Goal: Task Accomplishment & Management: Manage account settings

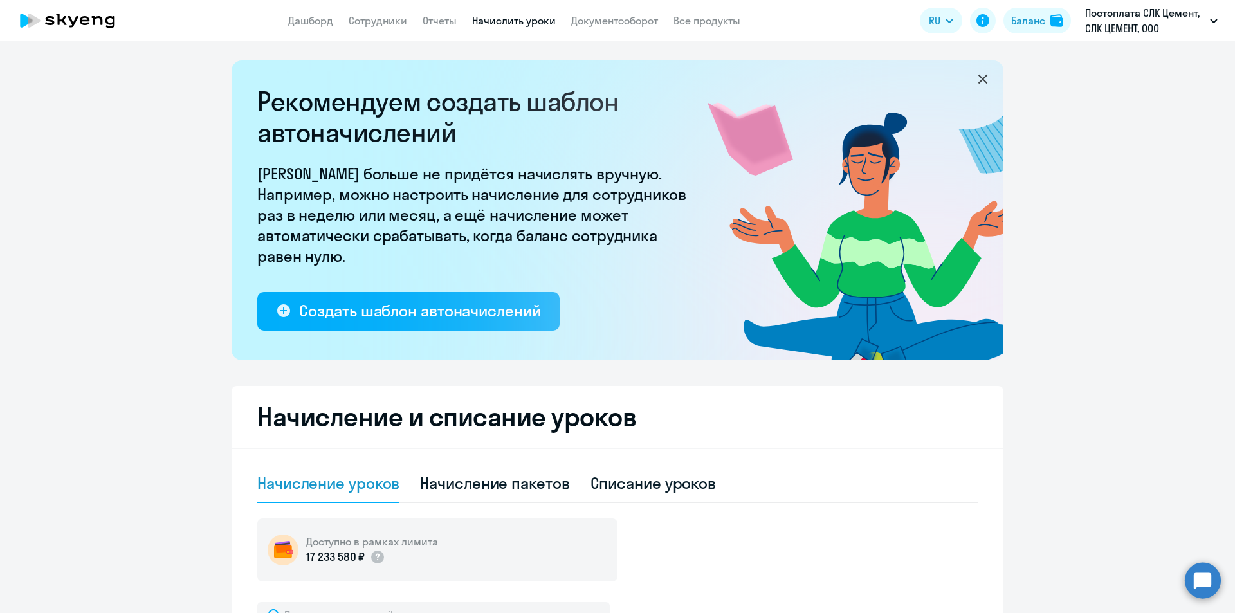
select select "10"
click at [431, 23] on link "Отчеты" at bounding box center [440, 20] width 34 height 13
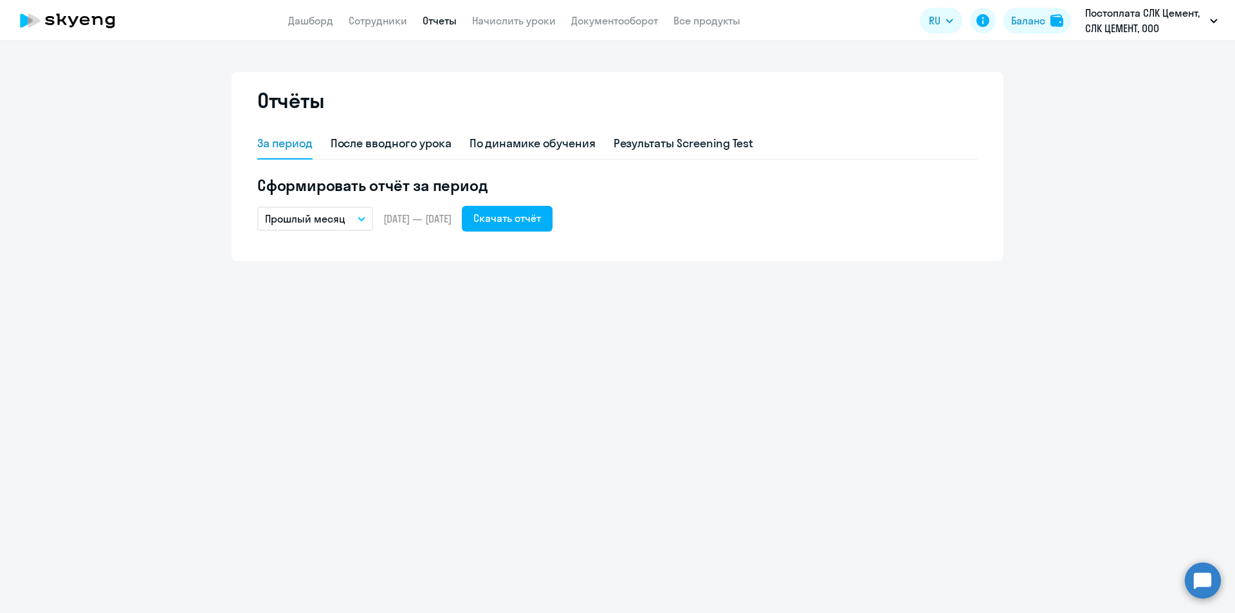
click at [1204, 574] on circle at bounding box center [1203, 580] width 36 height 36
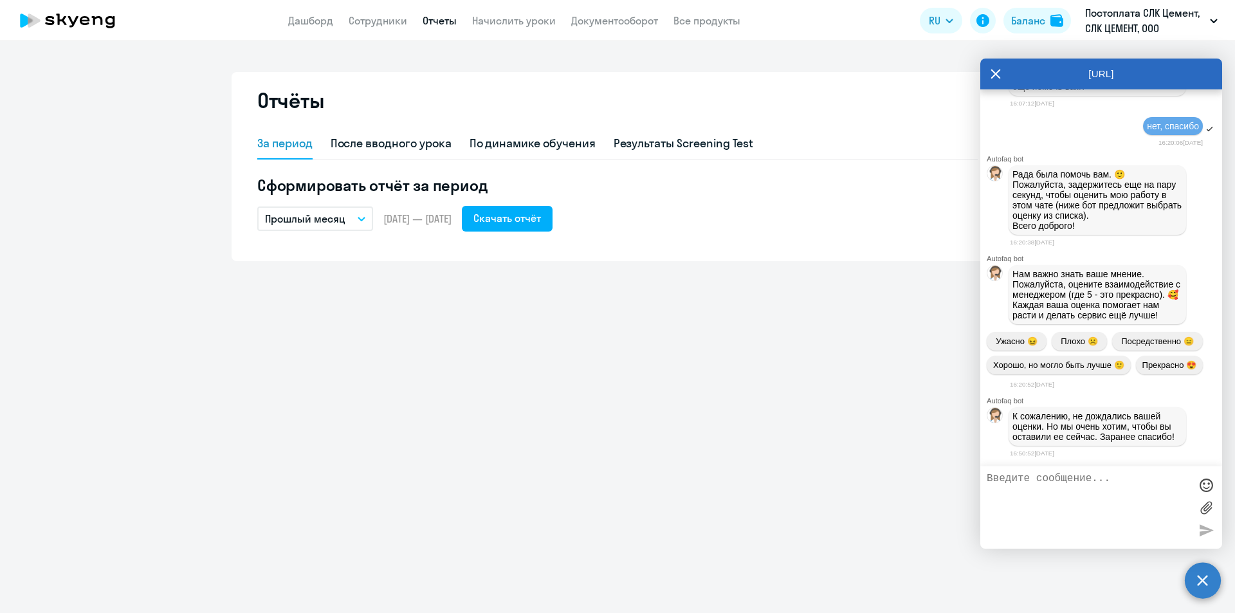
scroll to position [53514, 0]
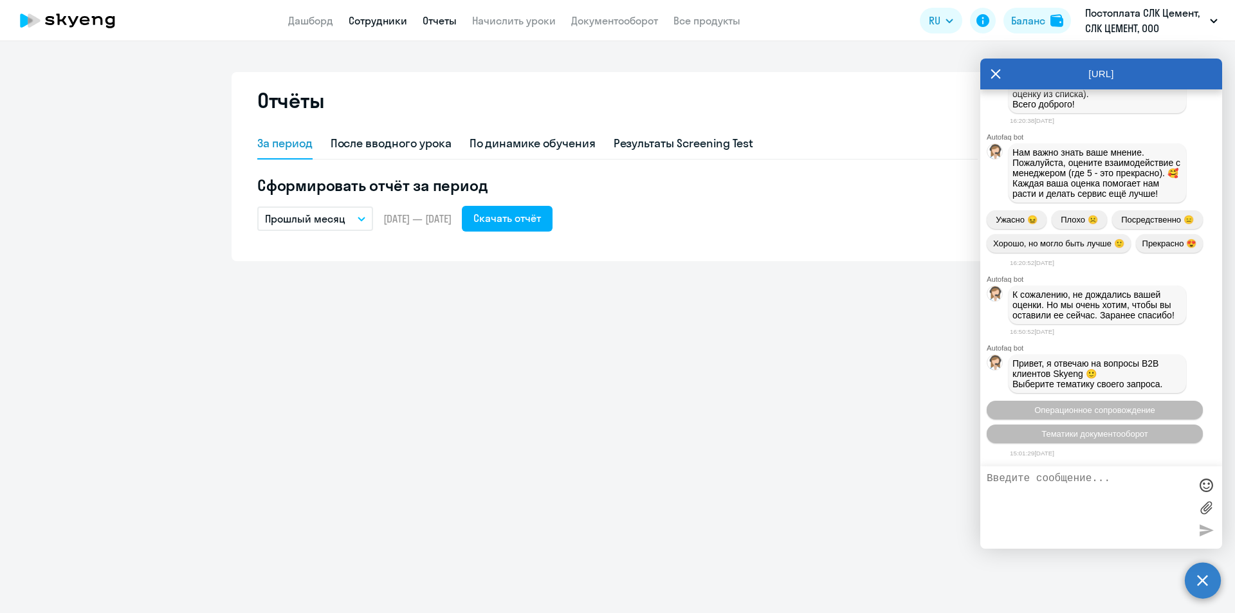
click at [380, 23] on link "Сотрудники" at bounding box center [378, 20] width 59 height 13
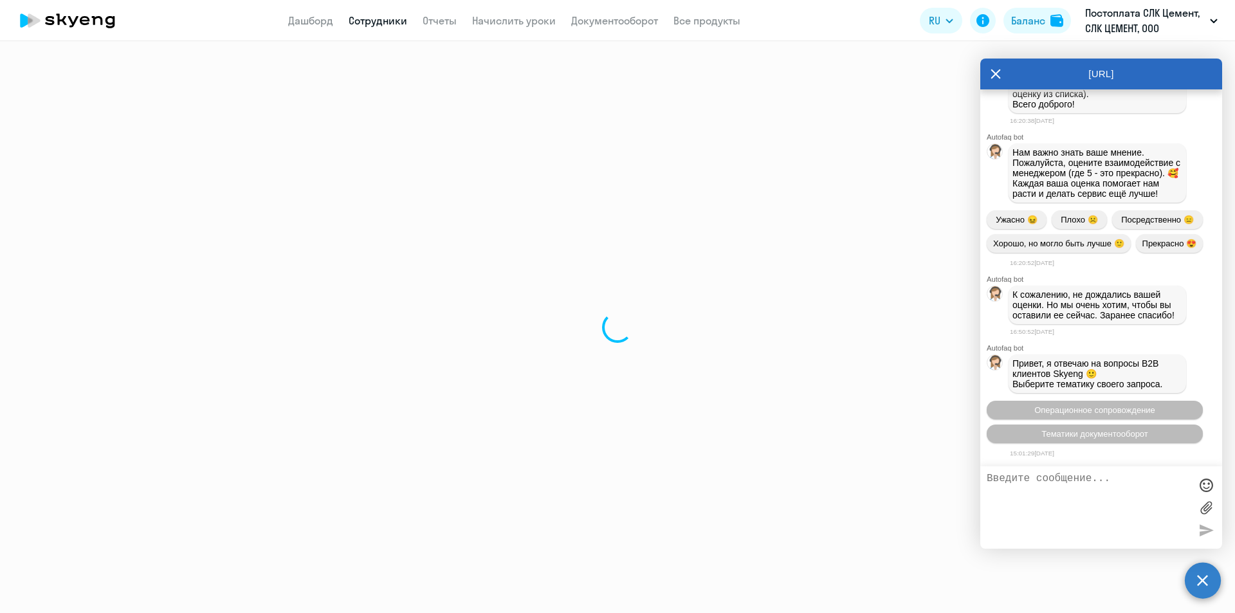
select select "30"
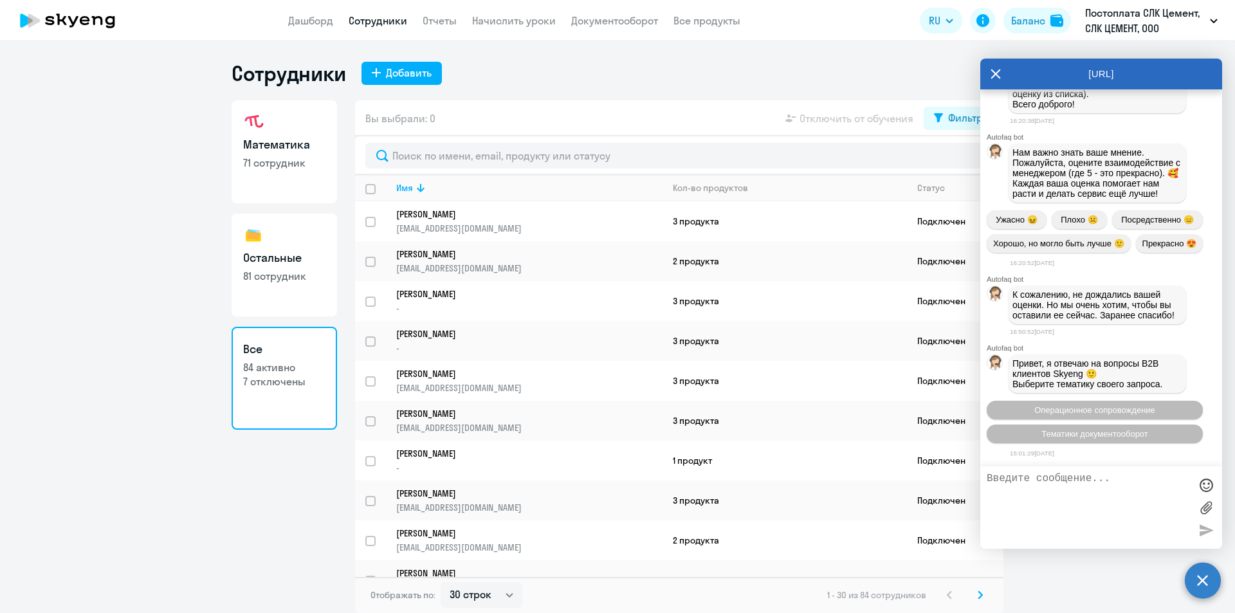
click at [992, 75] on icon at bounding box center [996, 74] width 10 height 31
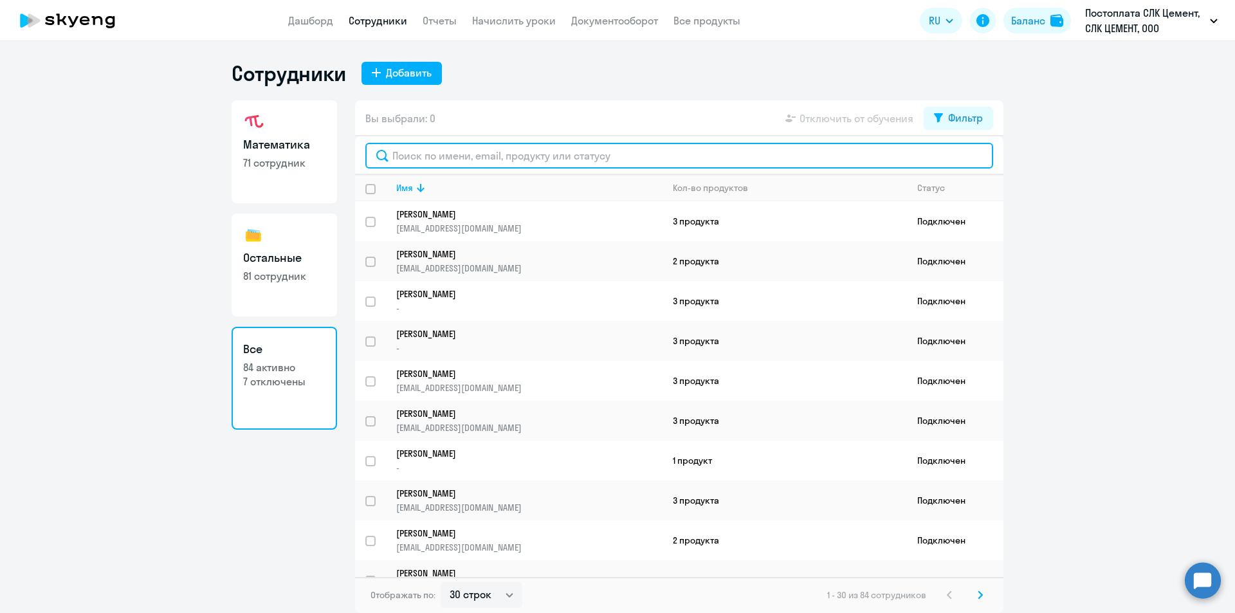
click at [470, 153] on input "text" at bounding box center [679, 156] width 628 height 26
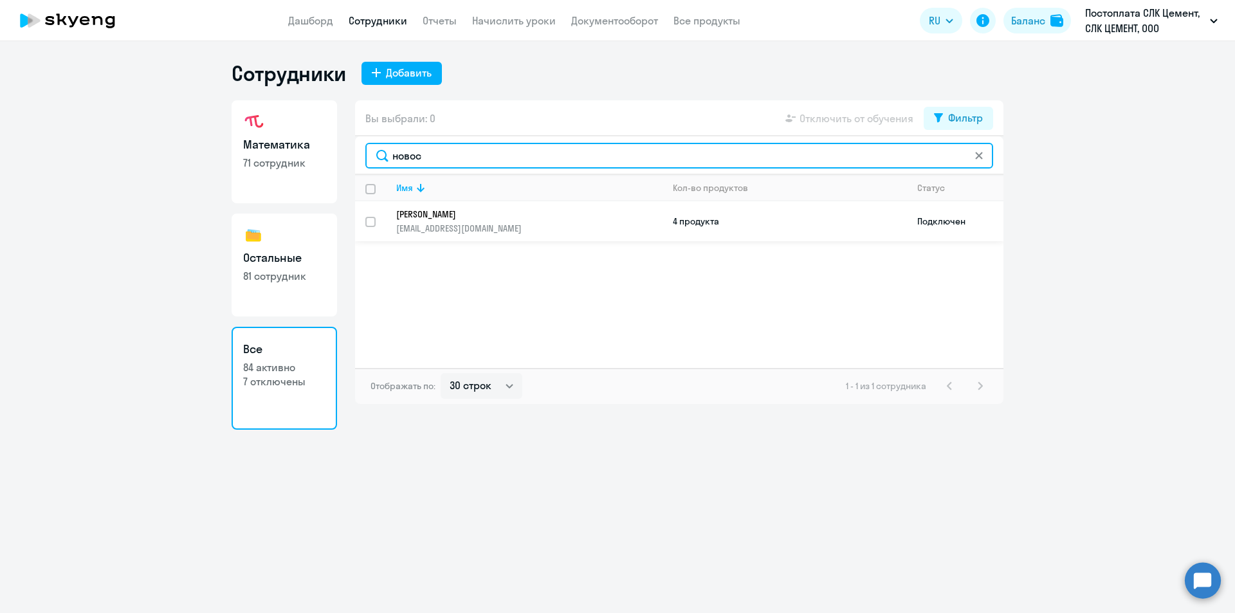
type input "новос"
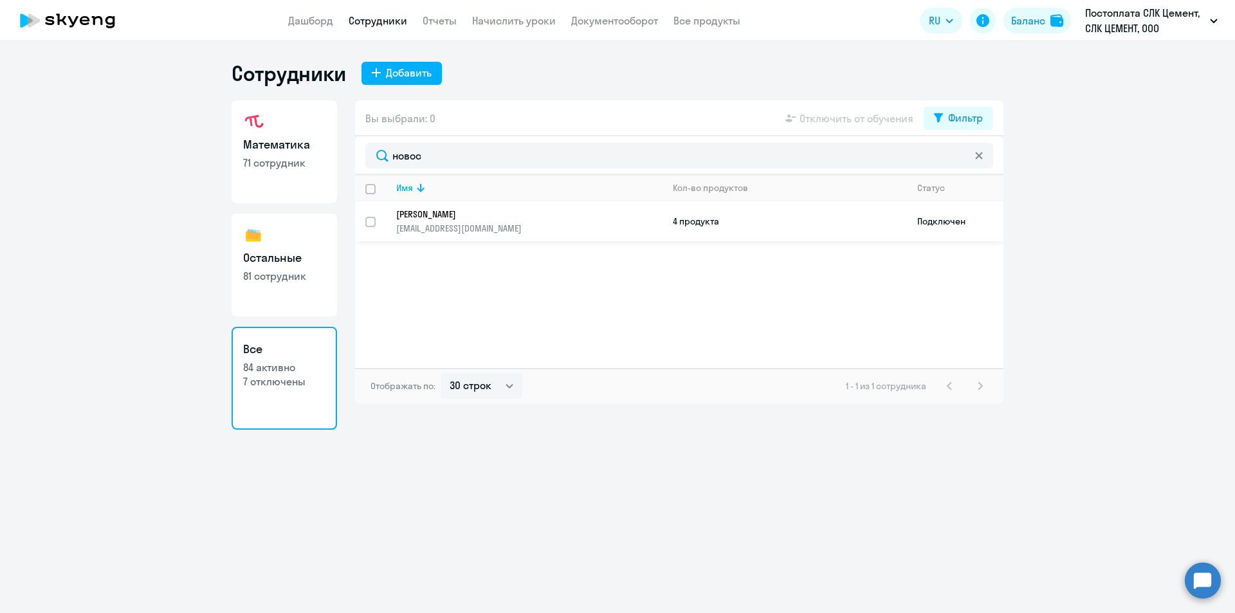
click at [493, 216] on p "[PERSON_NAME]" at bounding box center [520, 214] width 248 height 12
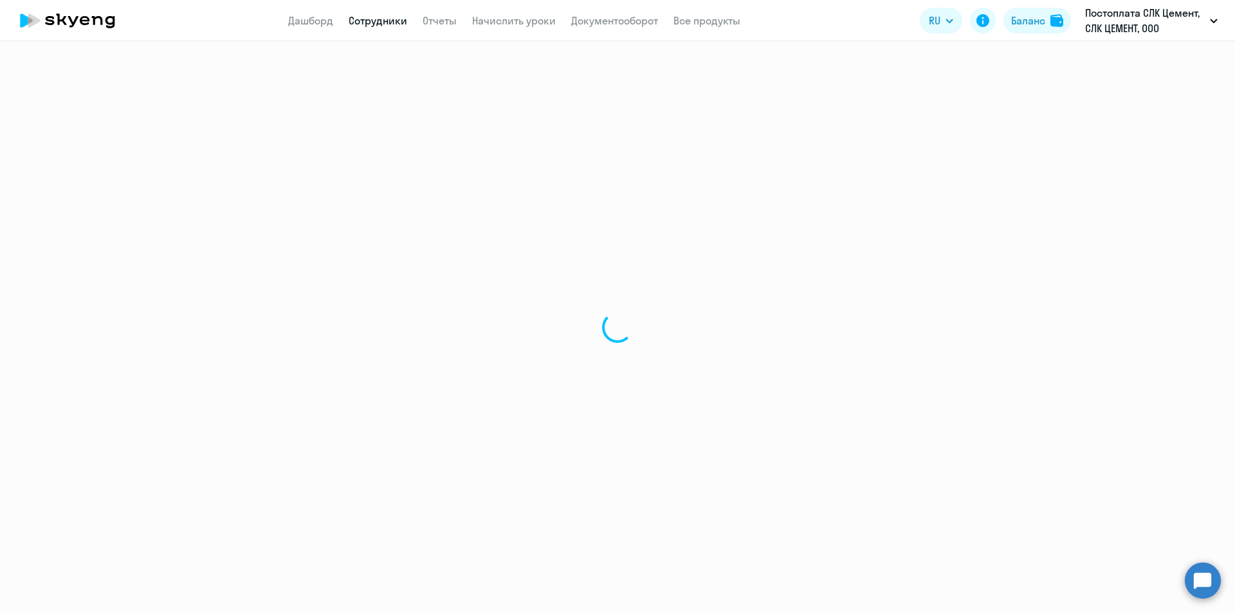
click at [493, 215] on div at bounding box center [617, 327] width 1235 height 572
select select "others"
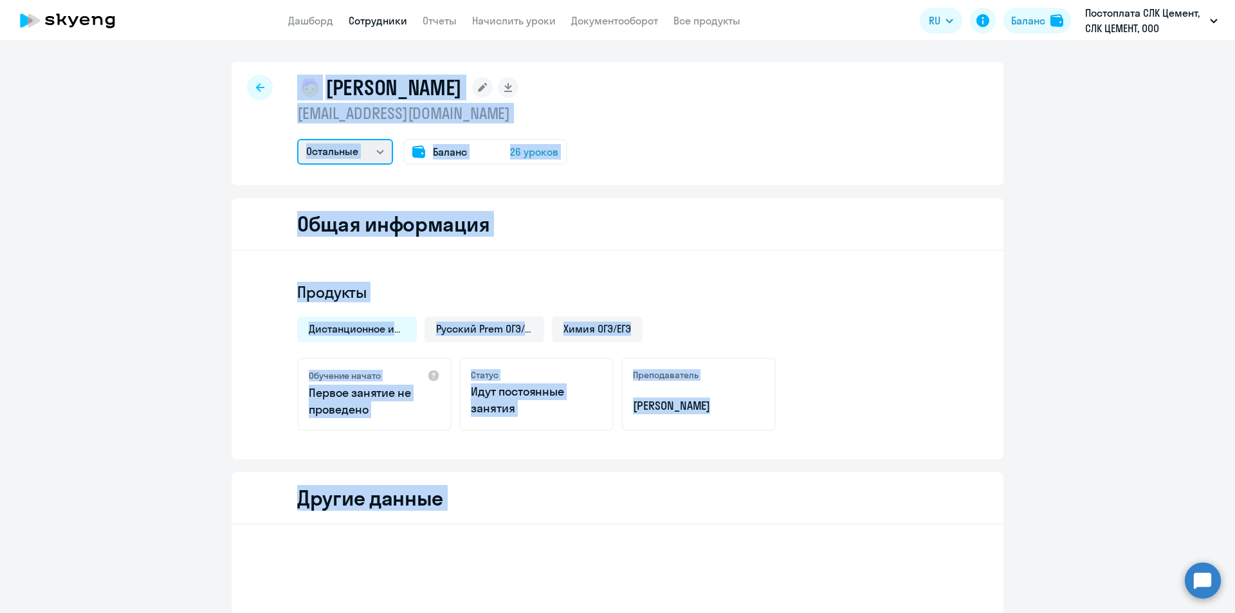
click at [356, 146] on select "Остальные Математика" at bounding box center [345, 152] width 96 height 26
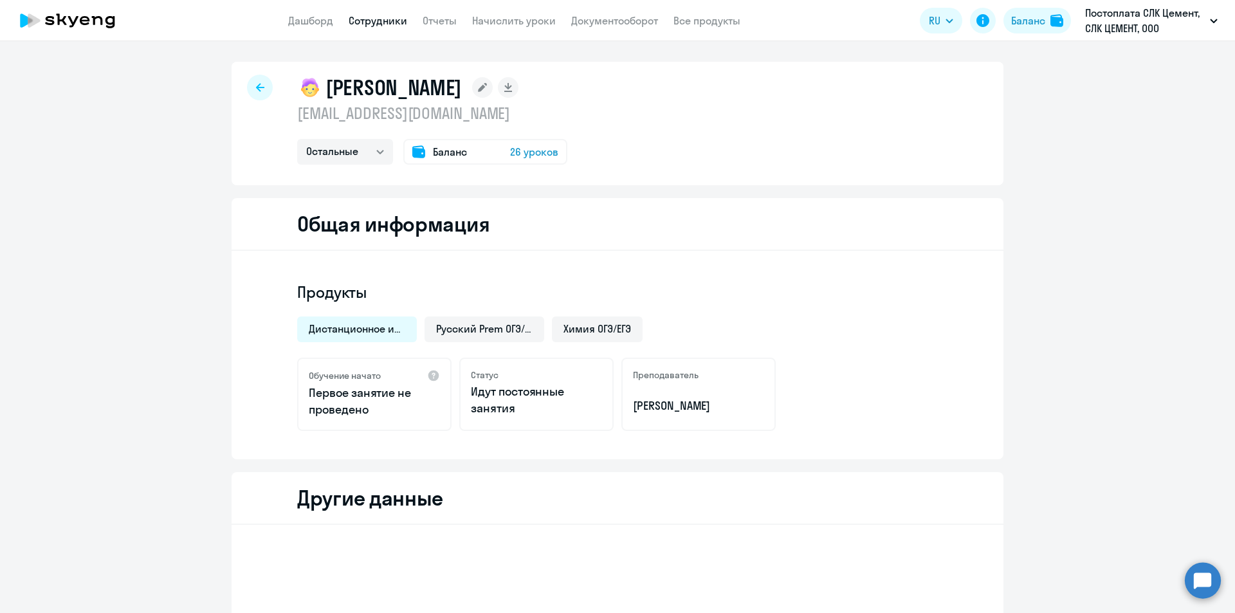
click at [247, 89] on div at bounding box center [260, 88] width 26 height 26
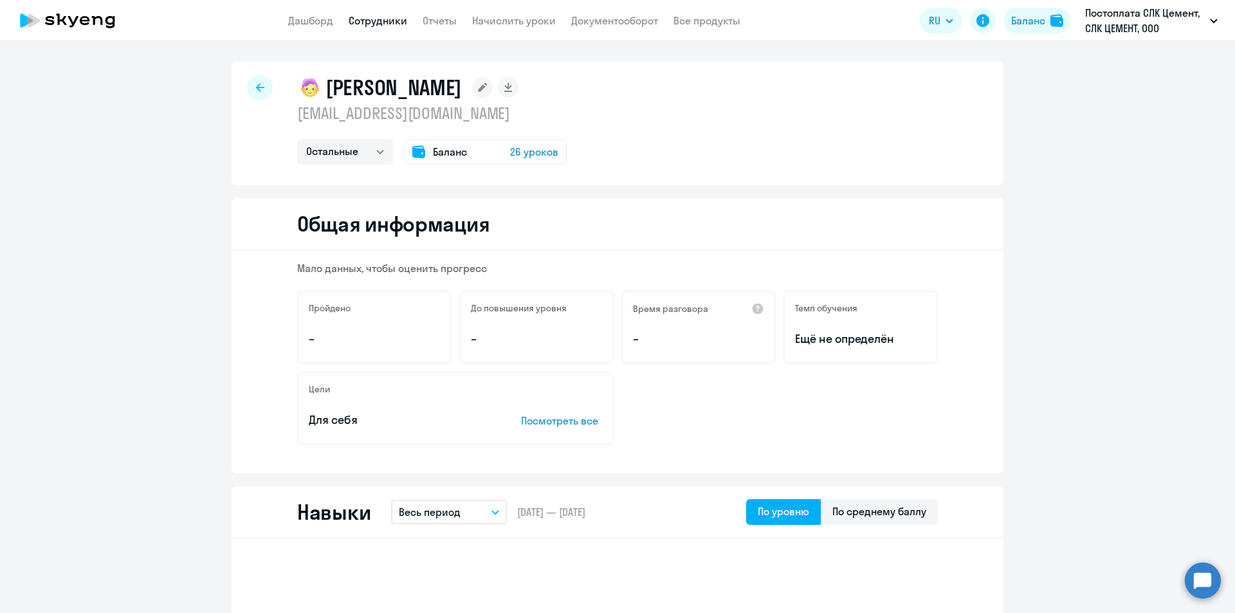
click at [259, 84] on div at bounding box center [260, 88] width 26 height 26
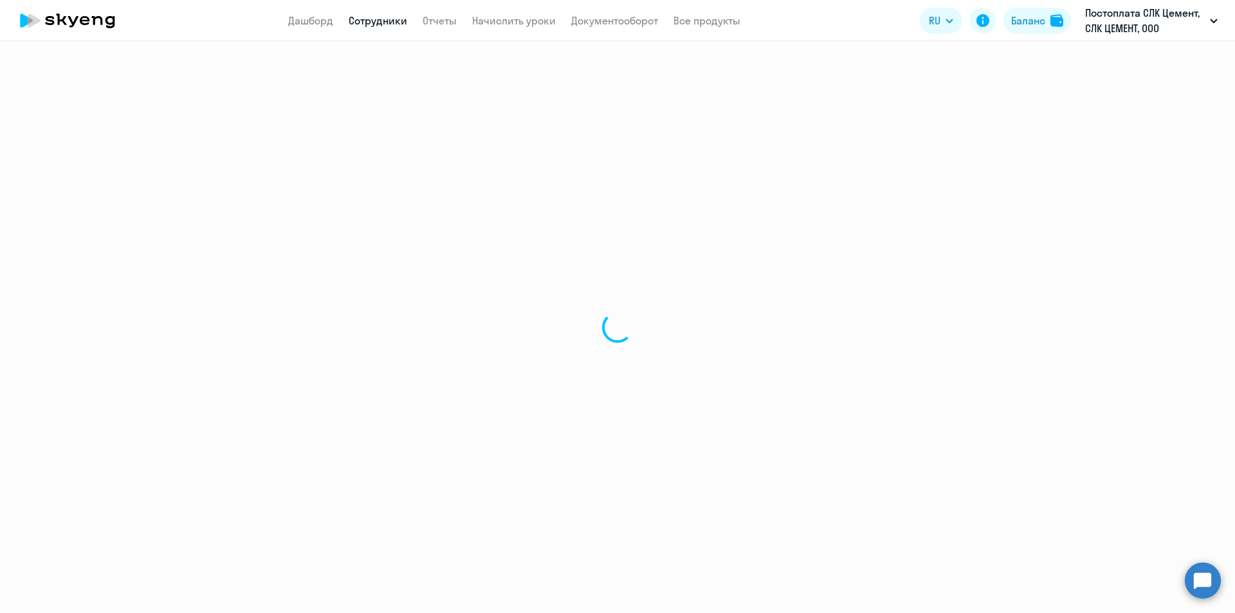
select select "30"
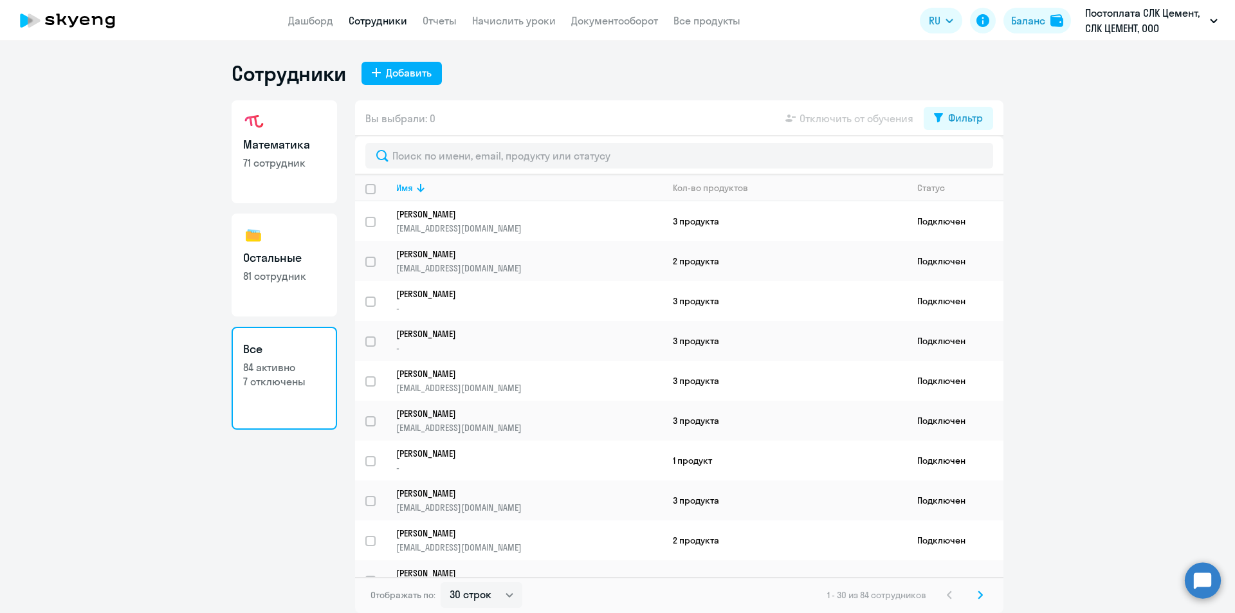
click at [256, 265] on h3 "Остальные" at bounding box center [284, 258] width 82 height 17
select select "30"
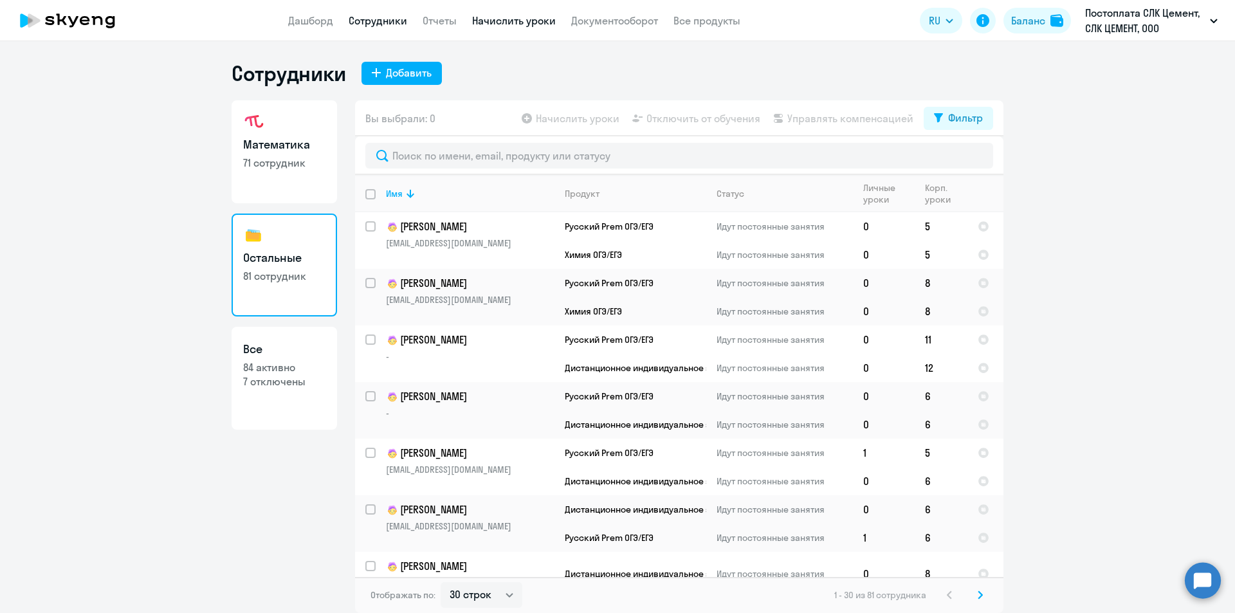
click at [509, 24] on link "Начислить уроки" at bounding box center [514, 20] width 84 height 13
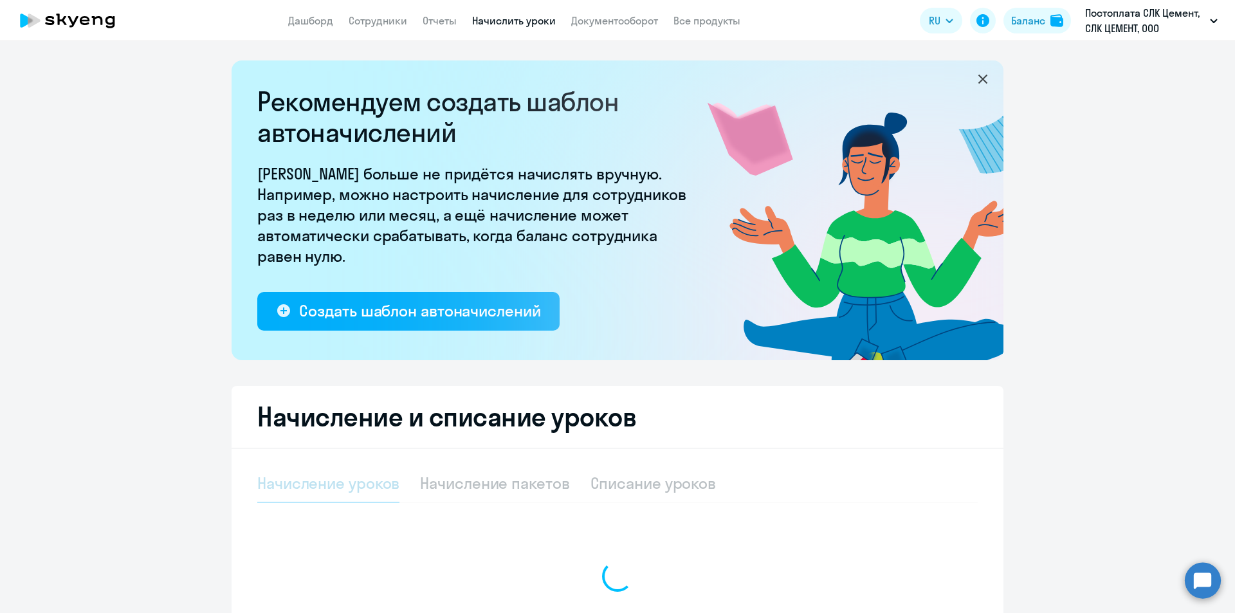
select select "10"
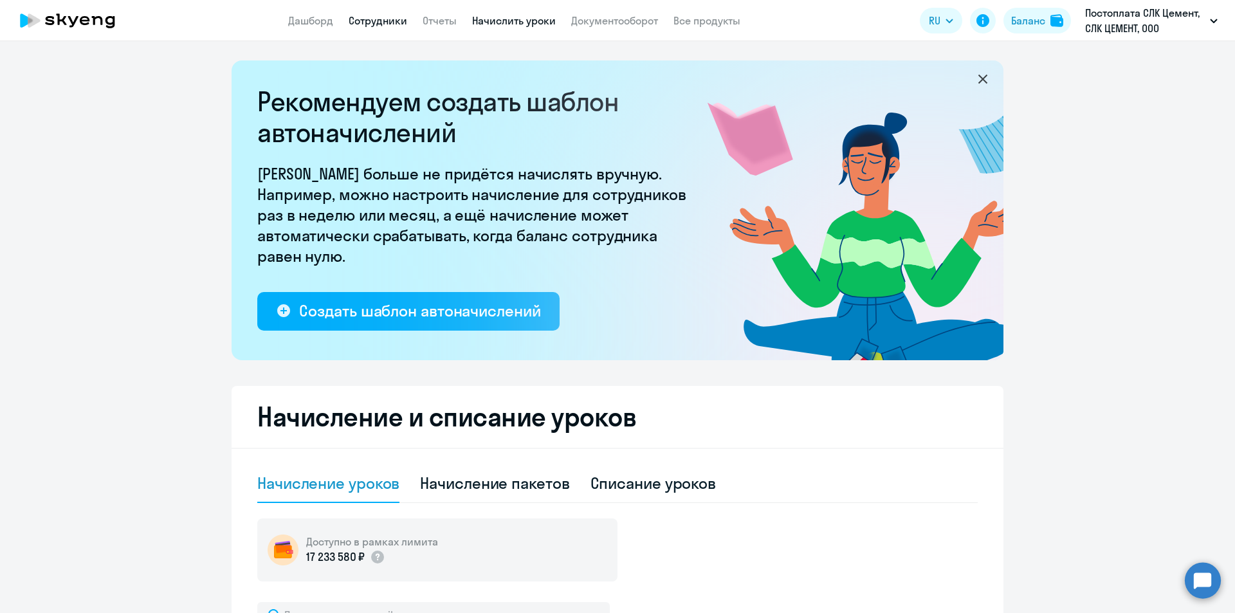
click at [374, 24] on link "Сотрудники" at bounding box center [378, 20] width 59 height 13
select select "30"
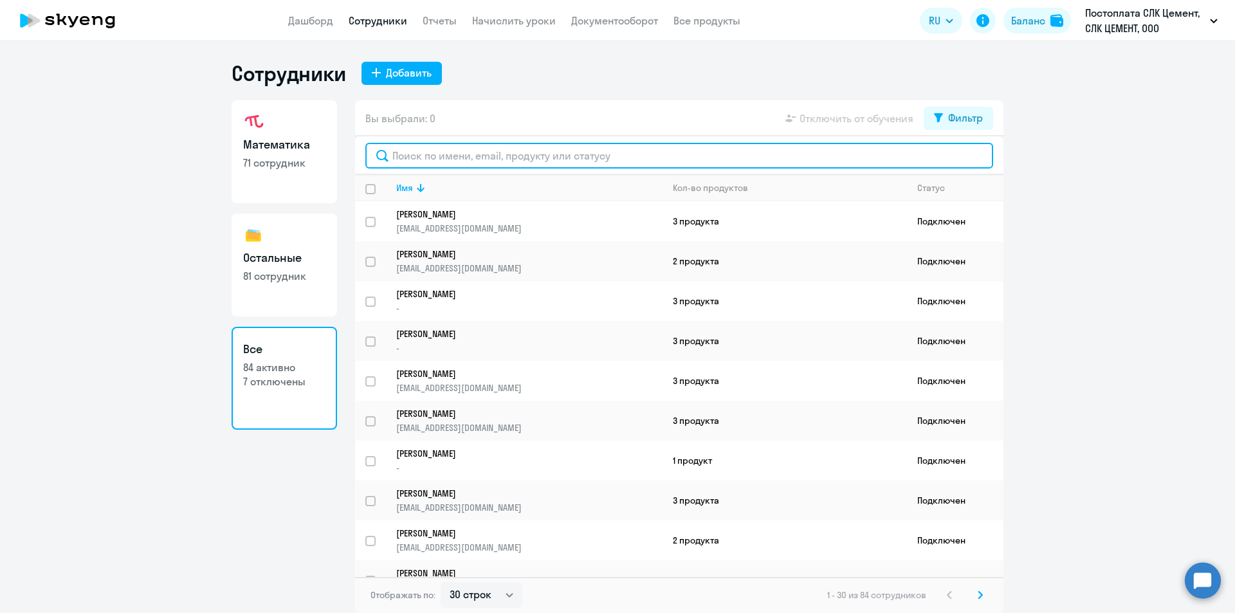
click at [447, 158] on input "text" at bounding box center [679, 156] width 628 height 26
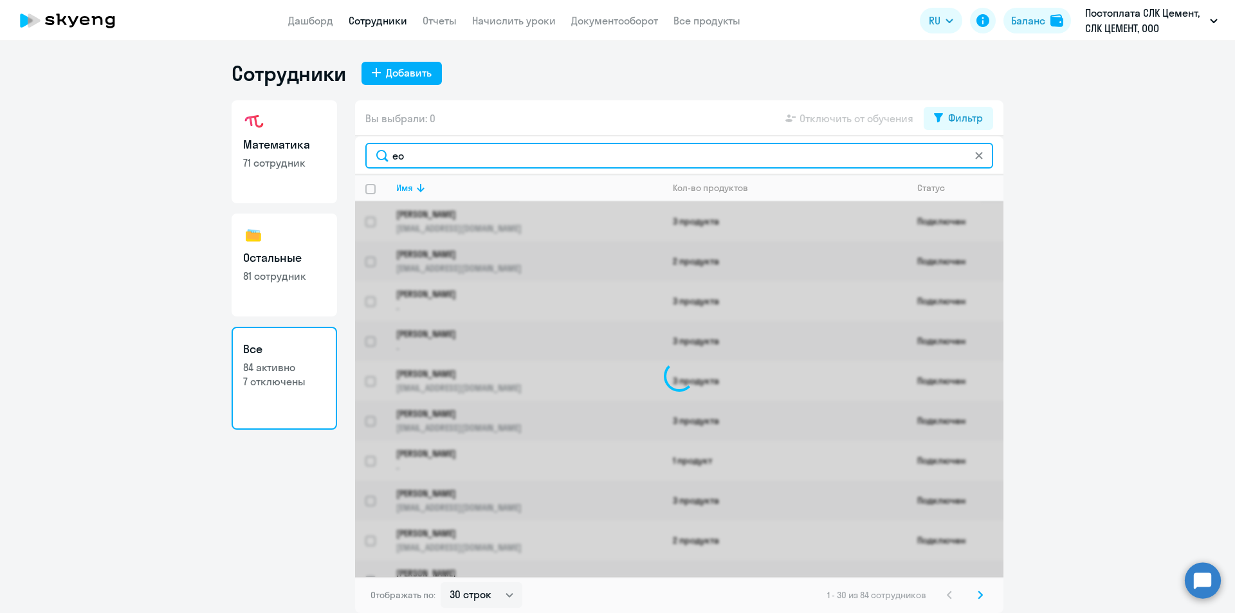
type input "е"
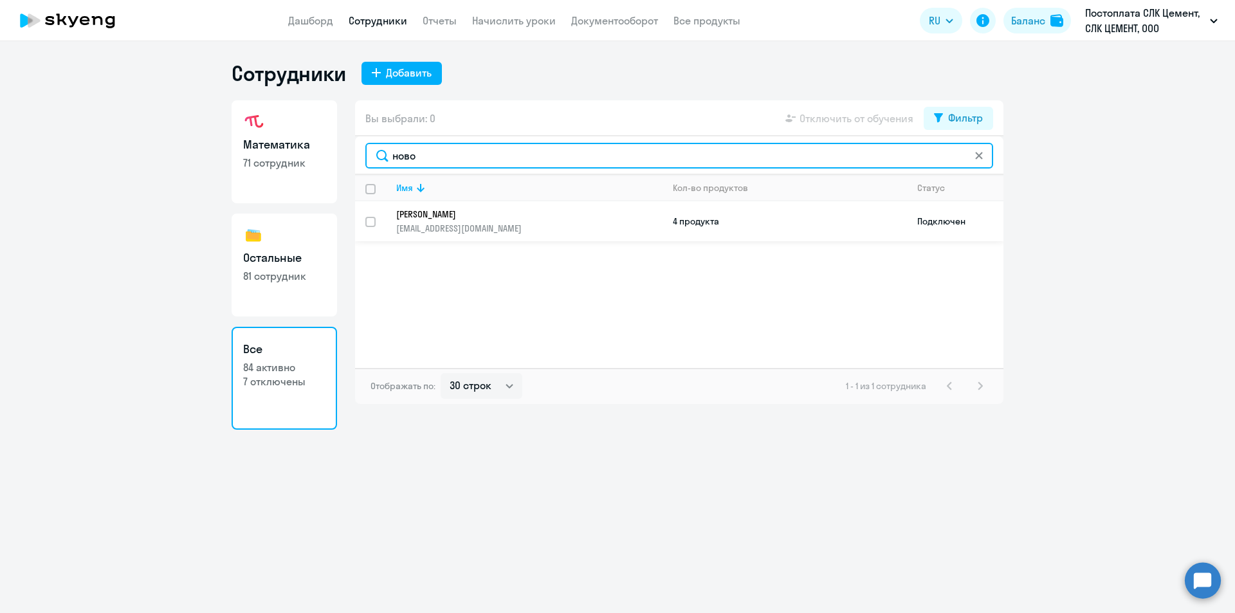
type input "ново"
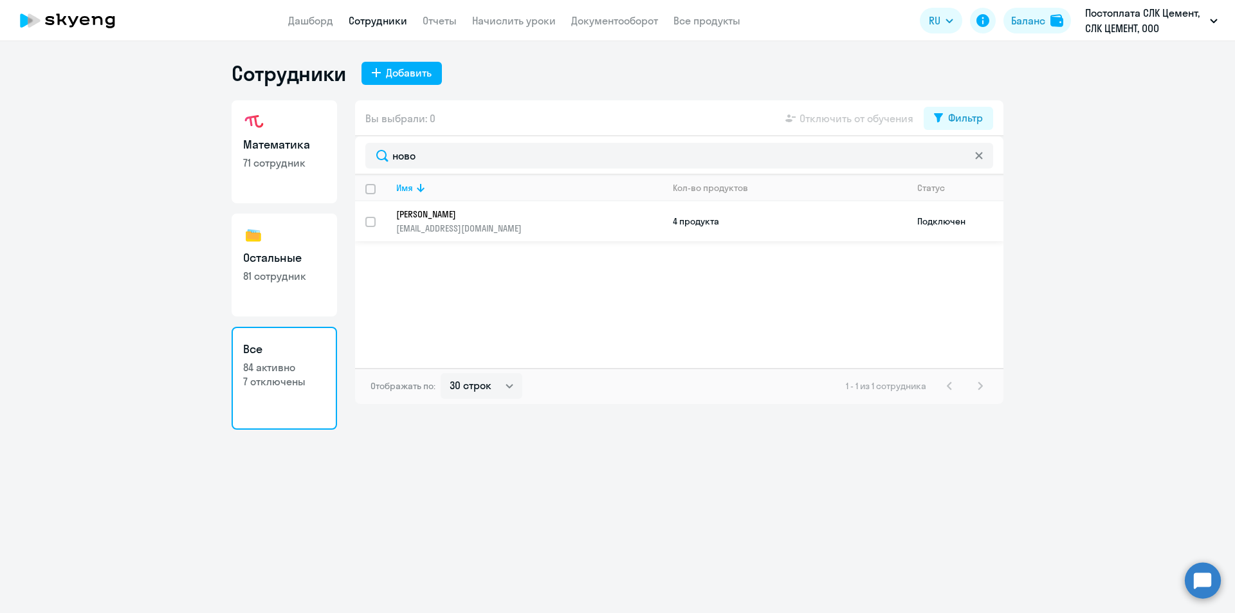
click at [378, 217] on input "select row 42203194" at bounding box center [378, 230] width 26 height 26
checkbox input "true"
click at [869, 118] on span "Отключить от обучения" at bounding box center [857, 118] width 114 height 15
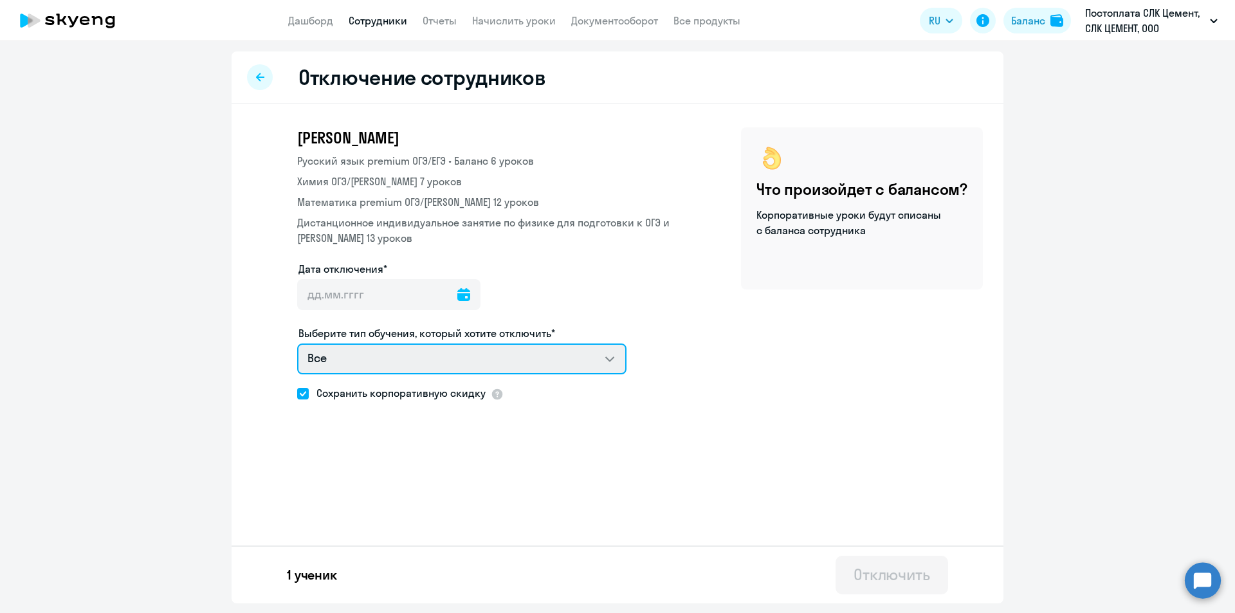
click at [521, 356] on select "Все Русский язык premium ОГЭ/ЕГЭ Химия ОГЭ/ЕГЭ Математика premium ОГЭ/ЕГЭ Диста…" at bounding box center [461, 359] width 329 height 31
click at [297, 344] on select "Все Русский язык premium ОГЭ/ЕГЭ Химия ОГЭ/ЕГЭ Математика premium ОГЭ/ЕГЭ Диста…" at bounding box center [461, 359] width 329 height 31
click at [528, 362] on select "Все Русский язык premium ОГЭ/ЕГЭ Химия ОГЭ/ЕГЭ Математика premium ОГЭ/ЕГЭ Диста…" at bounding box center [461, 359] width 329 height 31
select select "chemistry_kids_exam_f2f"
click at [297, 344] on select "Все Русский язык premium ОГЭ/ЕГЭ Химия ОГЭ/ЕГЭ Математика premium ОГЭ/ЕГЭ Диста…" at bounding box center [461, 359] width 329 height 31
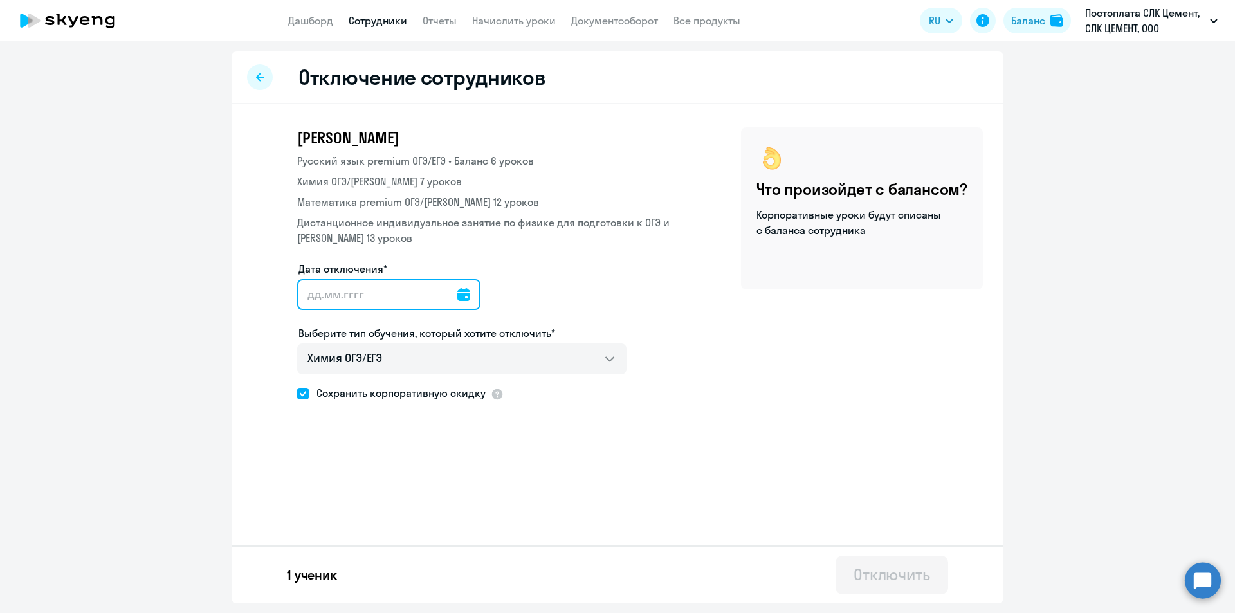
click at [444, 293] on input "Дата отключения*" at bounding box center [388, 294] width 183 height 31
click at [457, 299] on icon at bounding box center [463, 294] width 13 height 13
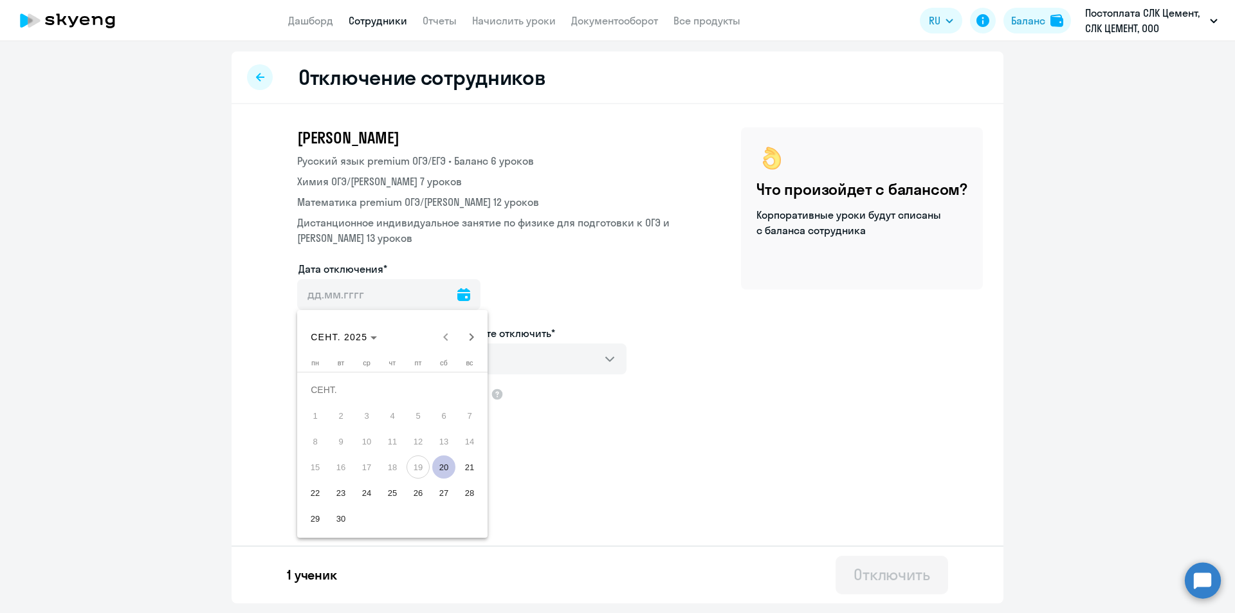
click at [474, 470] on span "21" at bounding box center [469, 467] width 23 height 23
type input "21.09.2025"
type input "21.9.2025"
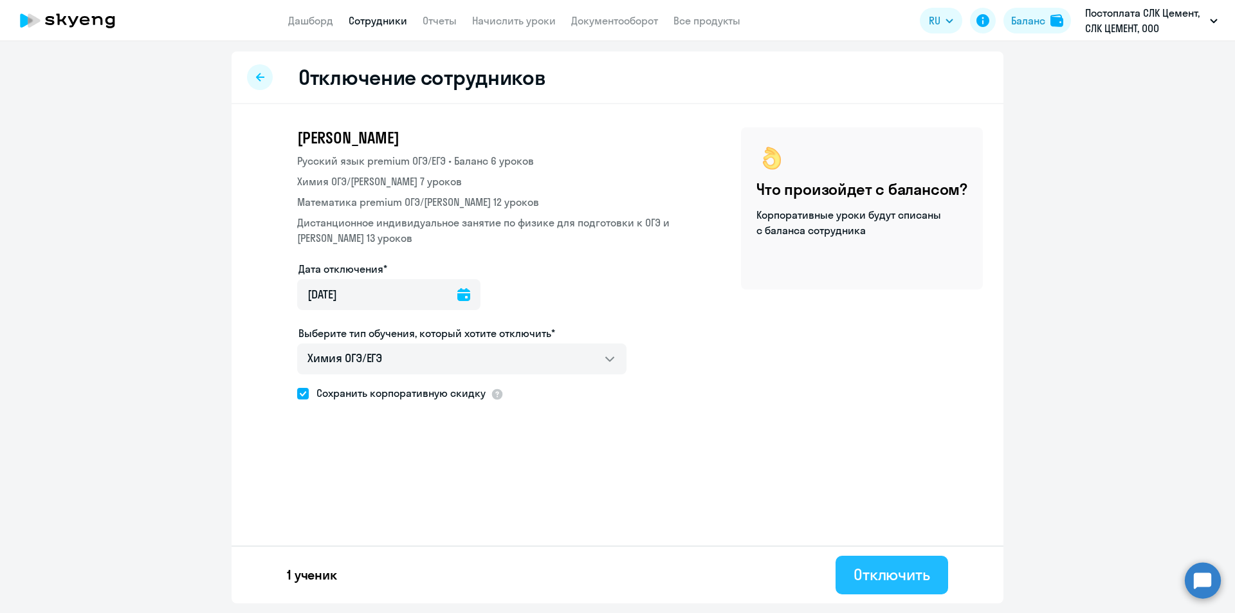
click at [902, 575] on div "Отключить" at bounding box center [892, 574] width 77 height 21
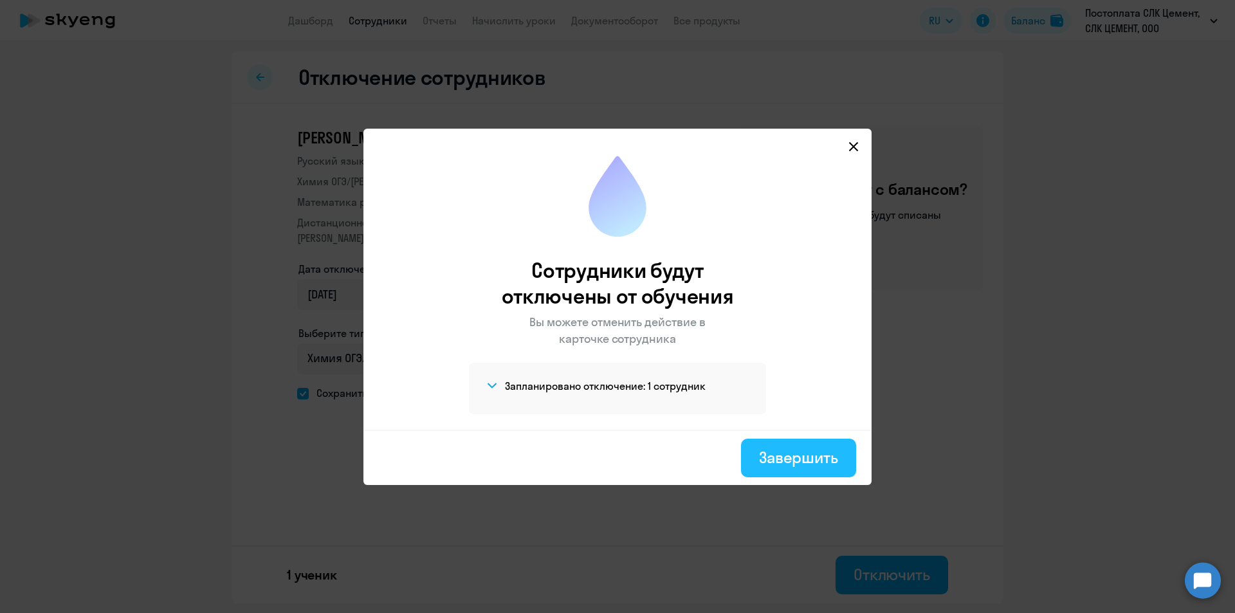
click at [765, 453] on div "Завершить" at bounding box center [798, 457] width 79 height 21
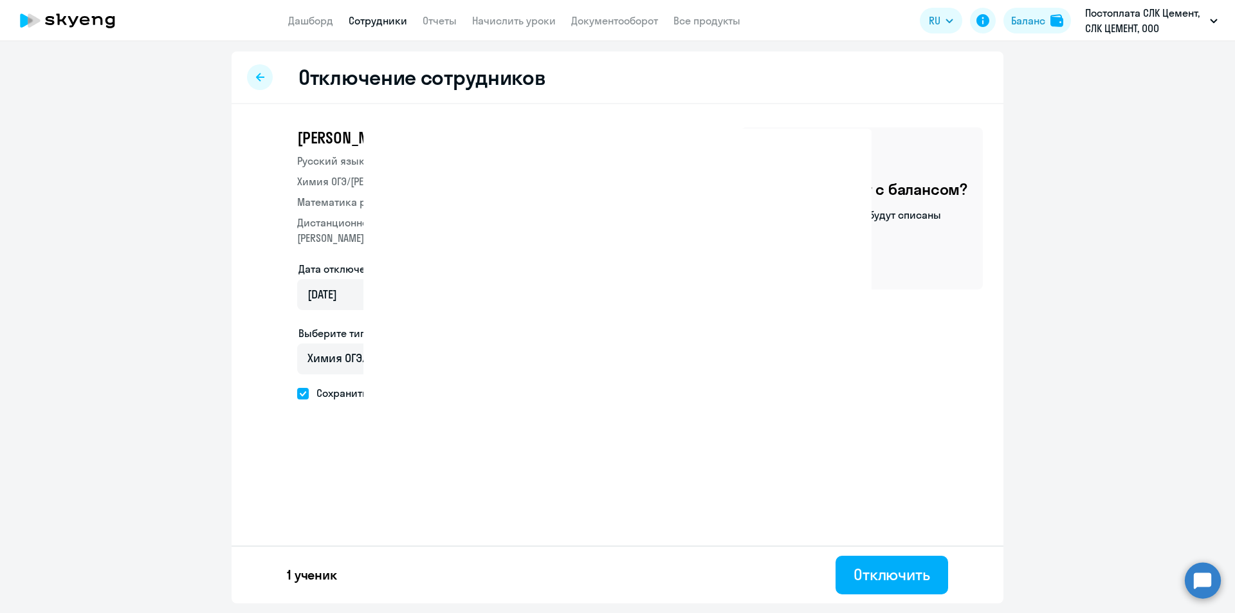
select select "30"
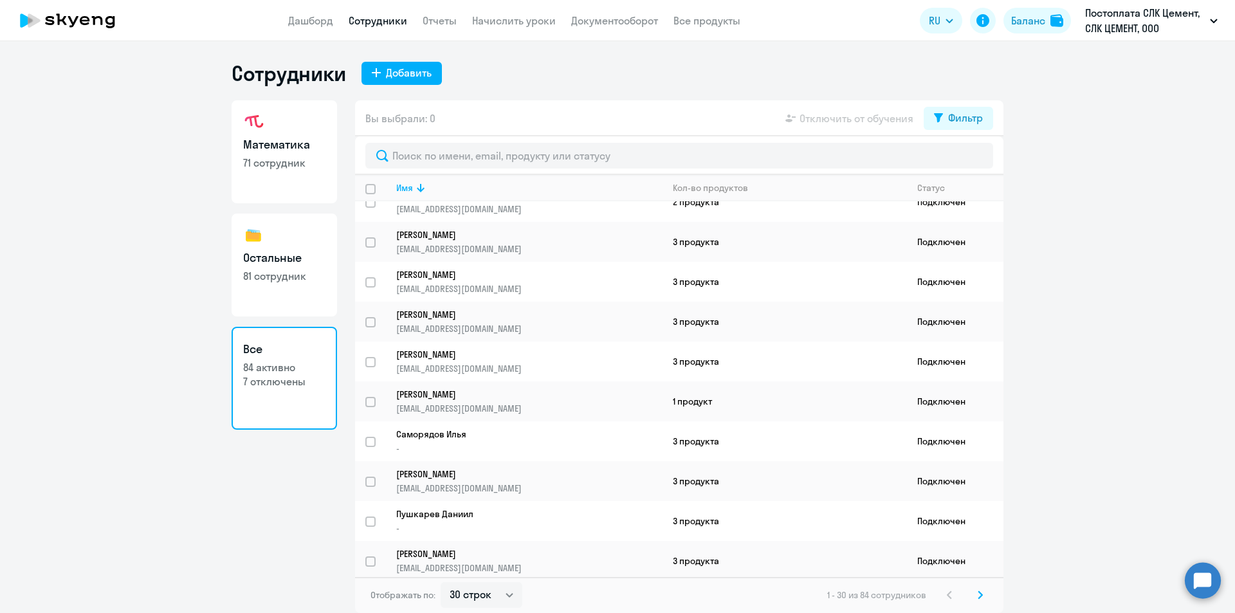
scroll to position [821, 0]
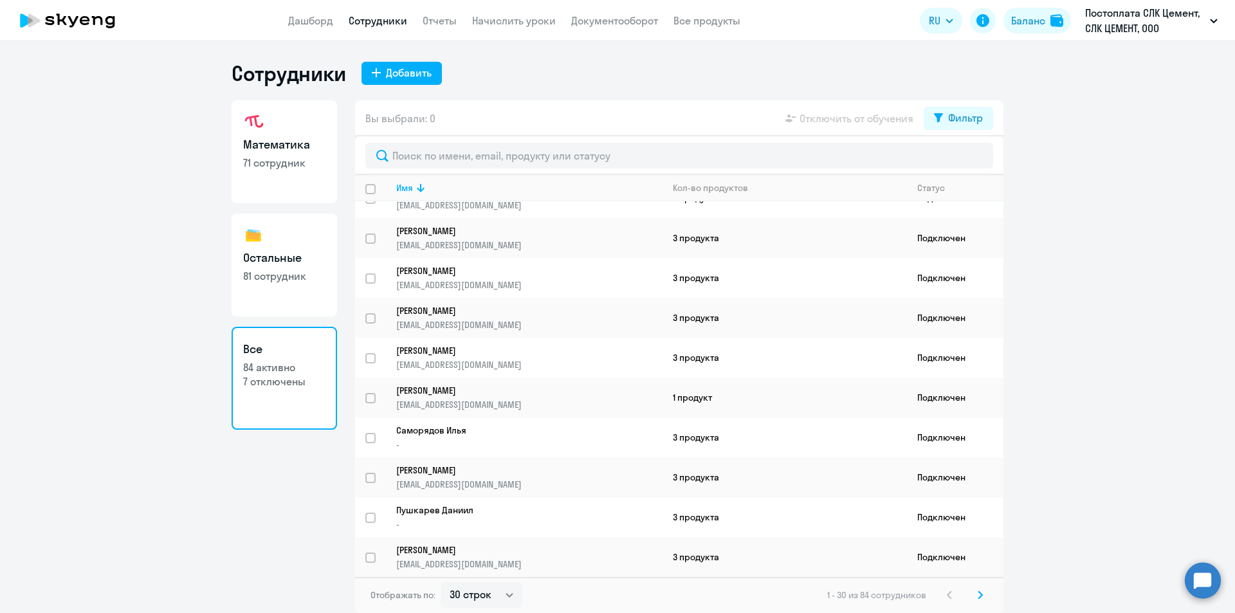
click at [980, 597] on icon at bounding box center [981, 594] width 4 height 7
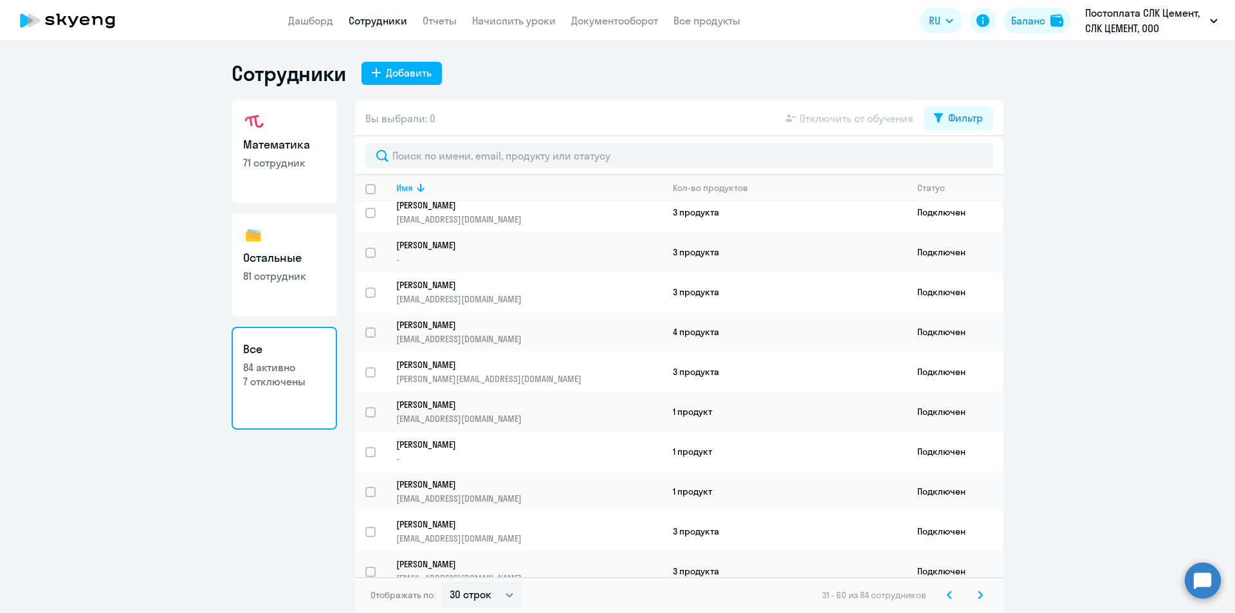
scroll to position [257, 0]
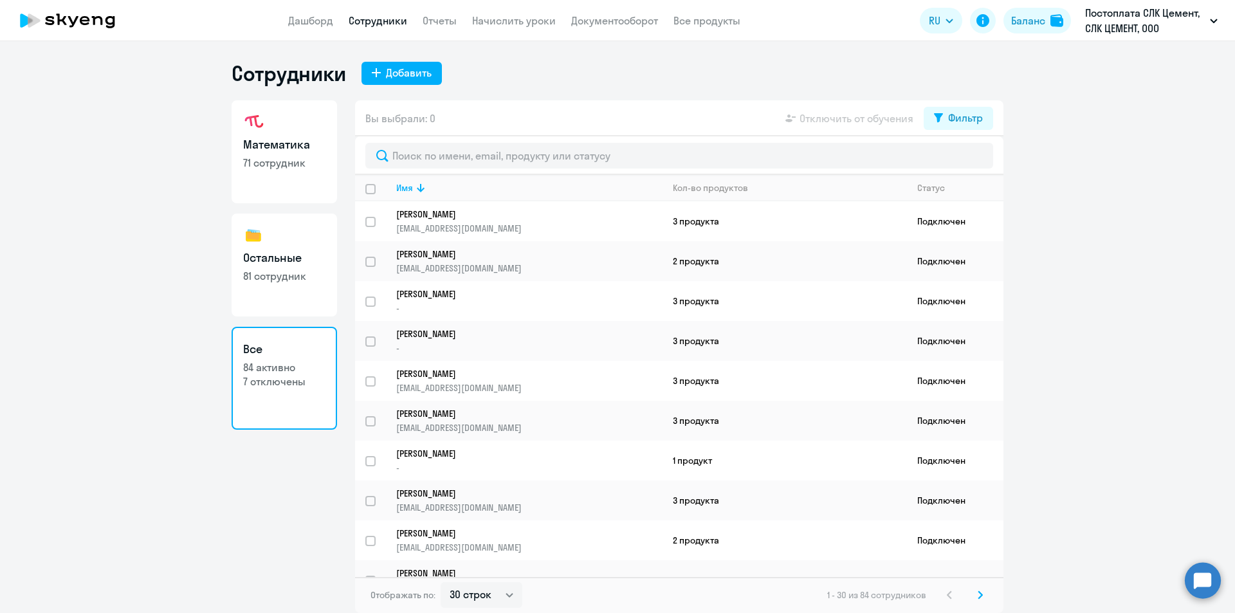
select select "30"
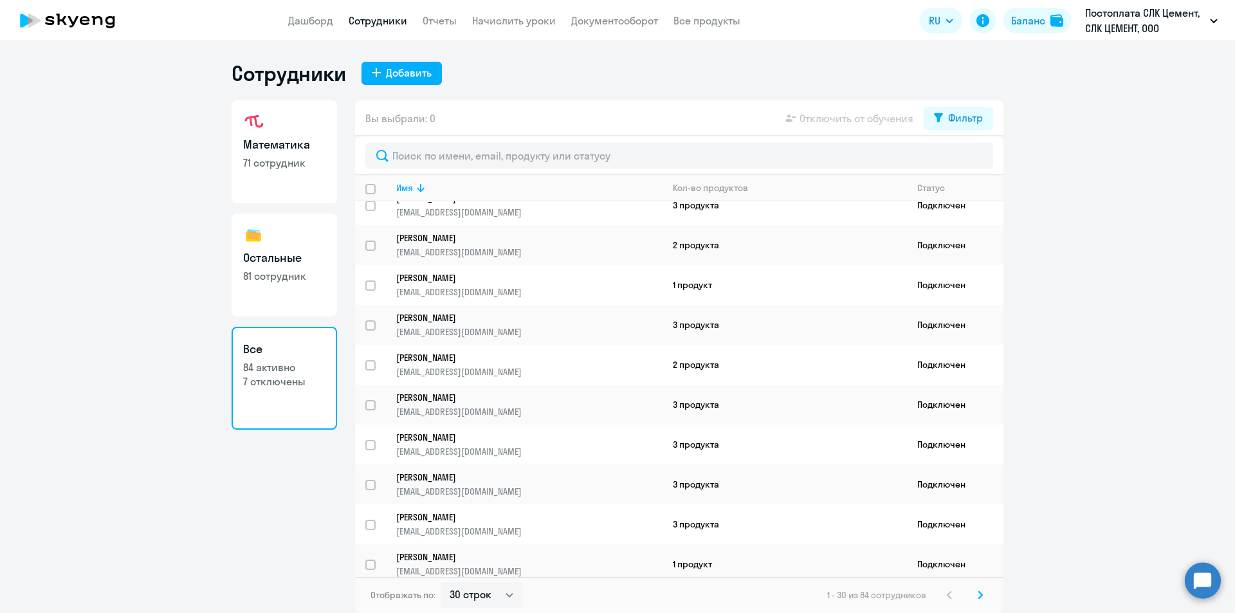
scroll to position [821, 0]
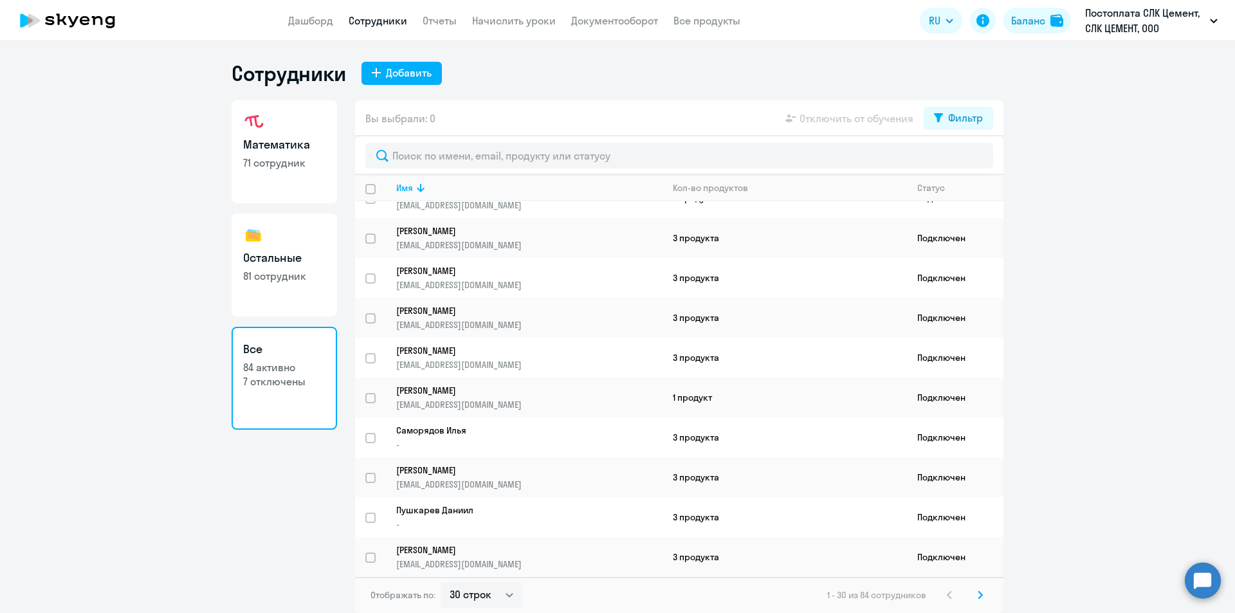
click at [977, 591] on svg-icon at bounding box center [980, 594] width 15 height 15
click at [984, 600] on svg-icon at bounding box center [980, 594] width 15 height 15
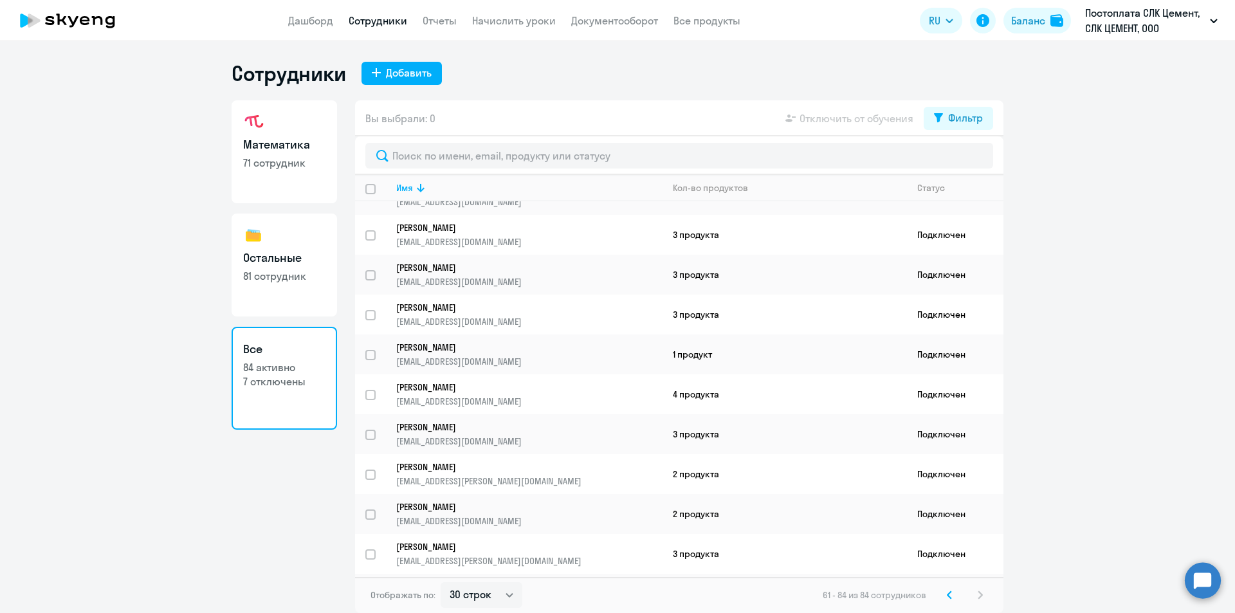
scroll to position [386, 0]
click at [501, 387] on p "[PERSON_NAME]" at bounding box center [520, 387] width 248 height 12
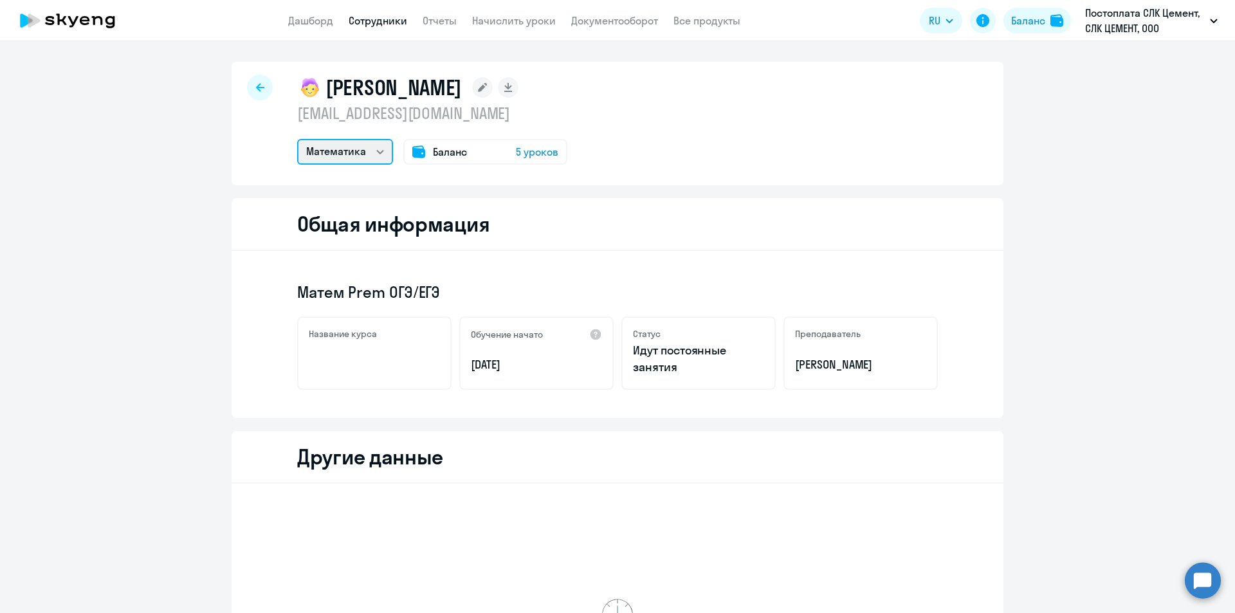
click at [340, 157] on select "Математика Остальные" at bounding box center [345, 152] width 96 height 26
select select "others"
click at [297, 139] on select "Математика Остальные" at bounding box center [345, 152] width 96 height 26
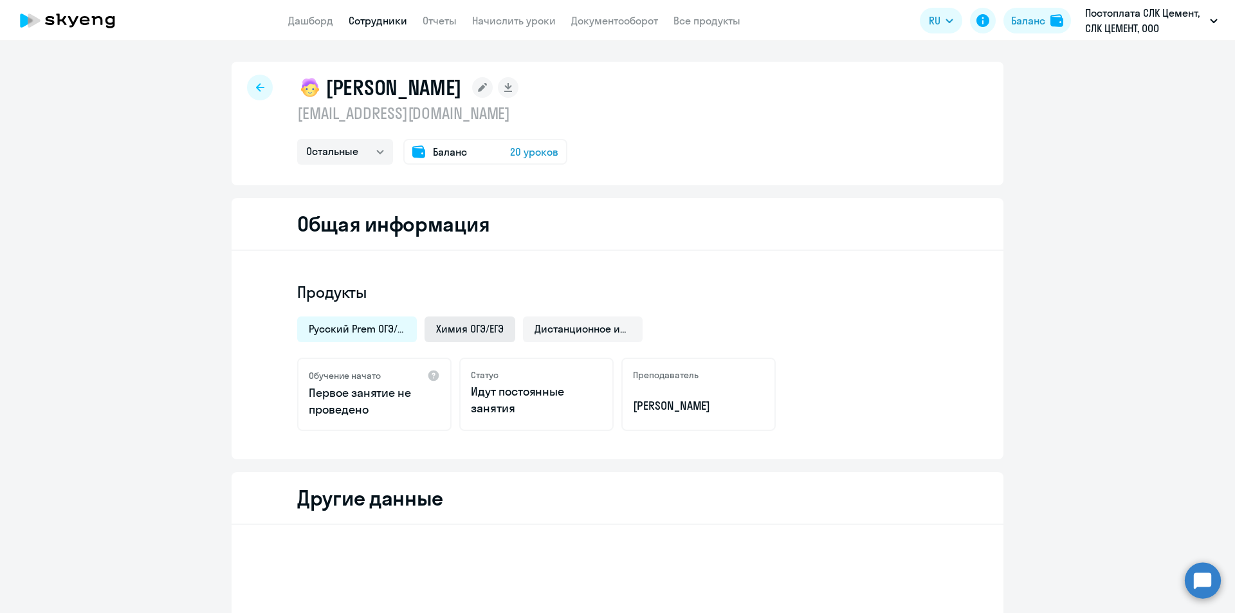
click at [456, 327] on span "Химия ОГЭ/ЕГЭ" at bounding box center [470, 329] width 68 height 14
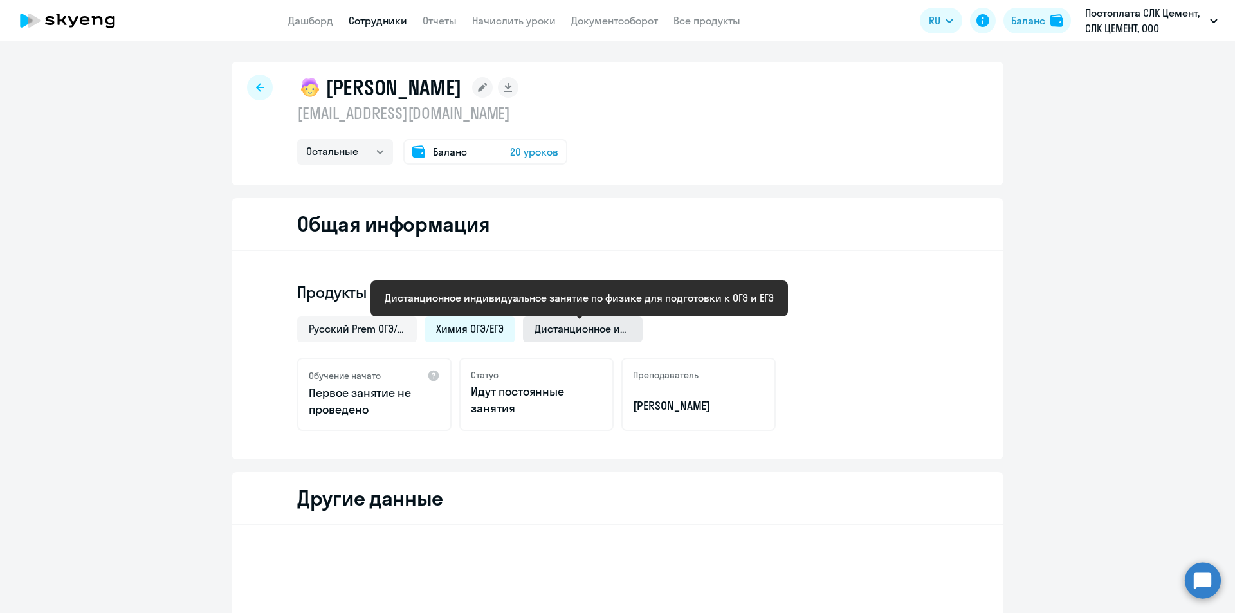
click at [593, 327] on span "Дистанционное индивидуальное занятие по физике для подготовки к ОГЭ и ЕГЭ" at bounding box center [583, 329] width 97 height 14
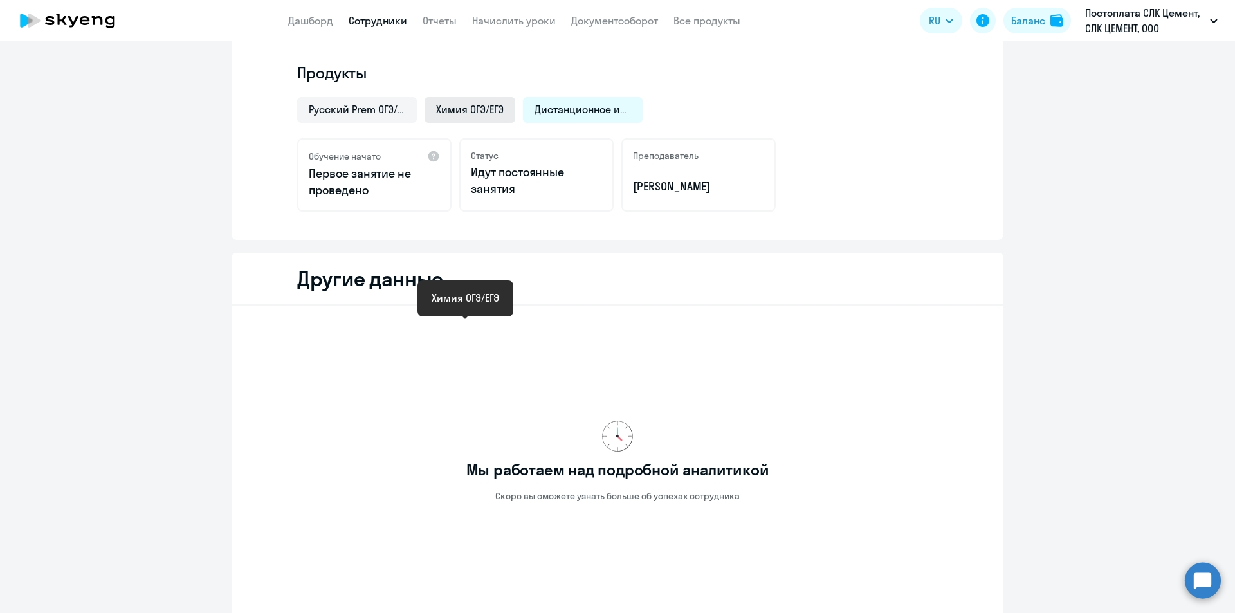
scroll to position [257, 0]
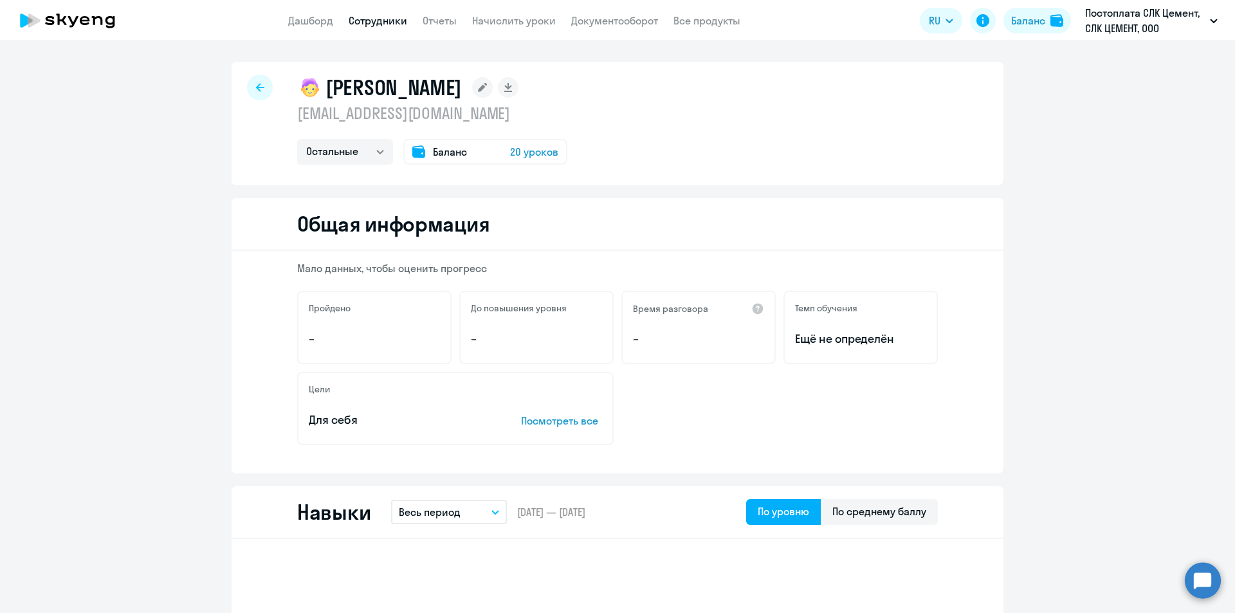
click at [256, 92] on div at bounding box center [260, 88] width 26 height 26
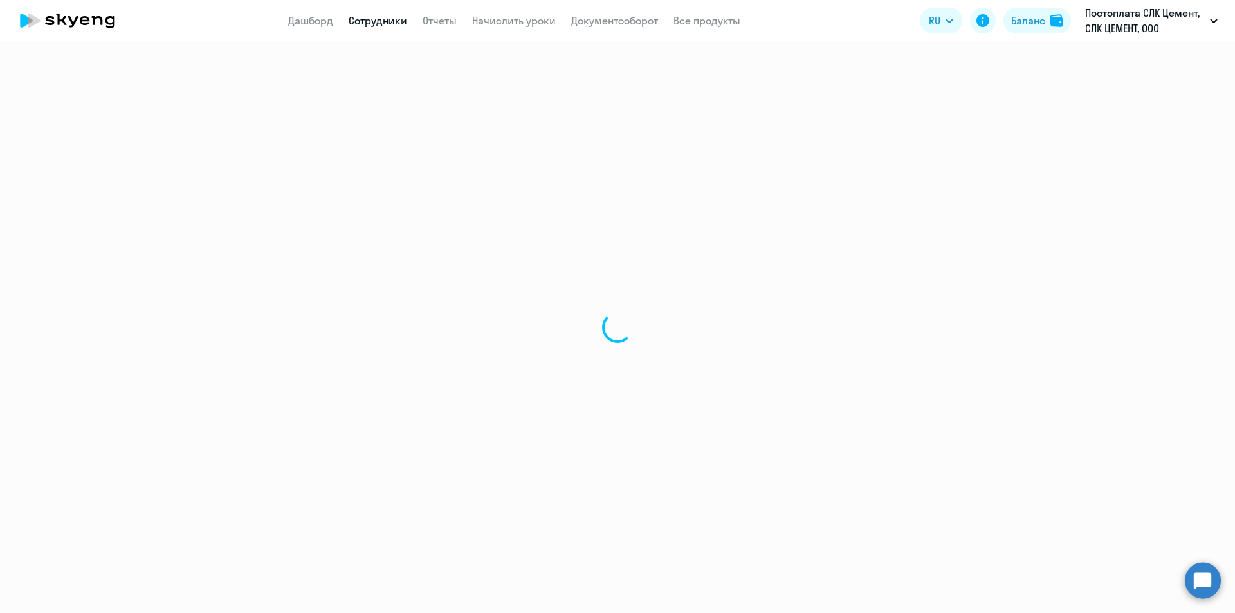
select select "30"
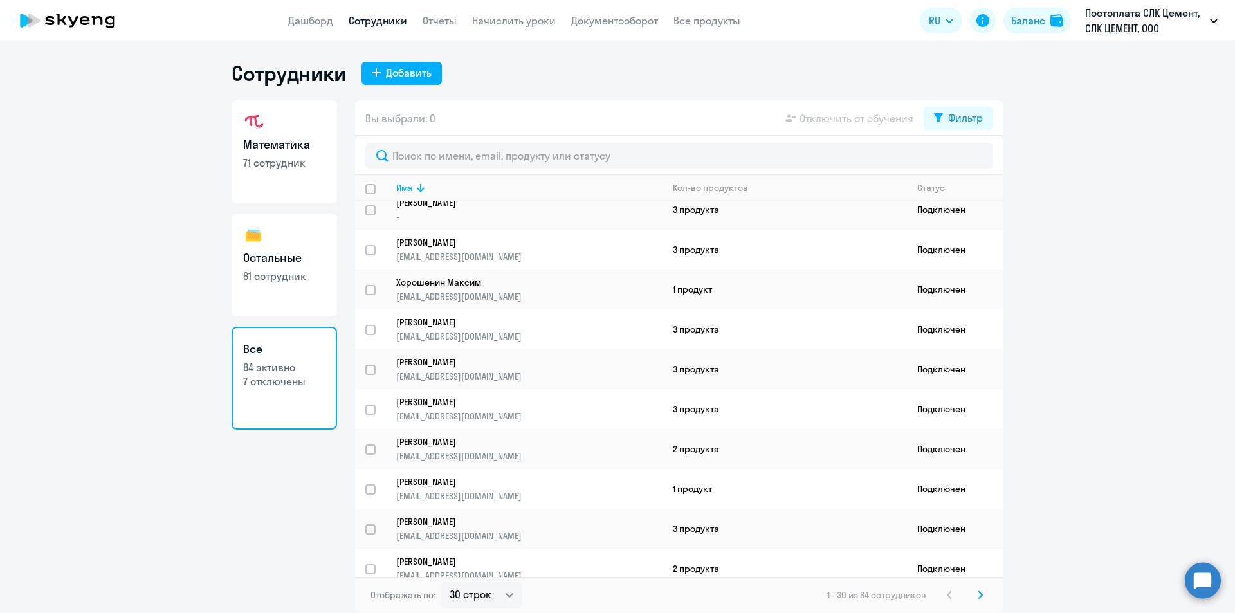
scroll to position [821, 0]
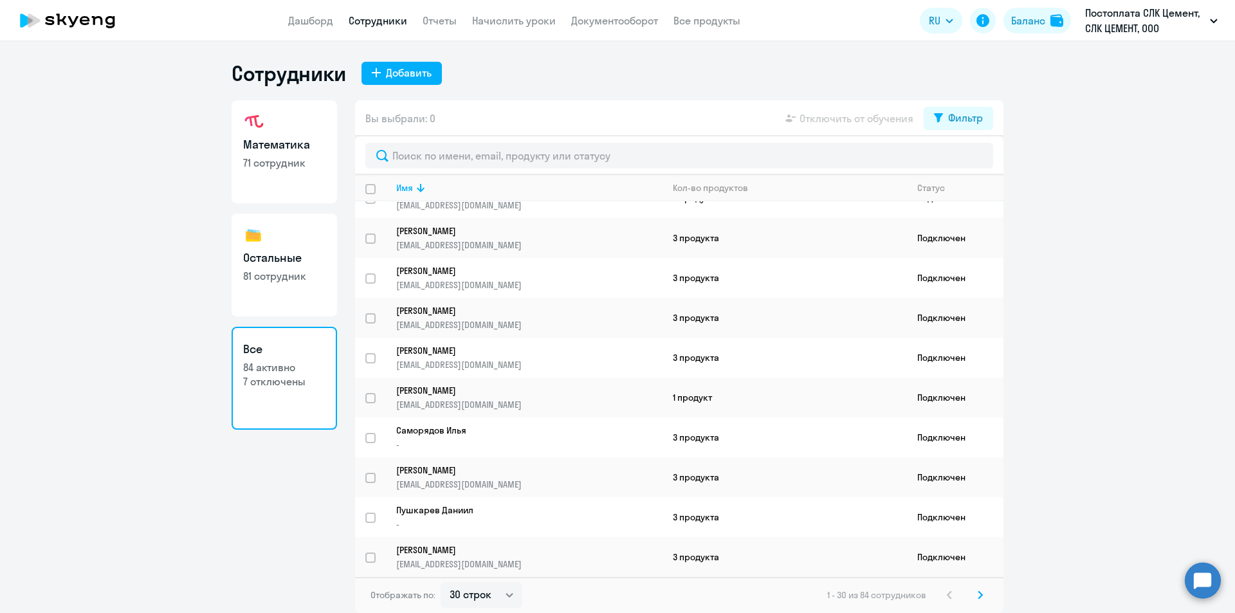
click at [982, 587] on svg-icon at bounding box center [980, 594] width 15 height 15
click at [977, 596] on svg-icon at bounding box center [980, 594] width 15 height 15
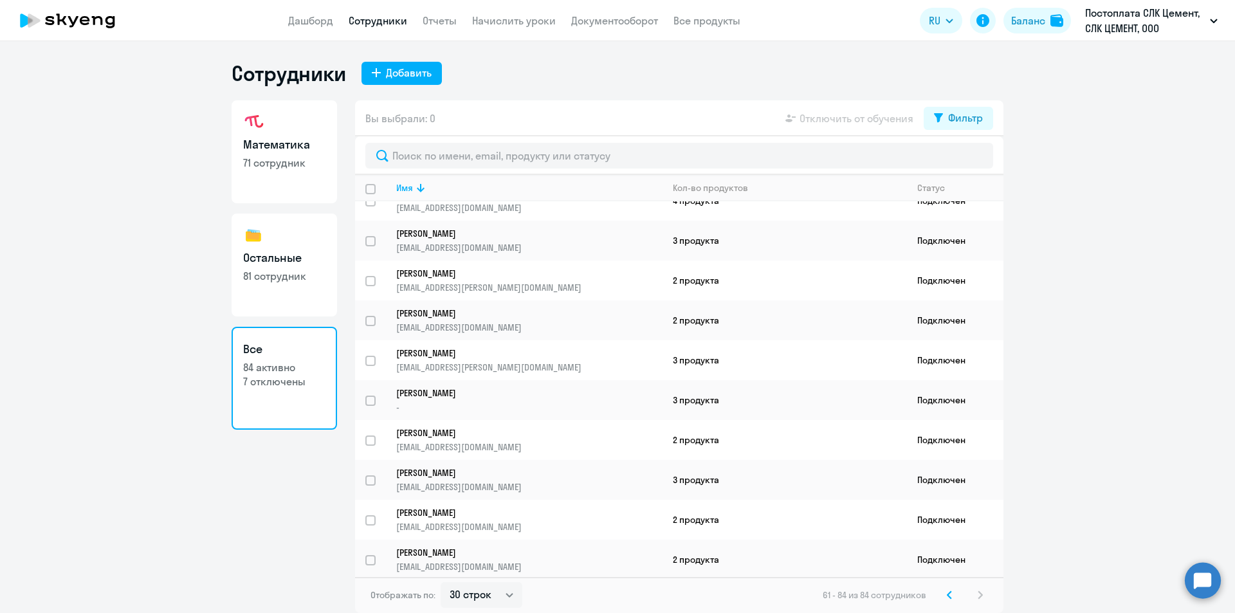
scroll to position [582, 0]
click at [493, 21] on link "Начислить уроки" at bounding box center [514, 20] width 84 height 13
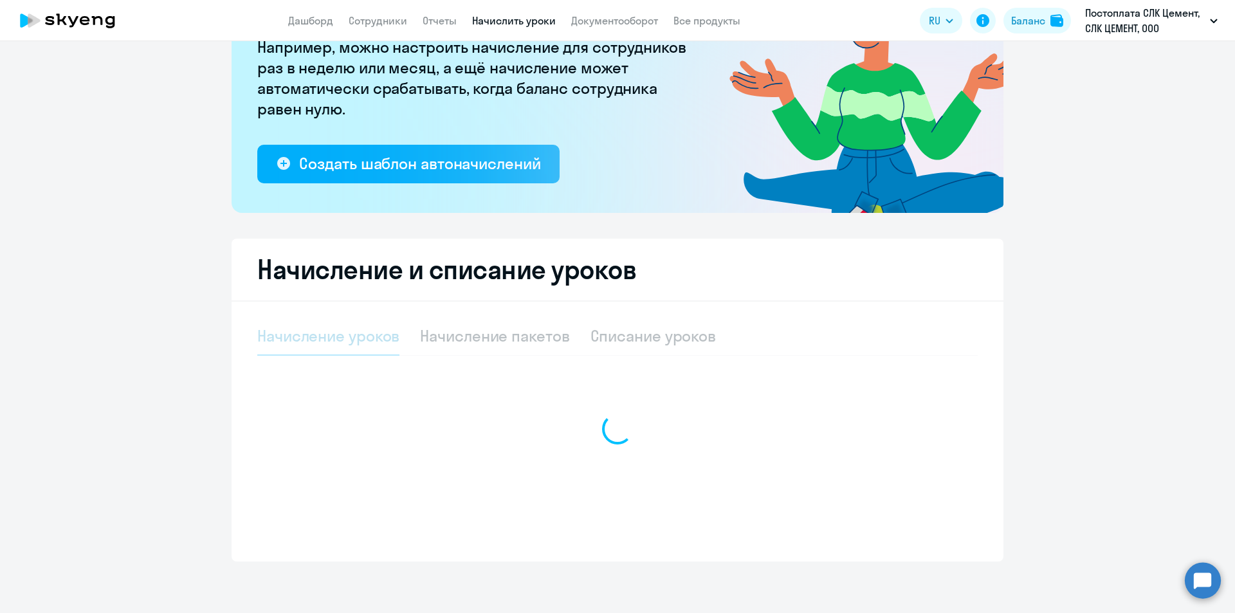
select select "10"
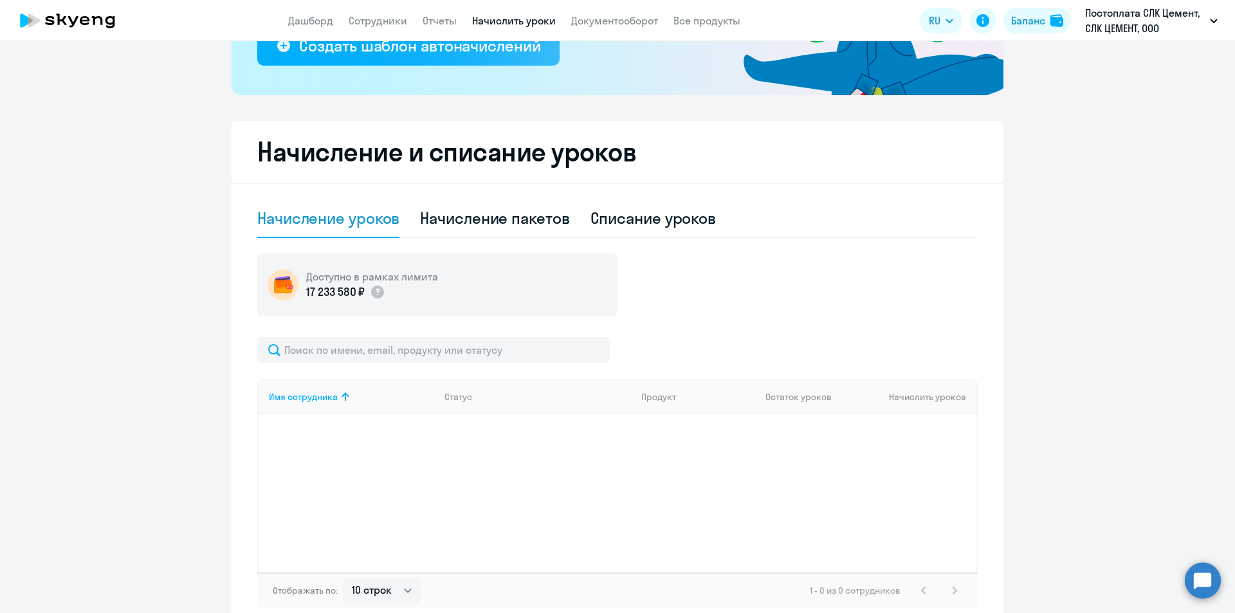
scroll to position [333, 0]
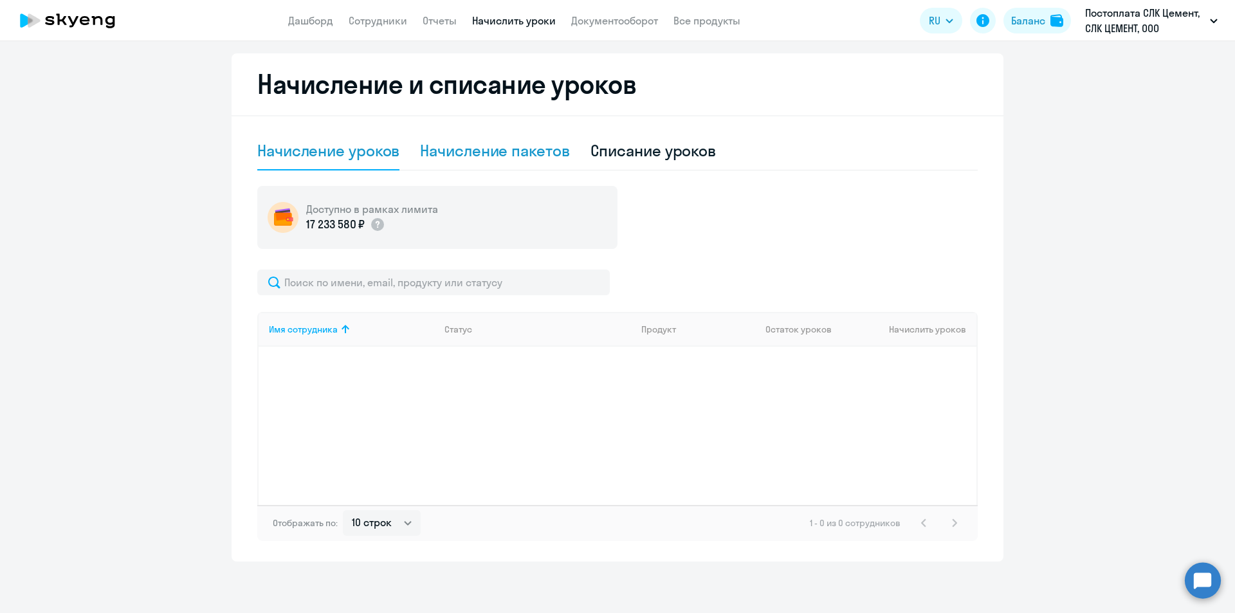
click at [482, 156] on div "Начисление пакетов" at bounding box center [494, 150] width 149 height 21
select select "10"
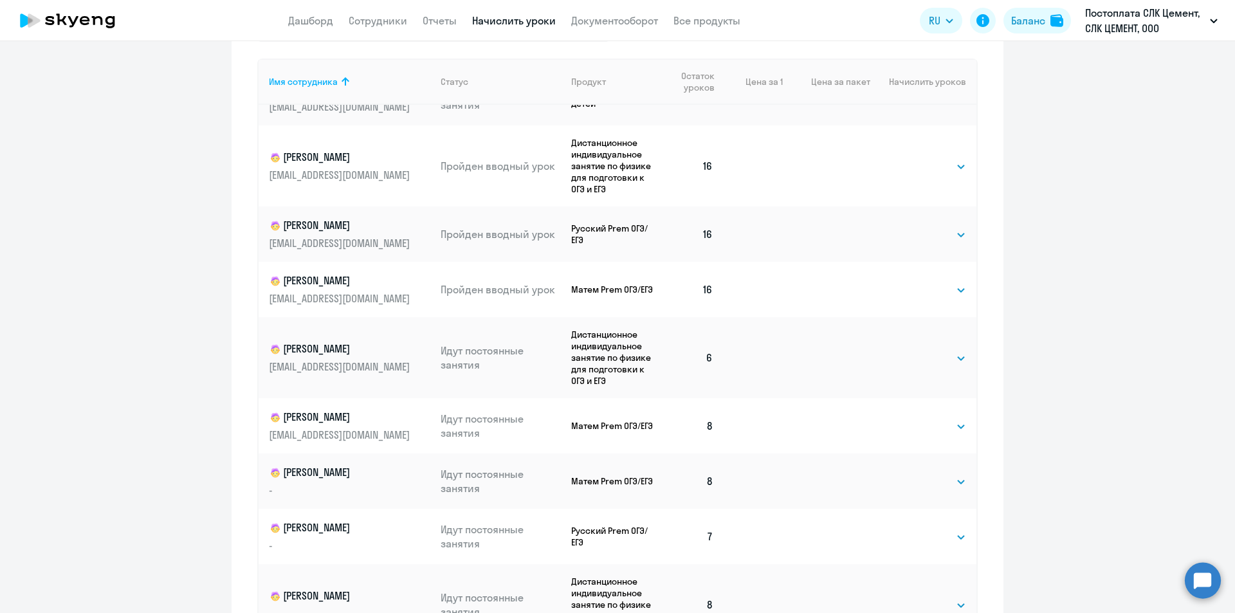
scroll to position [726, 0]
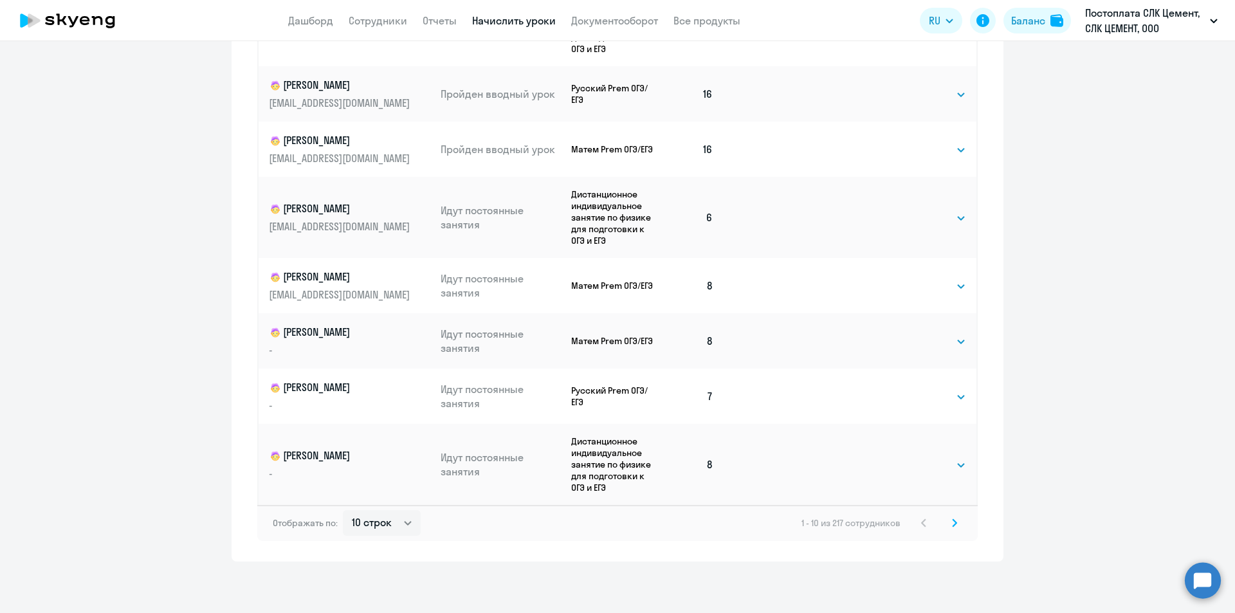
click at [956, 517] on svg-icon at bounding box center [954, 522] width 15 height 15
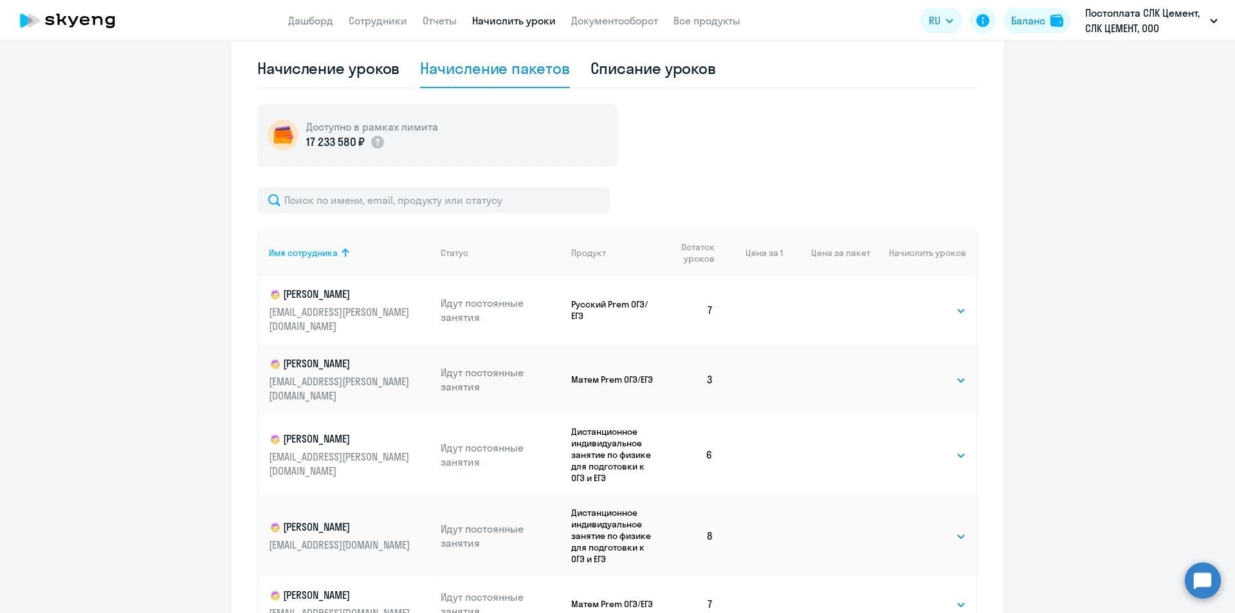
scroll to position [0, 0]
click at [914, 373] on select "Выбрать 4 8 16 32 64 96 128" at bounding box center [940, 380] width 53 height 15
select select "4"
click at [914, 373] on select "Выбрать 4 8 16 32 64 96 128" at bounding box center [940, 380] width 53 height 15
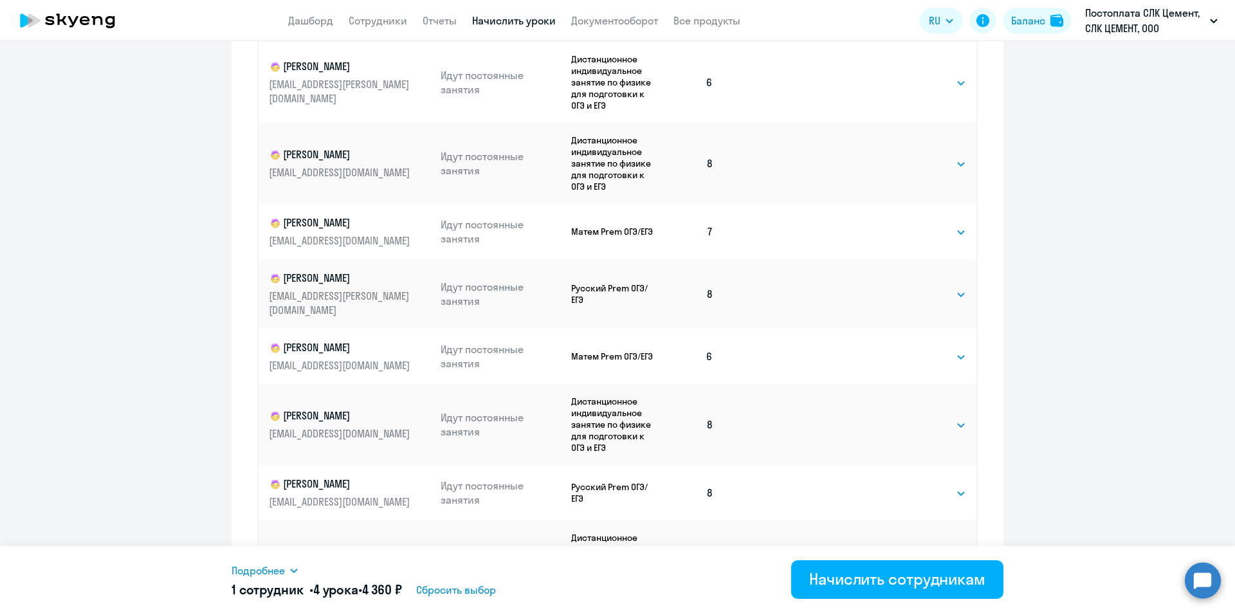
scroll to position [726, 0]
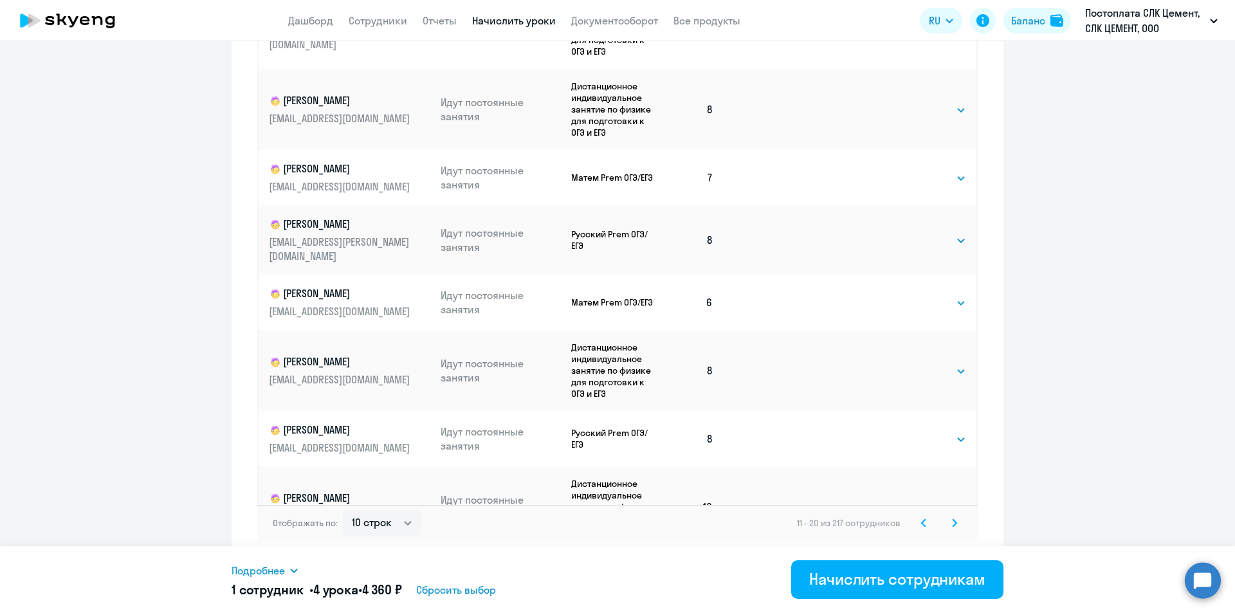
click at [953, 521] on icon at bounding box center [955, 522] width 4 height 7
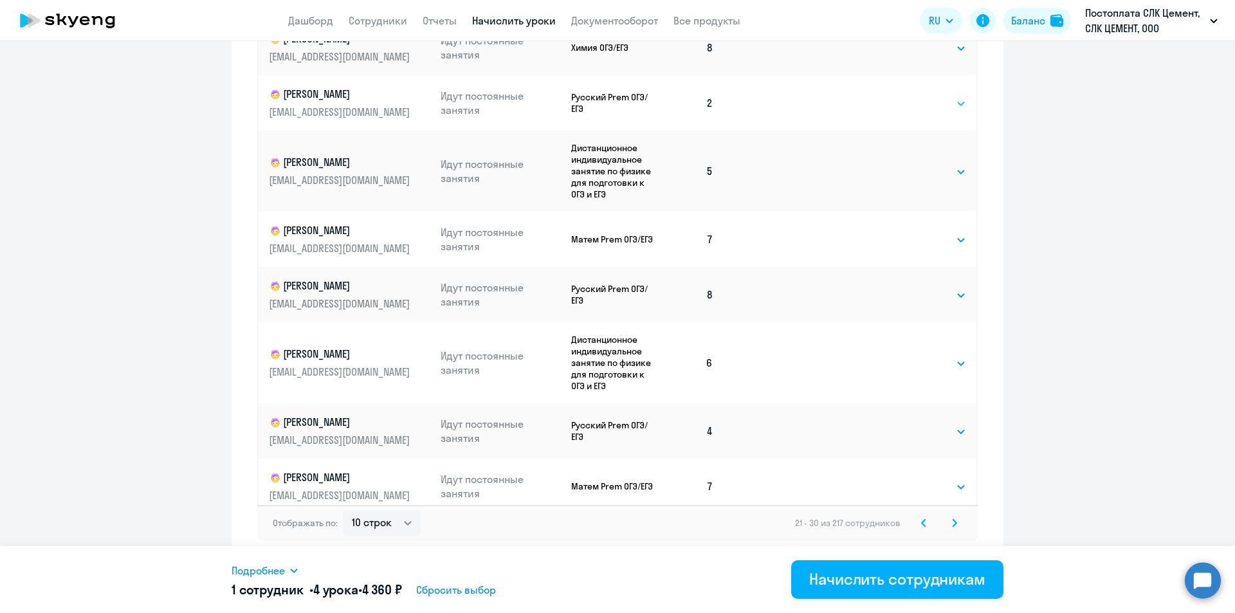
click at [932, 99] on select "Выбрать 4 8 16 32 64 96 128" at bounding box center [940, 103] width 53 height 15
select select "4"
click at [914, 96] on select "Выбрать 4 8 16 32 64 96 128" at bounding box center [940, 103] width 53 height 15
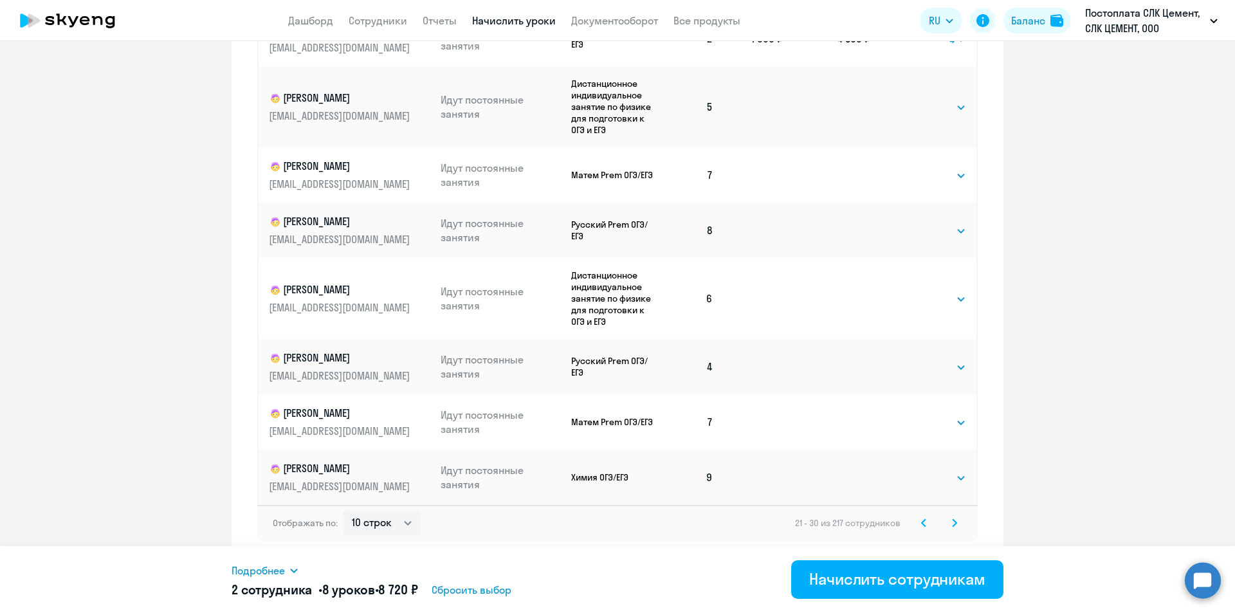
click at [947, 526] on svg-icon at bounding box center [954, 522] width 15 height 15
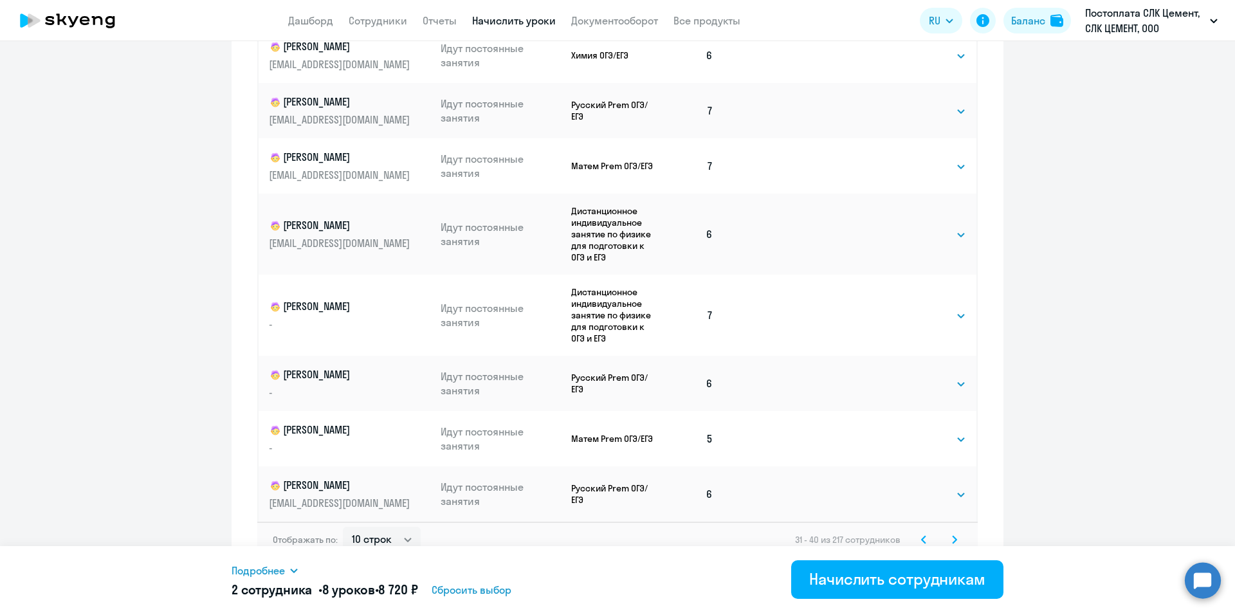
scroll to position [726, 0]
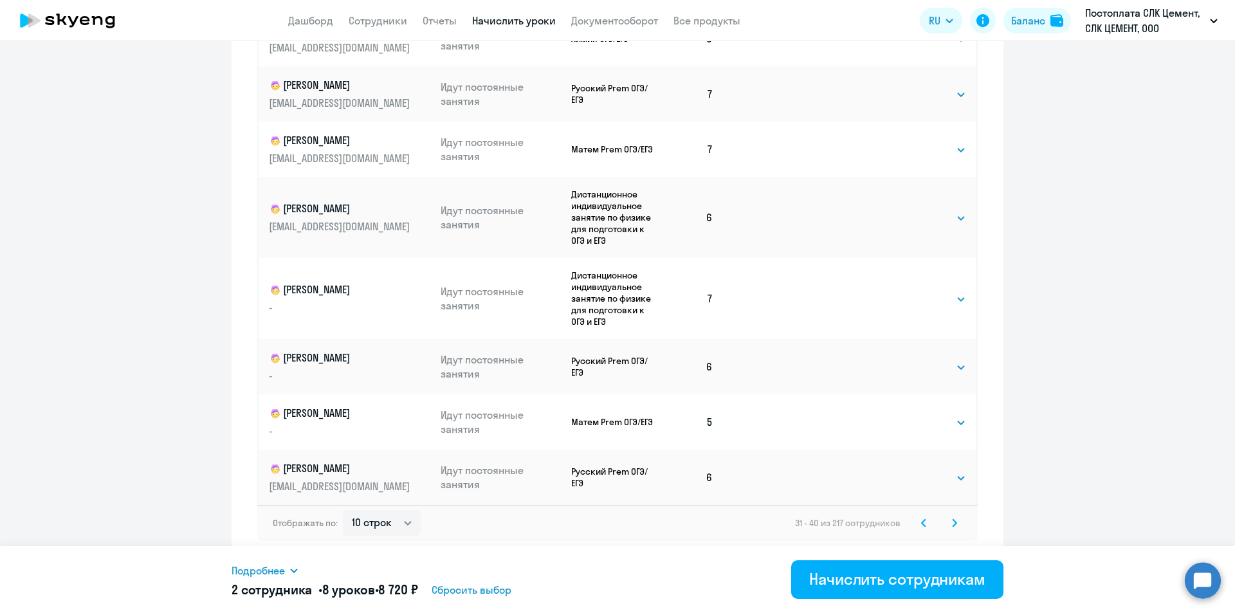
click at [950, 516] on svg-icon at bounding box center [954, 522] width 15 height 15
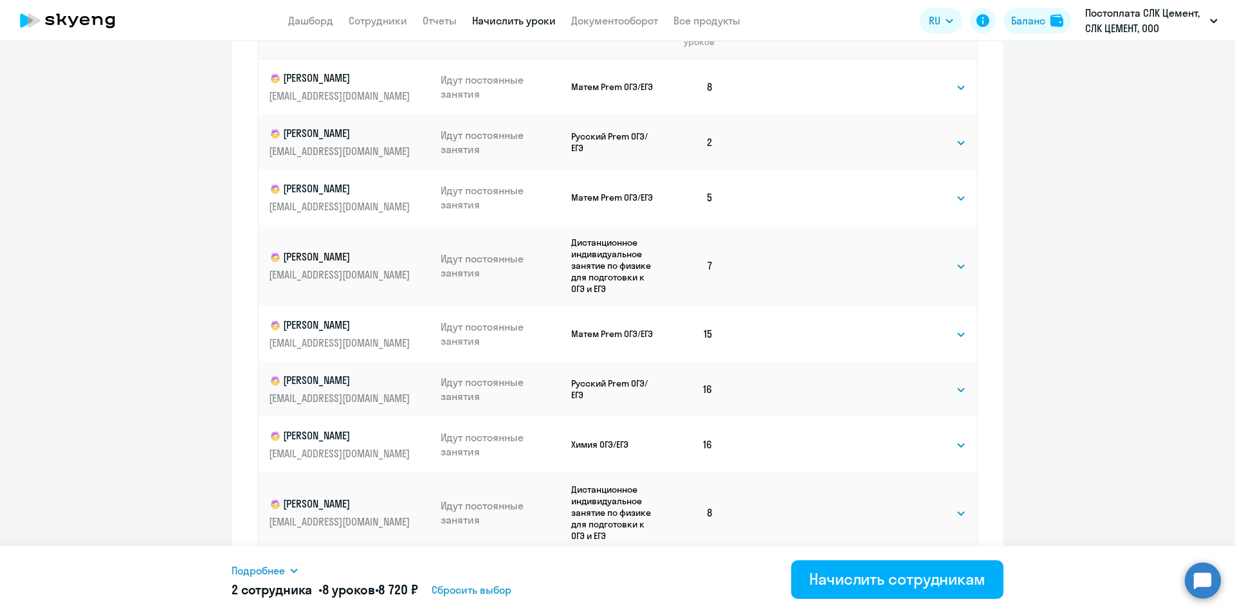
scroll to position [636, 0]
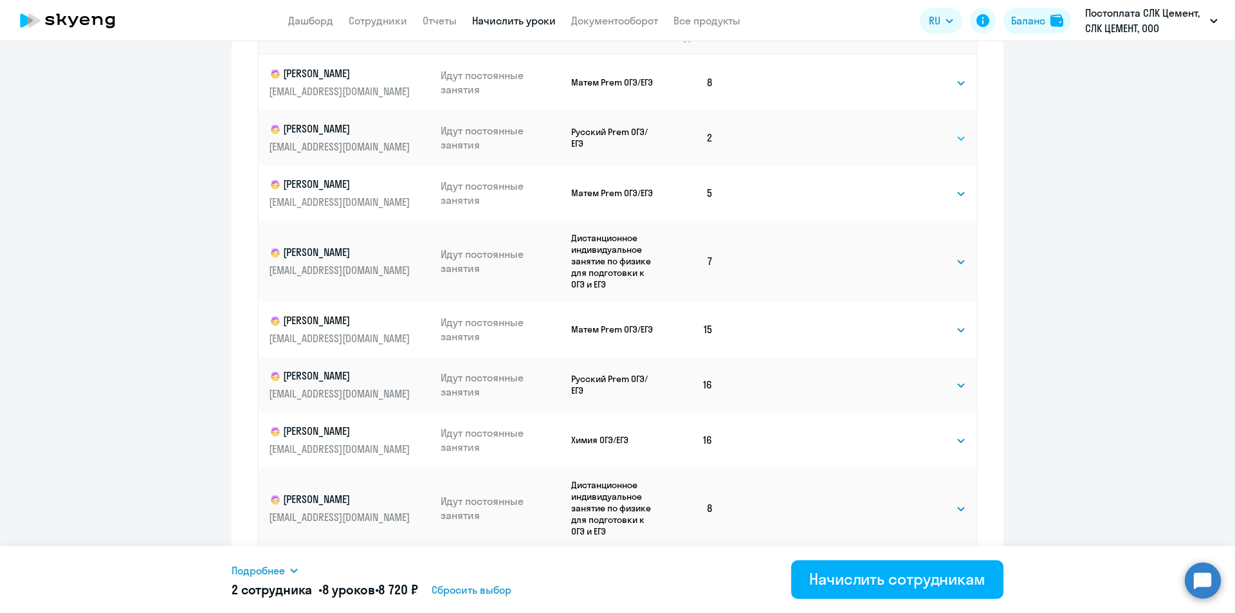
click at [914, 140] on select "Выбрать 4 8 16 32 64 96 128" at bounding box center [940, 138] width 53 height 15
select select "4"
click at [914, 131] on select "Выбрать 4 8 16 32 64 96 128" at bounding box center [940, 138] width 53 height 15
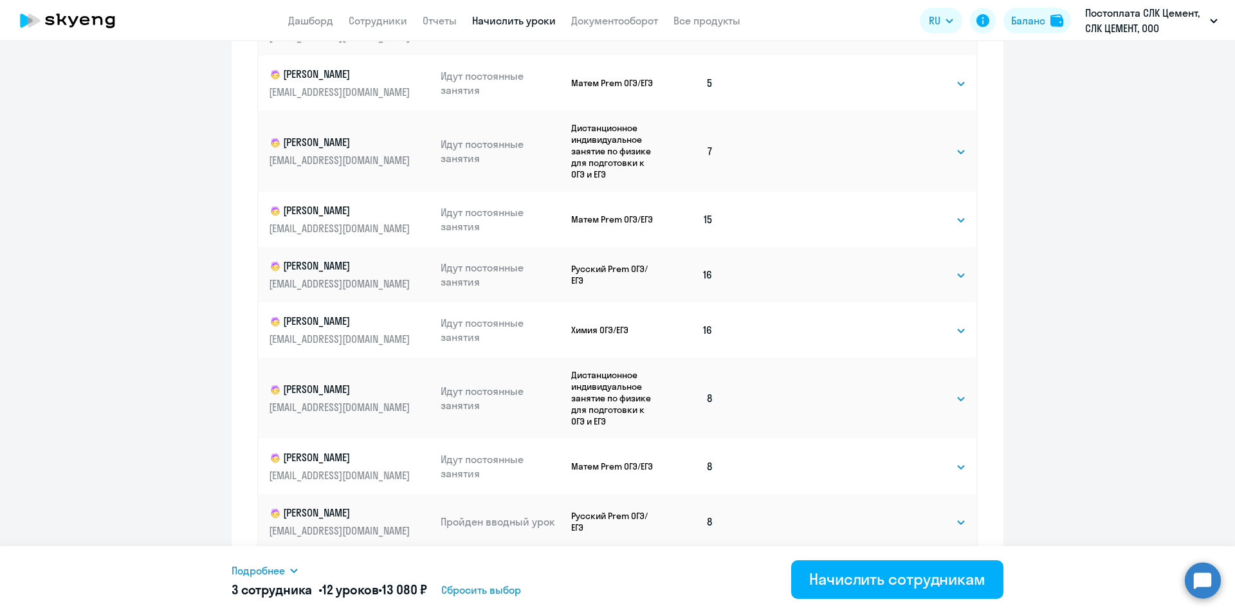
scroll to position [726, 0]
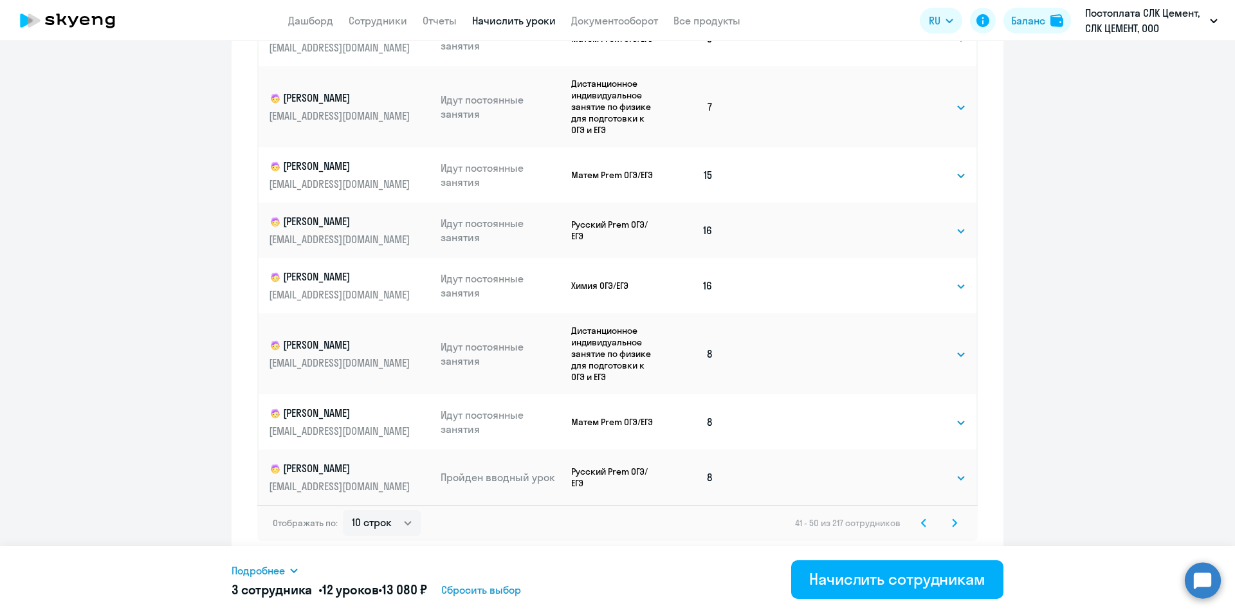
click at [947, 524] on svg-icon at bounding box center [954, 522] width 15 height 15
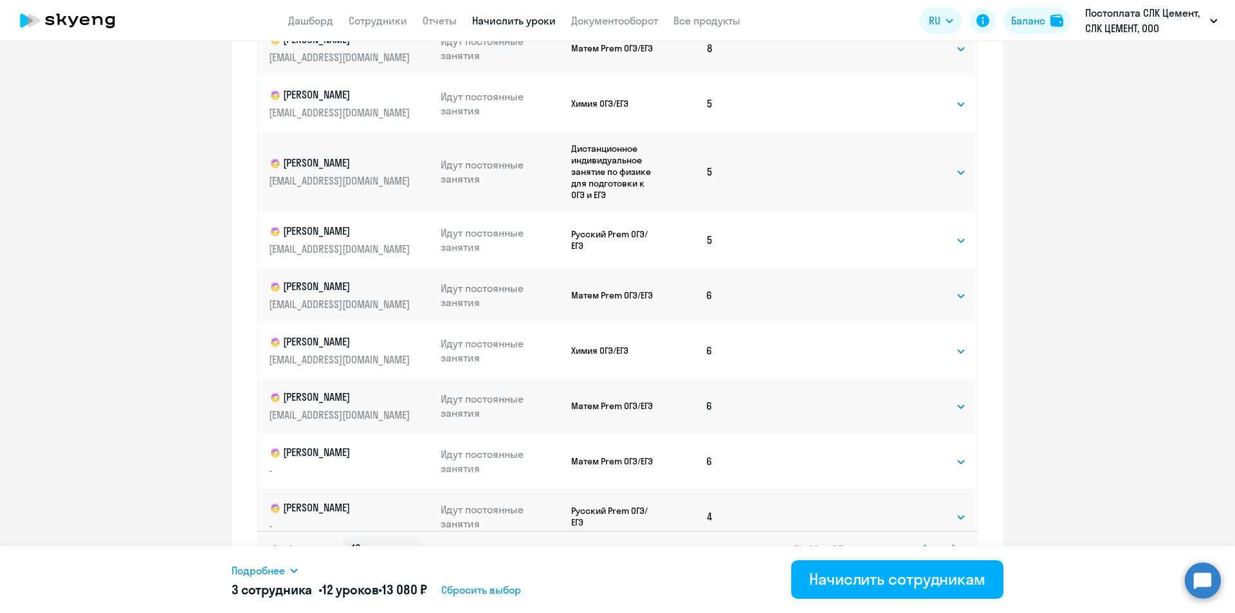
scroll to position [0, 0]
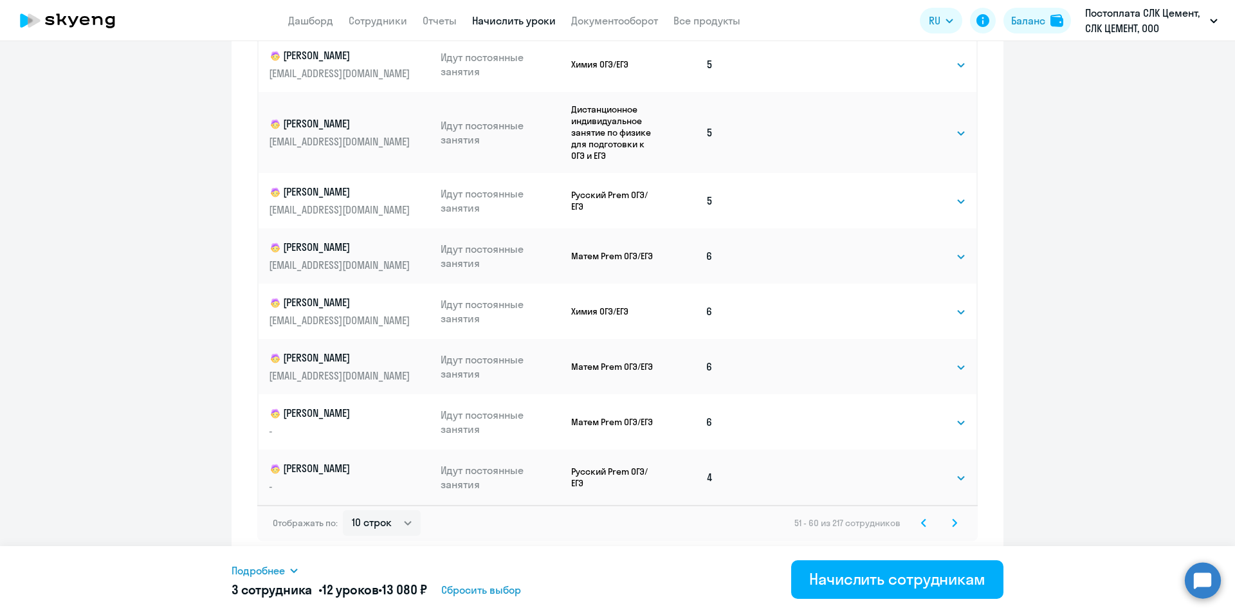
click at [952, 527] on icon at bounding box center [954, 523] width 5 height 9
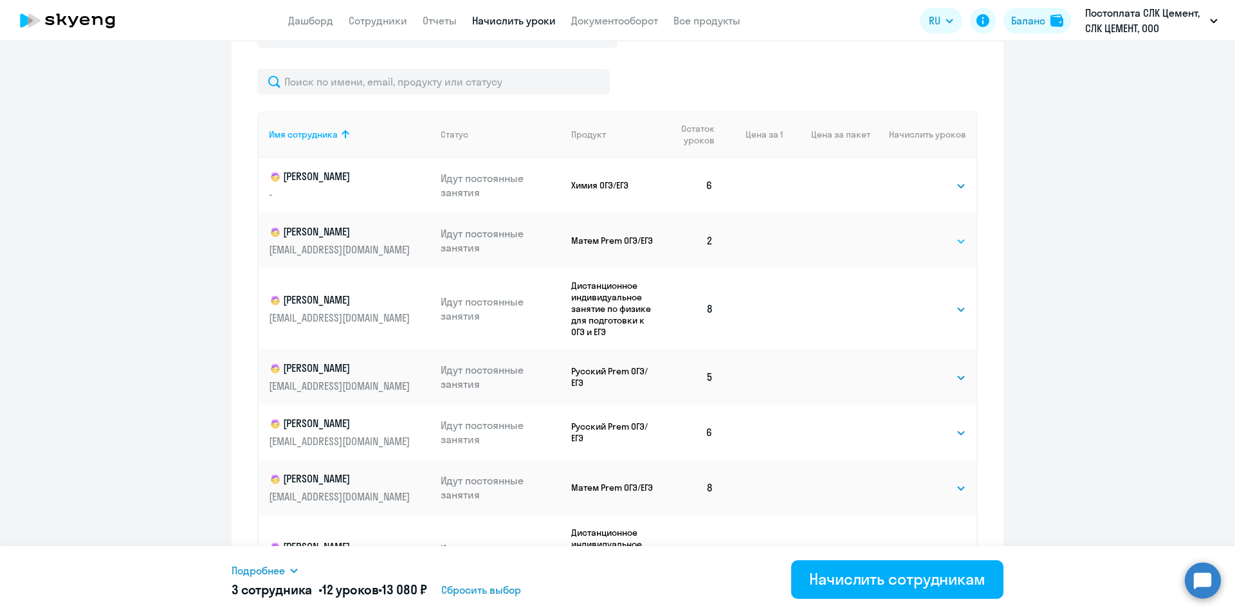
drag, startPoint x: 916, startPoint y: 239, endPoint x: 917, endPoint y: 248, distance: 9.1
click at [916, 239] on select "Выбрать 4 8 16 32 64 96 128" at bounding box center [940, 241] width 53 height 15
select select "4"
click at [914, 234] on select "Выбрать 4 8 16 32 64 96 128" at bounding box center [940, 241] width 53 height 15
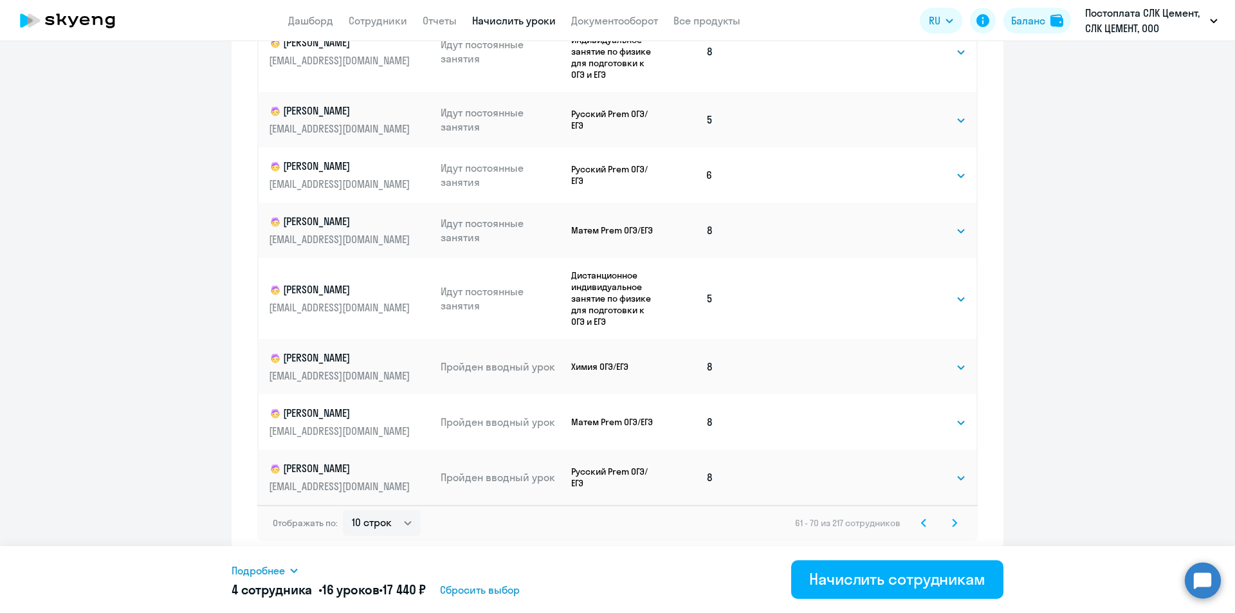
click at [953, 523] on icon at bounding box center [955, 522] width 4 height 7
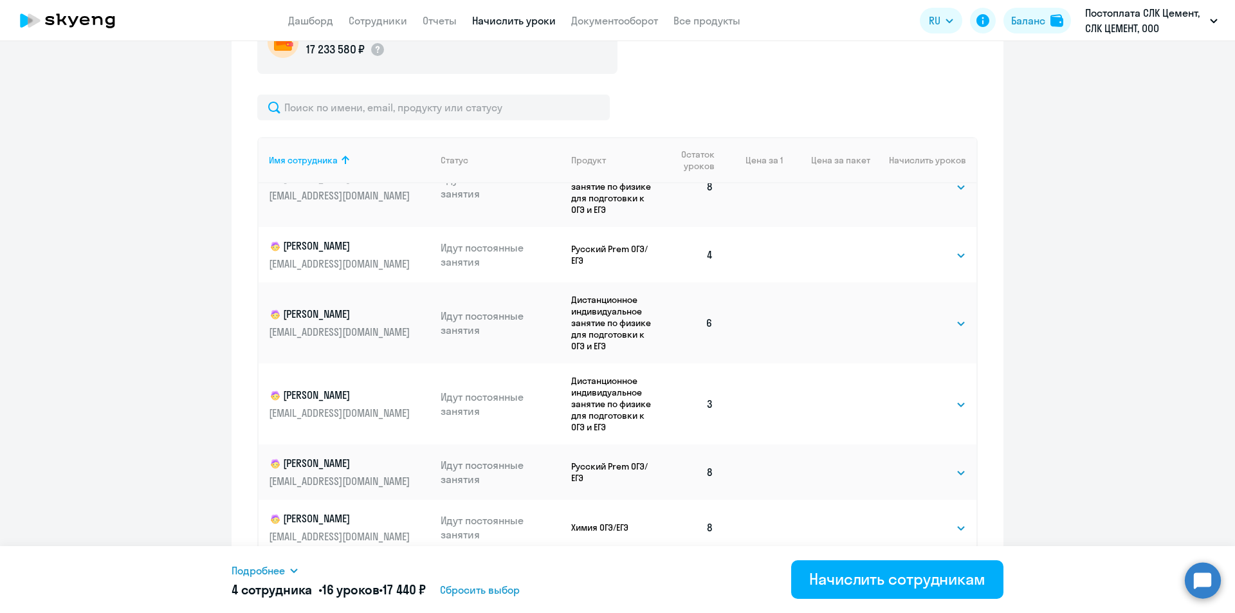
click at [898, 402] on td "Выбрать 4 8 16 32 64 96 128 Выбрать" at bounding box center [924, 404] width 106 height 81
click at [914, 407] on select "Выбрать 4 8 16 32 64 96 128" at bounding box center [940, 404] width 53 height 15
select select "4"
click at [914, 397] on select "Выбрать 4 8 16 32 64 96 128" at bounding box center [940, 404] width 53 height 15
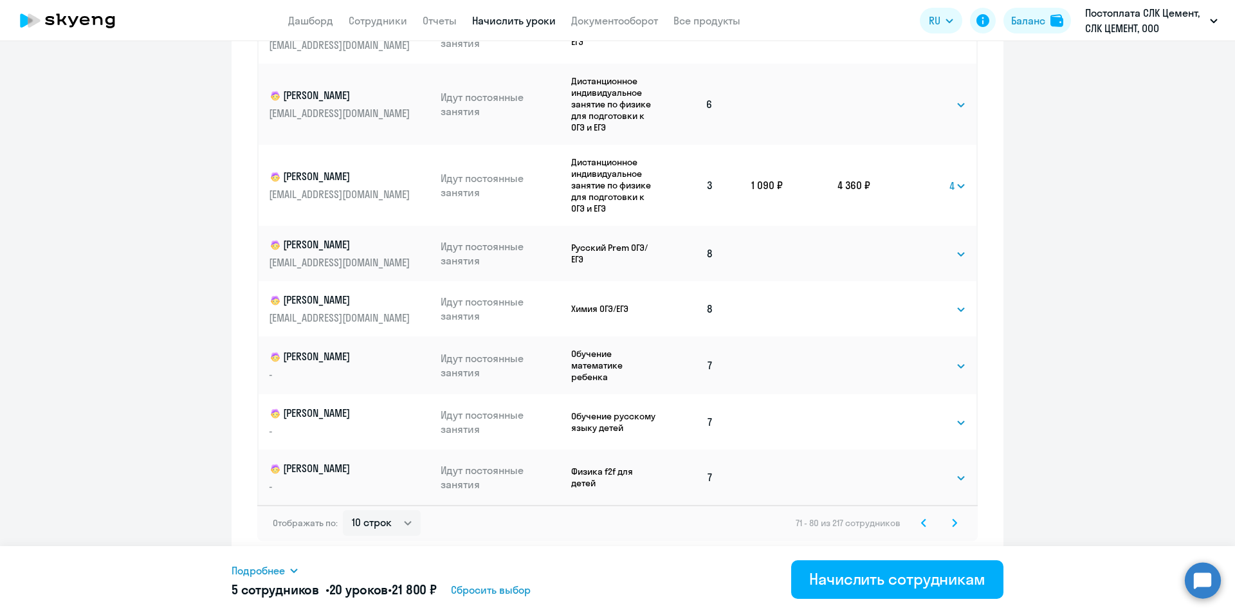
click at [953, 522] on icon at bounding box center [955, 522] width 4 height 7
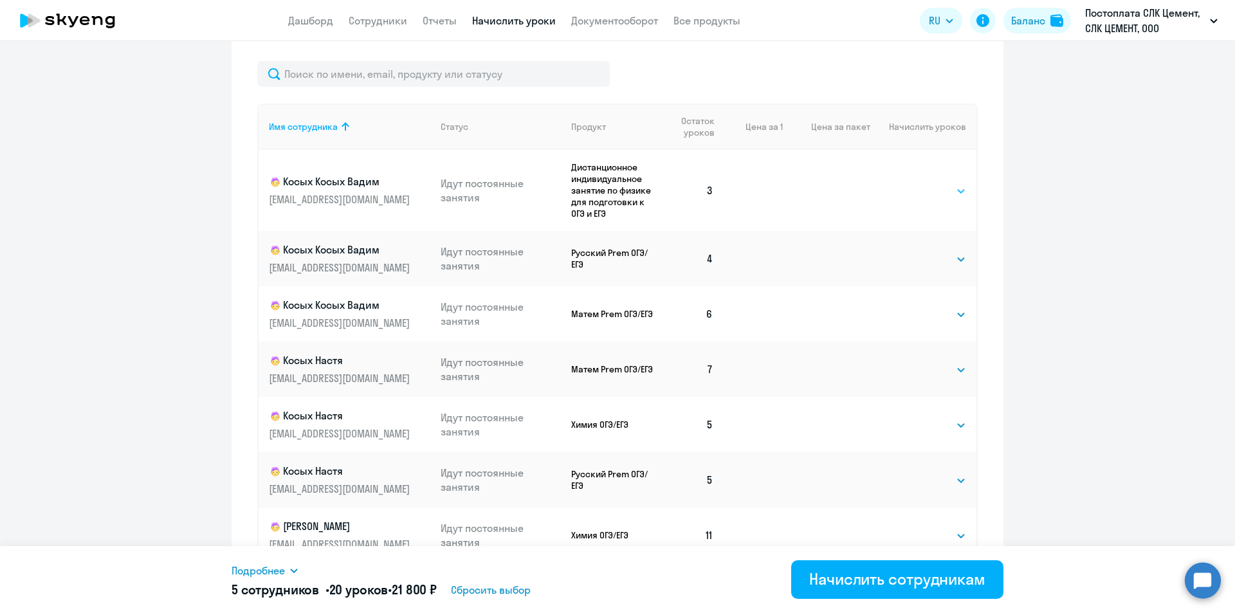
click at [914, 187] on select "Выбрать 4 8 16 32 64 96 128" at bounding box center [940, 190] width 53 height 15
select select "4"
click at [914, 183] on select "Выбрать 4 8 16 32 64 96 128" at bounding box center [940, 190] width 53 height 15
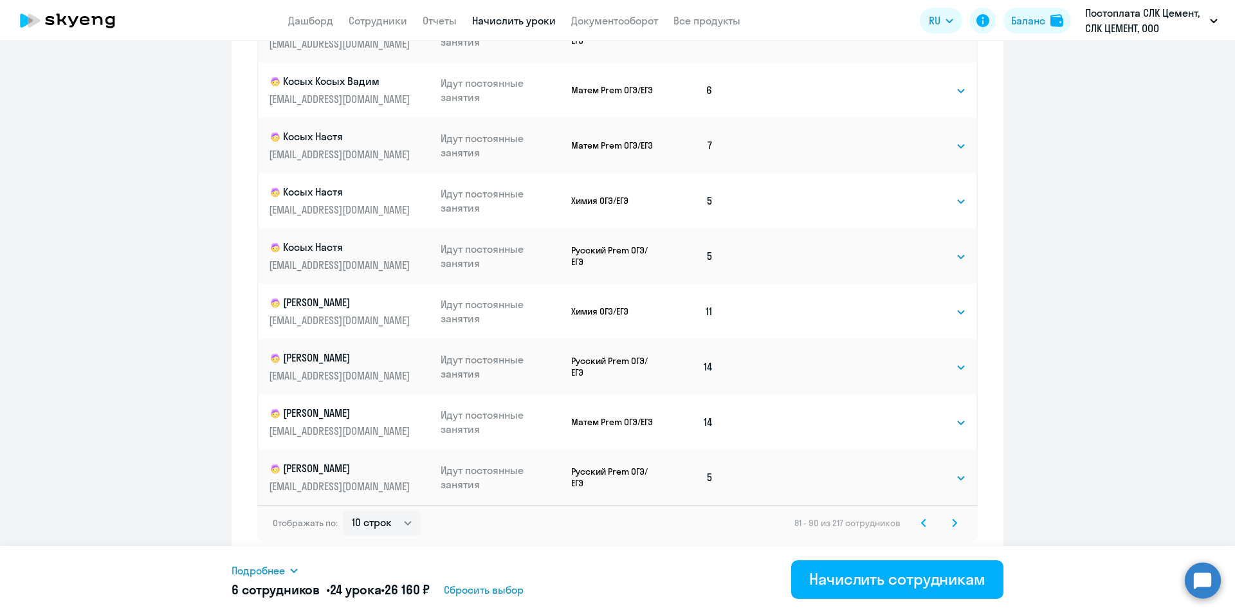
click at [952, 528] on svg-icon at bounding box center [954, 522] width 15 height 15
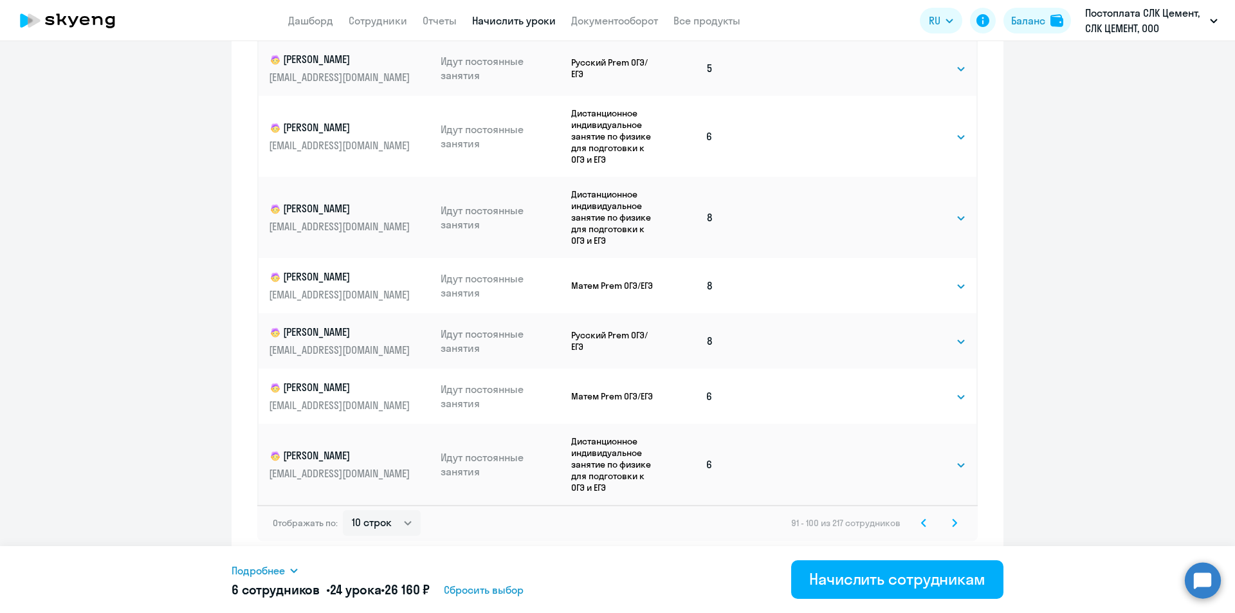
click at [953, 525] on svg-icon at bounding box center [954, 522] width 15 height 15
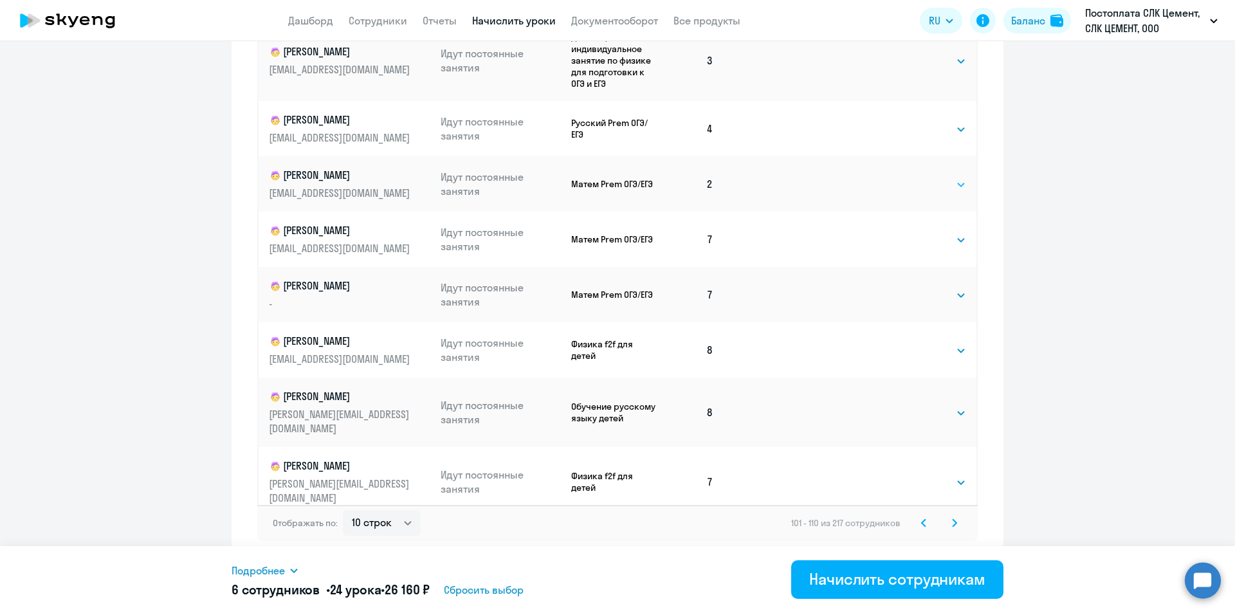
click at [914, 178] on select "Выбрать 4 8 16 32 64 96 128" at bounding box center [940, 184] width 53 height 15
select select "4"
click at [914, 177] on select "Выбрать 4 8 16 32 64 96 128" at bounding box center [940, 184] width 53 height 15
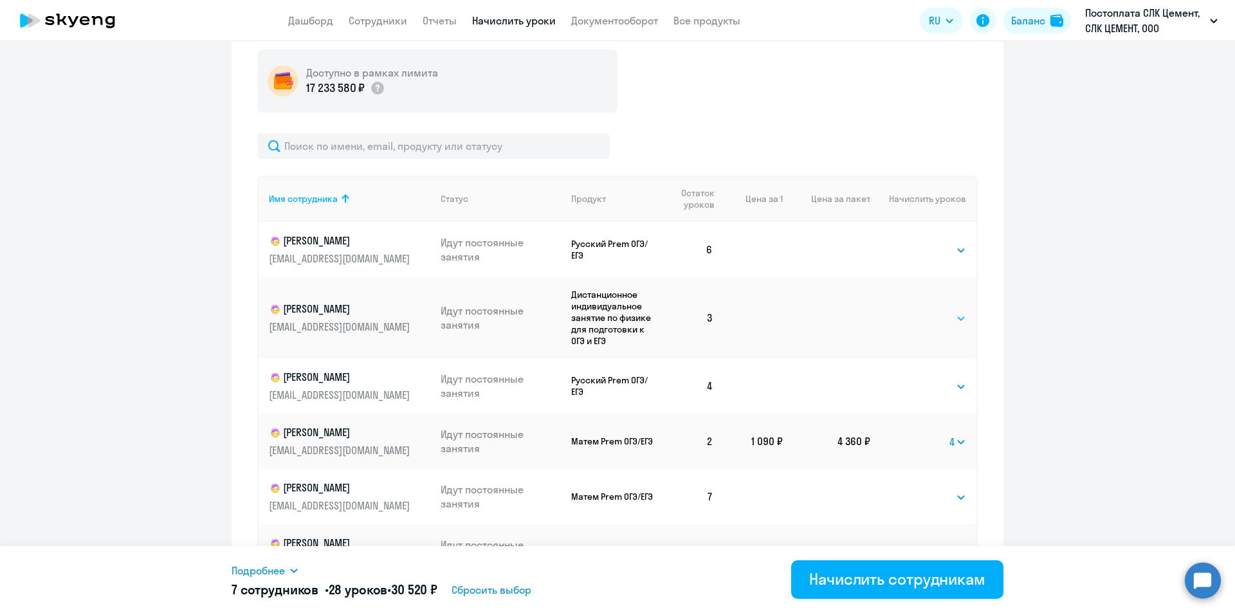
drag, startPoint x: 916, startPoint y: 318, endPoint x: 916, endPoint y: 325, distance: 7.1
click at [916, 318] on select "Выбрать 4 8 16 32 64 96 128" at bounding box center [940, 318] width 53 height 15
click at [914, 311] on select "Выбрать 4 8 16 32 64 96 128" at bounding box center [940, 318] width 53 height 15
click at [950, 322] on select "Выбрать 4 8 16 32 64 96 128" at bounding box center [958, 318] width 17 height 15
select select "4"
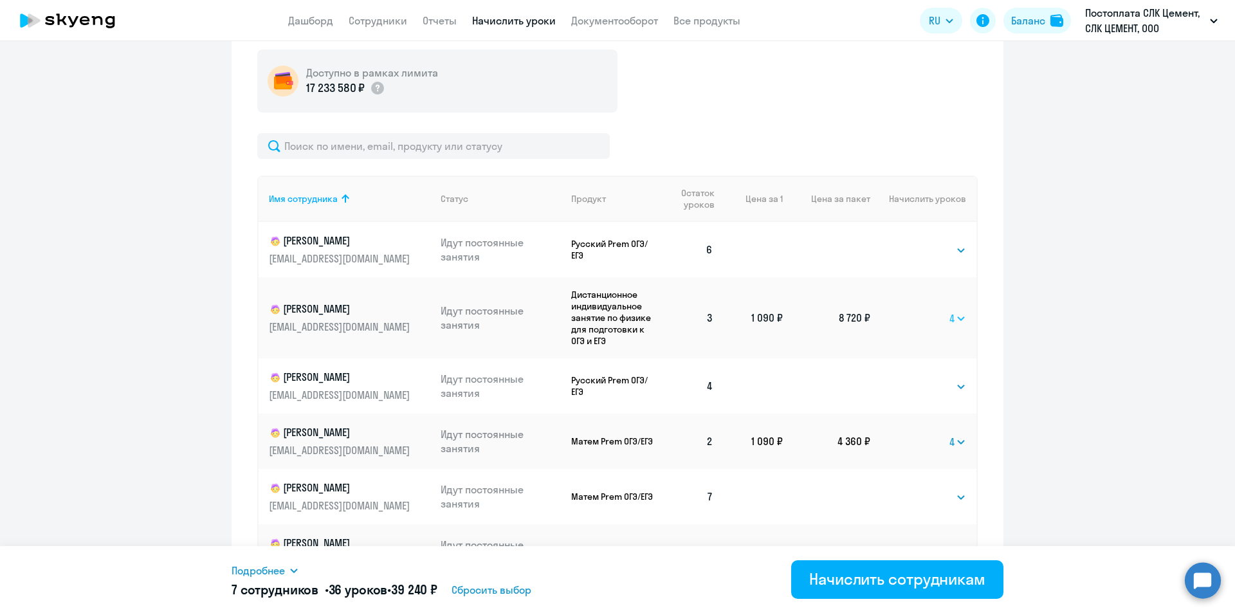
click at [950, 311] on select "Выбрать 4 8 16 32 64 96 128" at bounding box center [958, 318] width 17 height 15
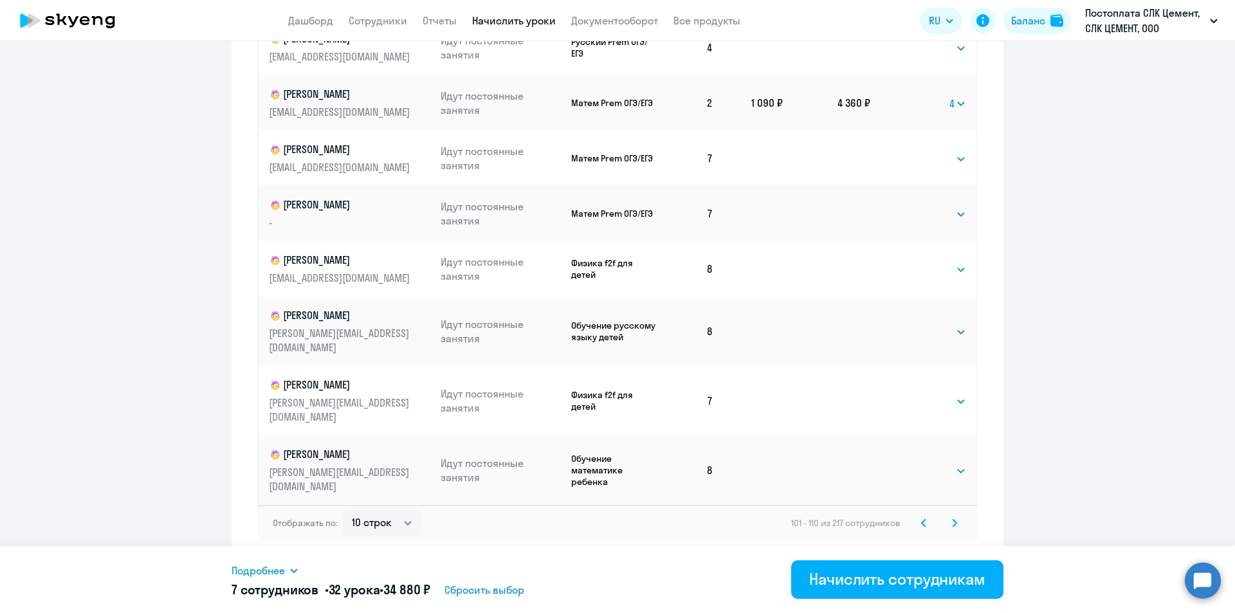
click at [952, 526] on icon at bounding box center [954, 523] width 5 height 9
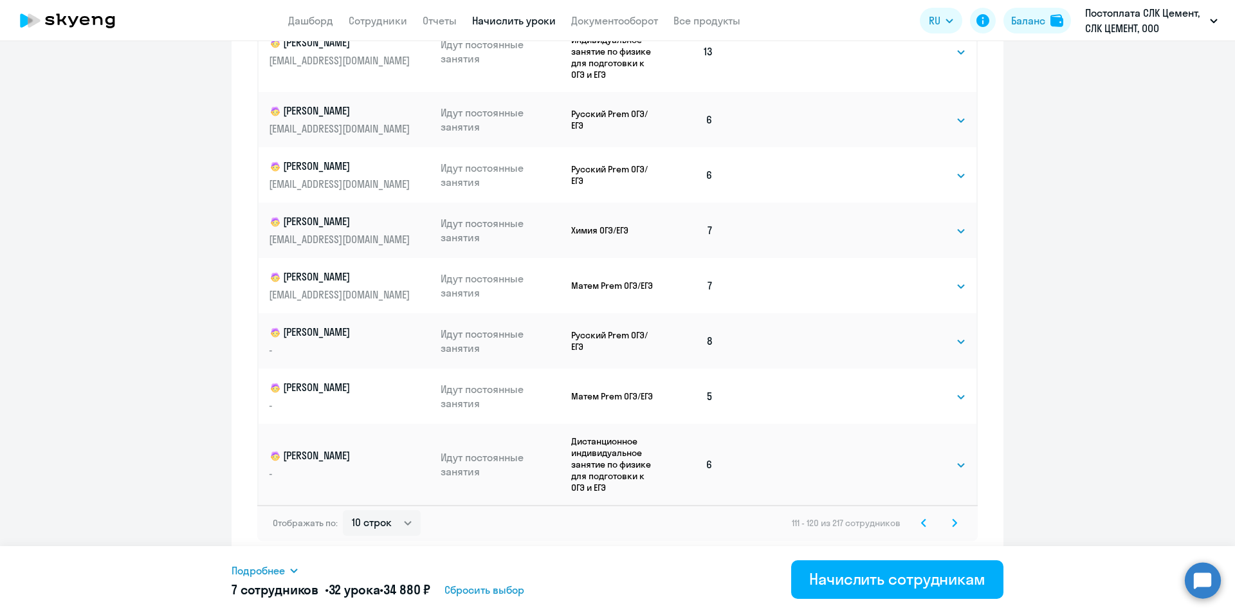
click at [953, 524] on icon at bounding box center [955, 522] width 4 height 7
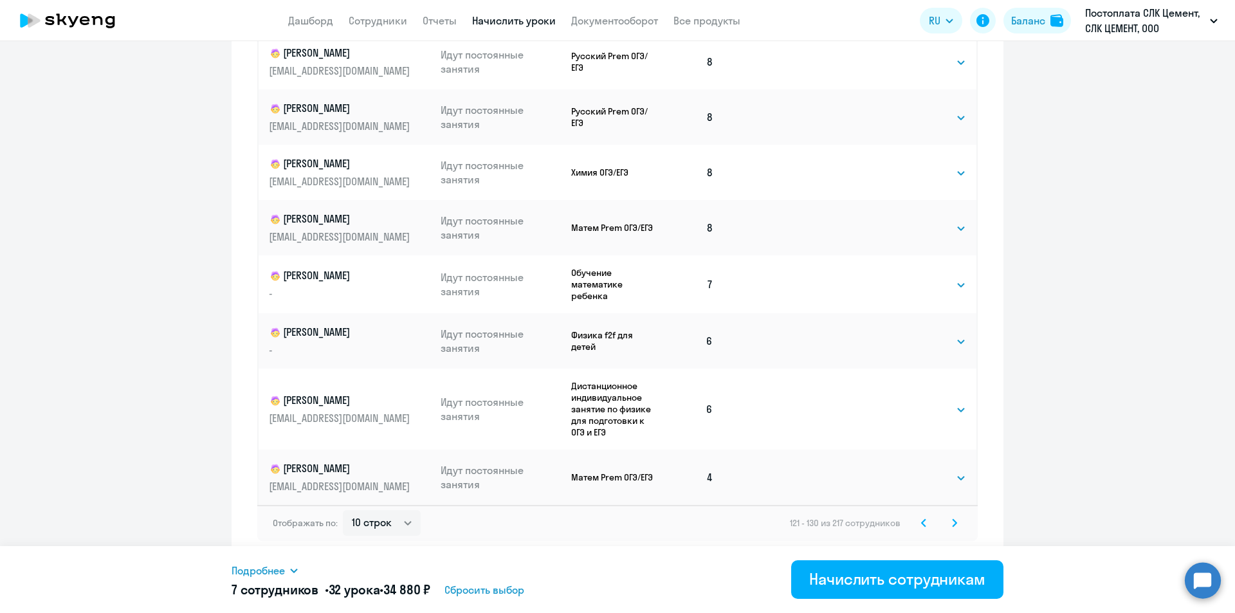
click at [954, 531] on div "Отображать по: 10 строк 30 строк 50 строк 121 - 130 из 217 сотрудников" at bounding box center [617, 523] width 721 height 36
click at [952, 524] on icon at bounding box center [954, 523] width 5 height 9
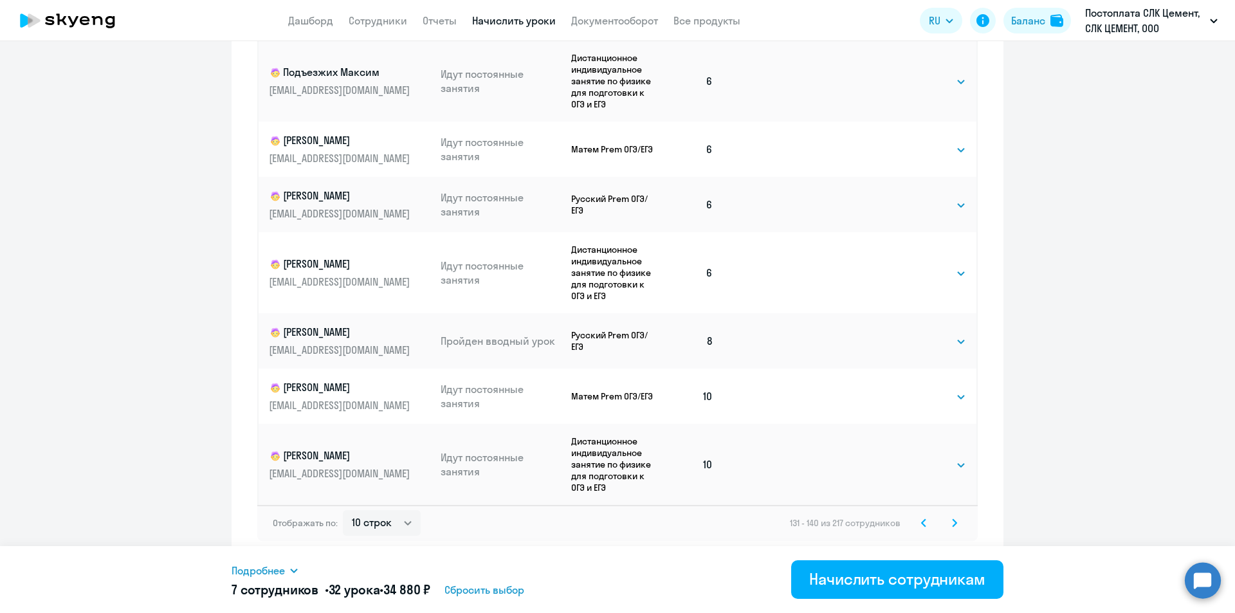
click at [952, 520] on icon at bounding box center [954, 523] width 5 height 9
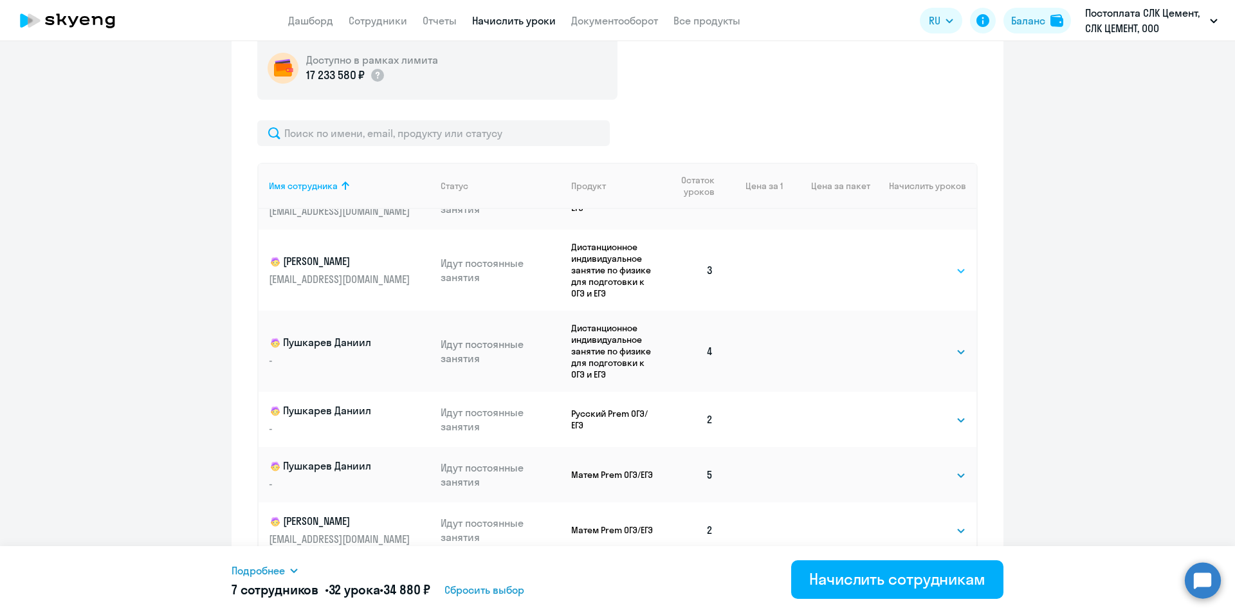
click at [914, 263] on div "Выбрать 4 8 16 32 64 96 128 Выбрать" at bounding box center [940, 270] width 53 height 17
drag, startPoint x: 913, startPoint y: 270, endPoint x: 914, endPoint y: 277, distance: 7.2
click at [914, 270] on select "Выбрать 4 8 16 32 64 96 128" at bounding box center [940, 270] width 53 height 15
select select "4"
click at [914, 263] on select "Выбрать 4 8 16 32 64 96 128" at bounding box center [940, 270] width 53 height 15
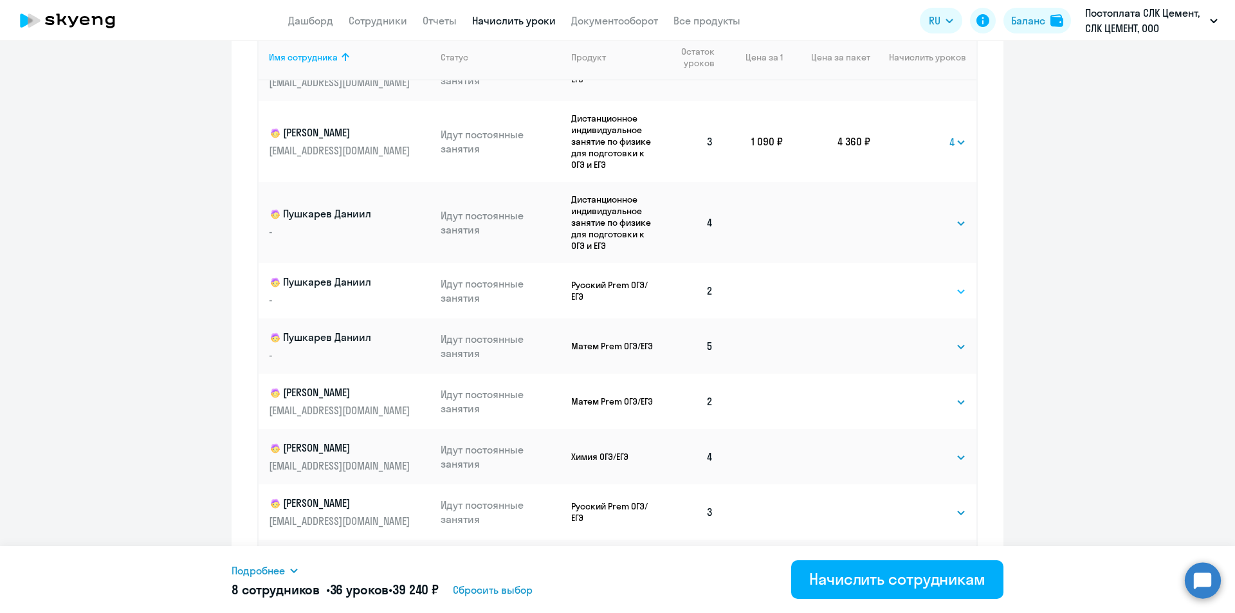
click at [914, 291] on select "Выбрать 4 8 16 32 64 96 128" at bounding box center [940, 291] width 53 height 15
select select "4"
click at [914, 284] on select "Выбрать 4 8 16 32 64 96 128" at bounding box center [940, 291] width 53 height 15
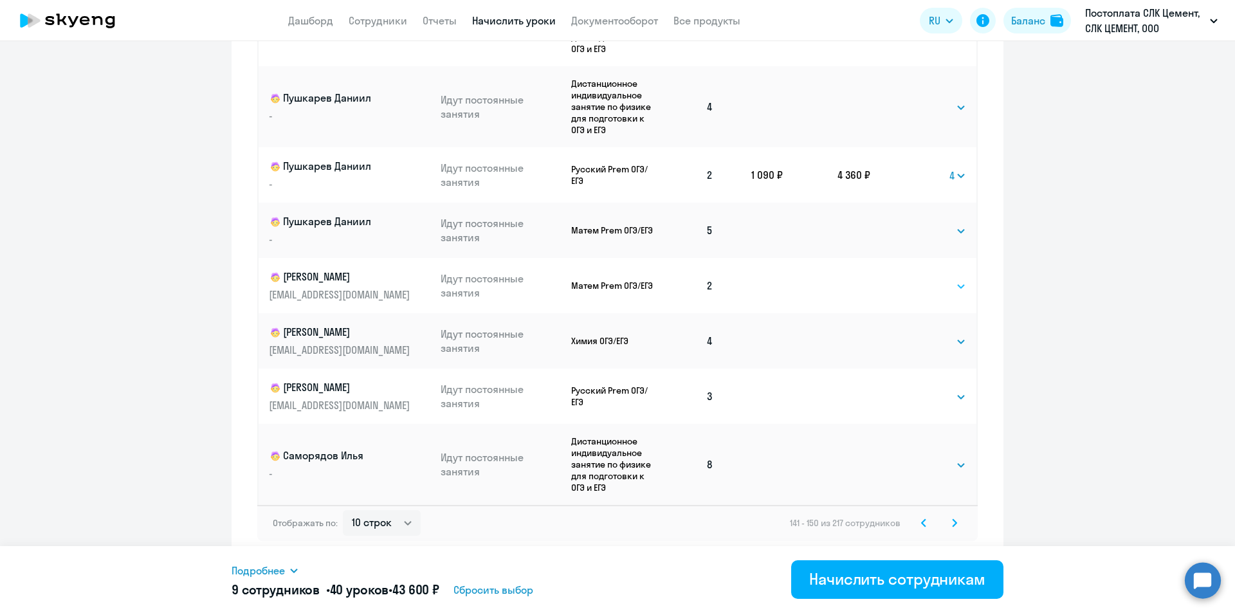
click at [928, 284] on select "Выбрать 4 8 16 32 64 96 128" at bounding box center [940, 286] width 53 height 15
select select "4"
click at [914, 279] on select "Выбрать 4 8 16 32 64 96 128" at bounding box center [940, 286] width 53 height 15
click at [921, 392] on select "Выбрать 4 8 16 32 64 96 128" at bounding box center [940, 396] width 53 height 15
select select "4"
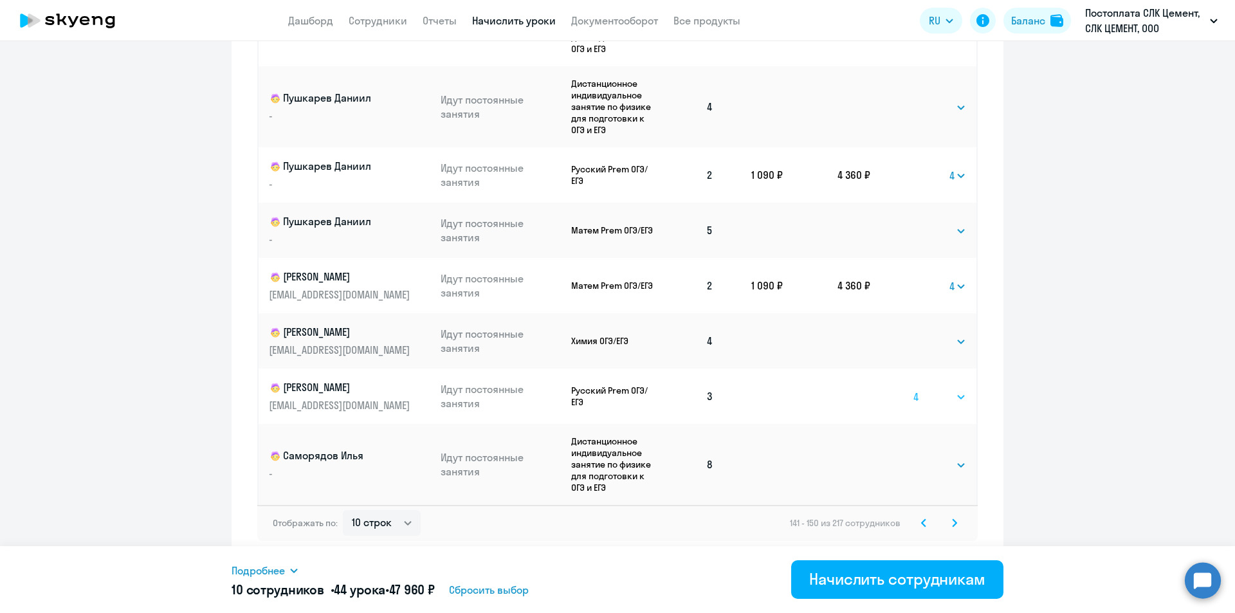
click at [914, 389] on select "Выбрать 4 8 16 32 64 96 128" at bounding box center [940, 396] width 53 height 15
click at [952, 522] on icon at bounding box center [954, 523] width 5 height 9
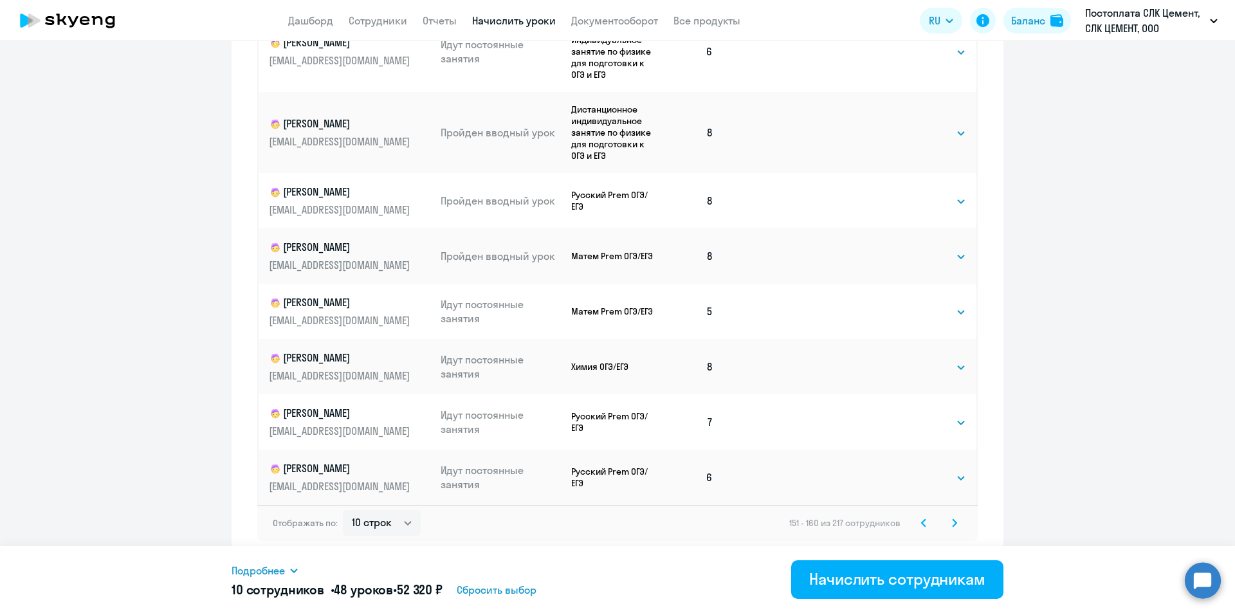
click at [951, 517] on svg-icon at bounding box center [954, 522] width 15 height 15
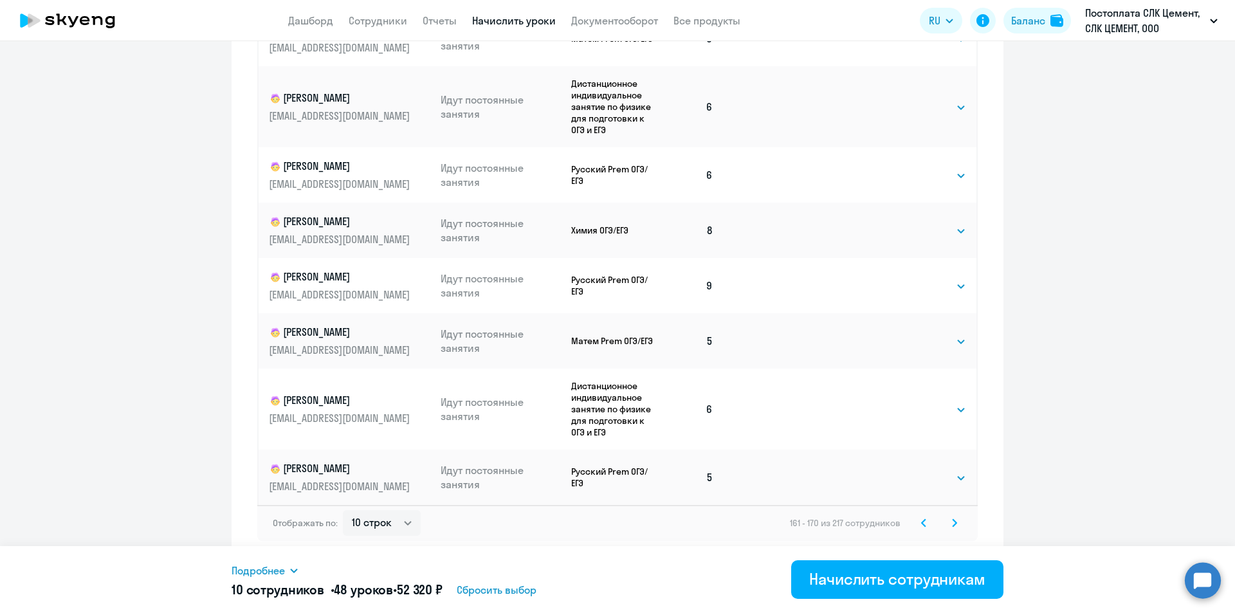
click at [952, 521] on icon at bounding box center [954, 523] width 5 height 9
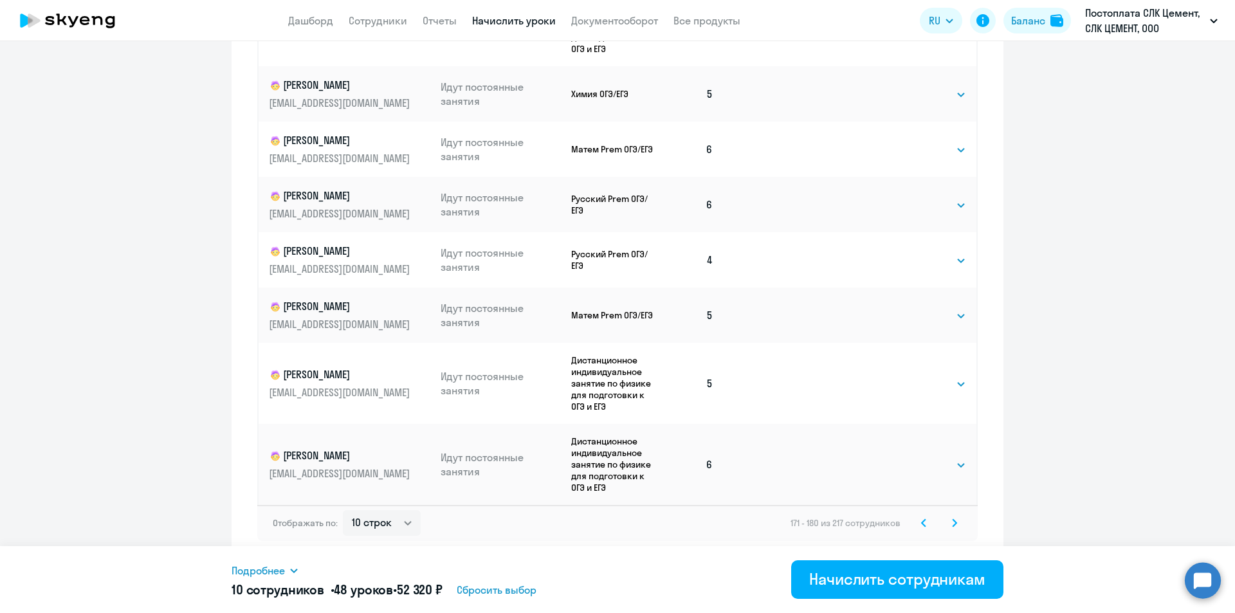
click at [953, 521] on icon at bounding box center [955, 522] width 4 height 7
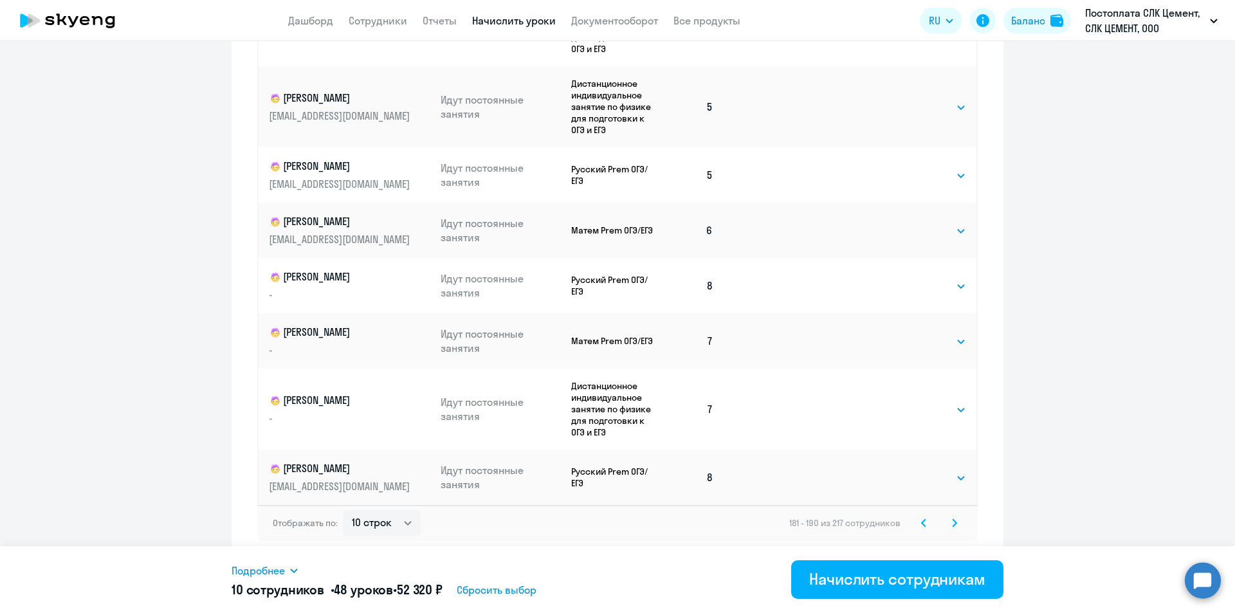
click at [952, 525] on icon at bounding box center [954, 523] width 5 height 9
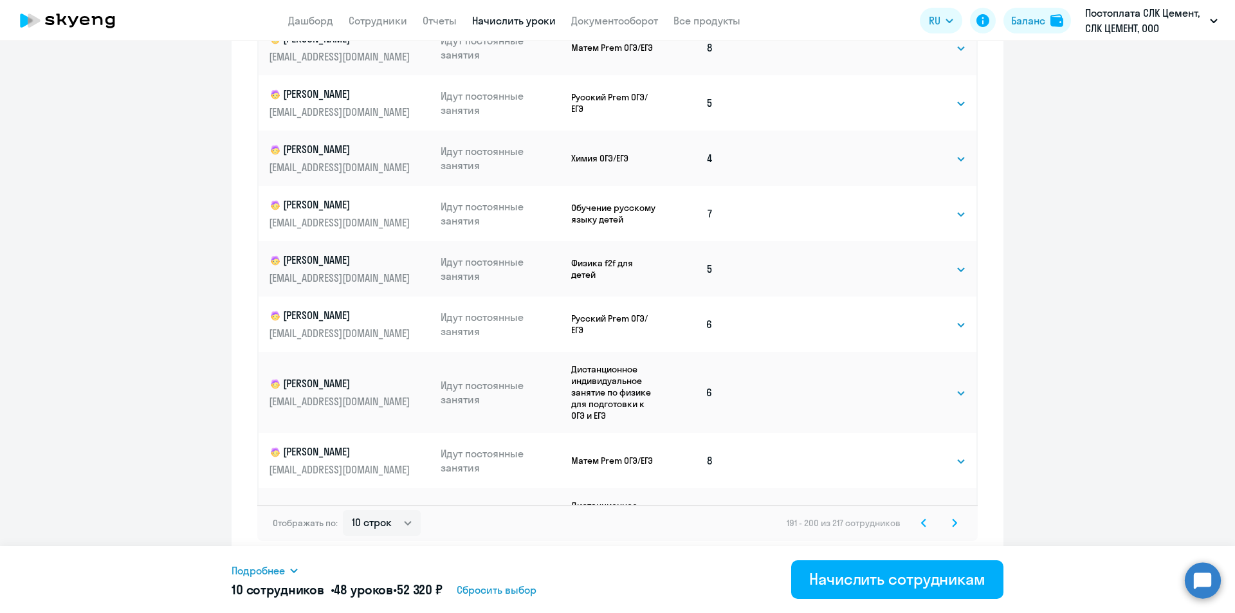
click at [953, 521] on icon at bounding box center [955, 522] width 4 height 7
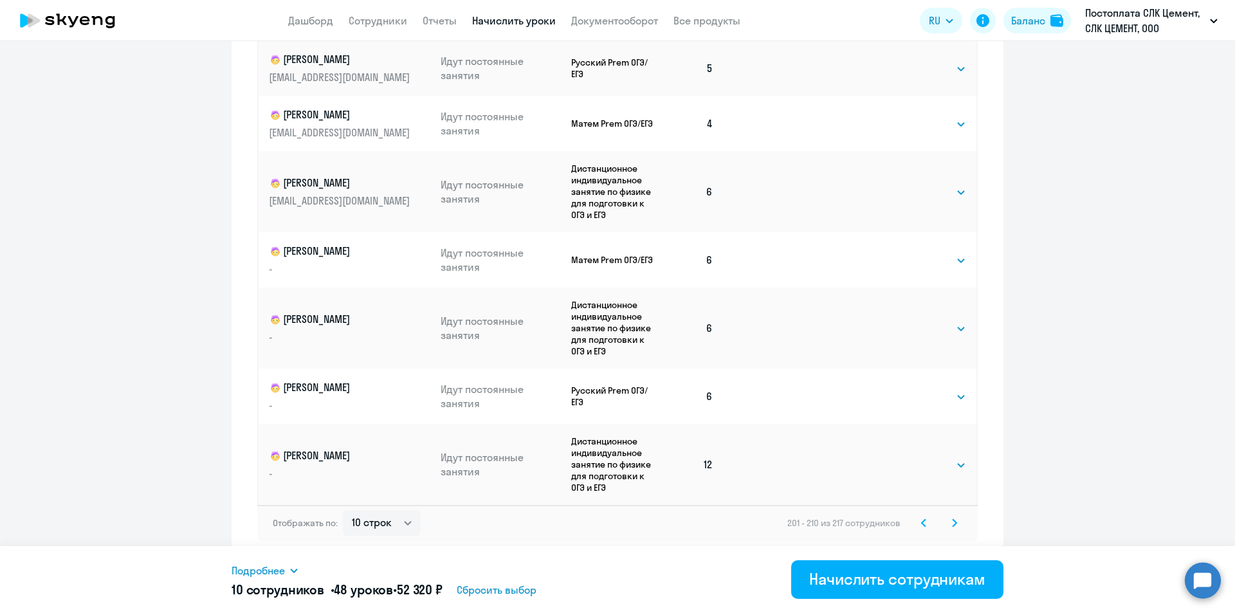
click at [947, 517] on svg-icon at bounding box center [954, 522] width 15 height 15
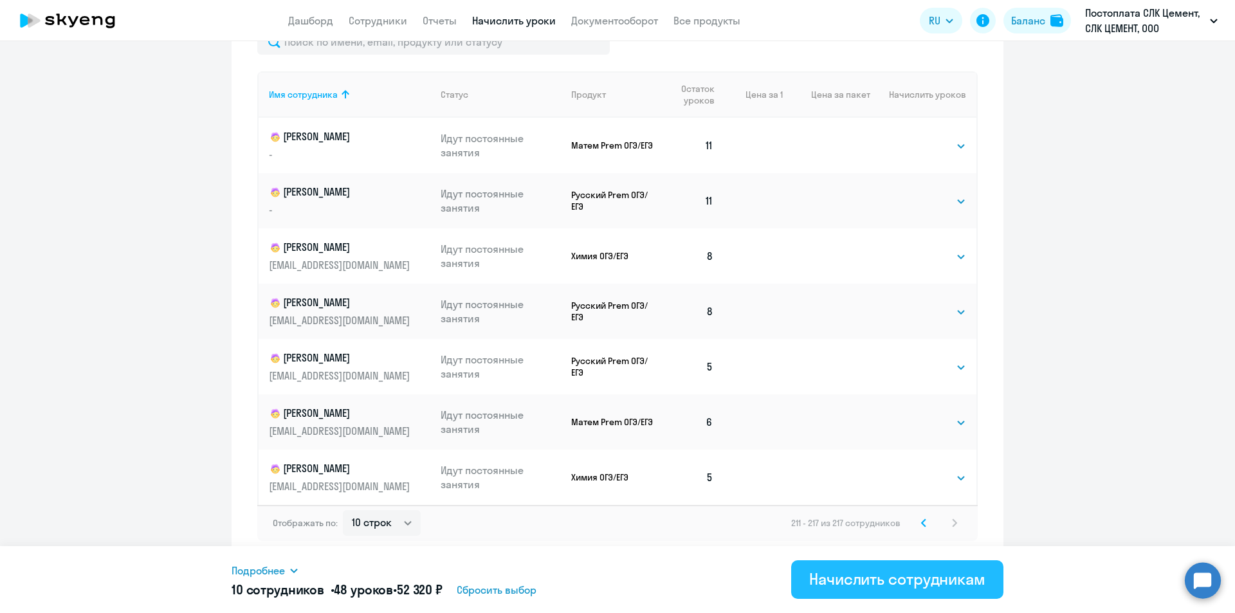
click at [903, 581] on div "Начислить сотрудникам" at bounding box center [897, 579] width 176 height 21
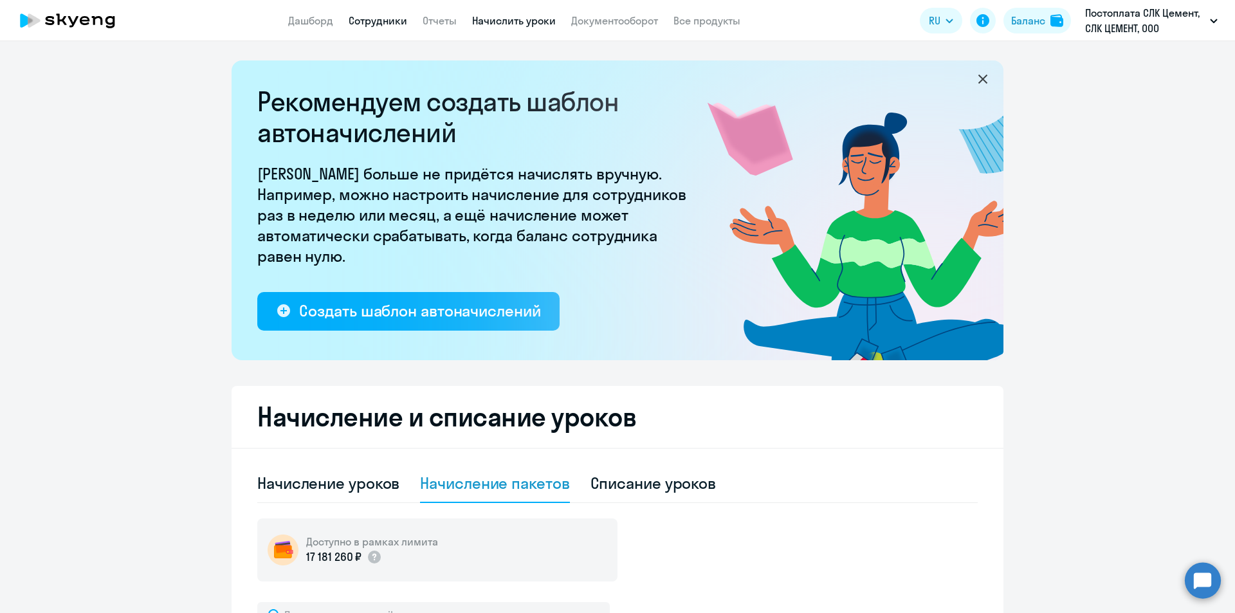
click at [367, 24] on link "Сотрудники" at bounding box center [378, 20] width 59 height 13
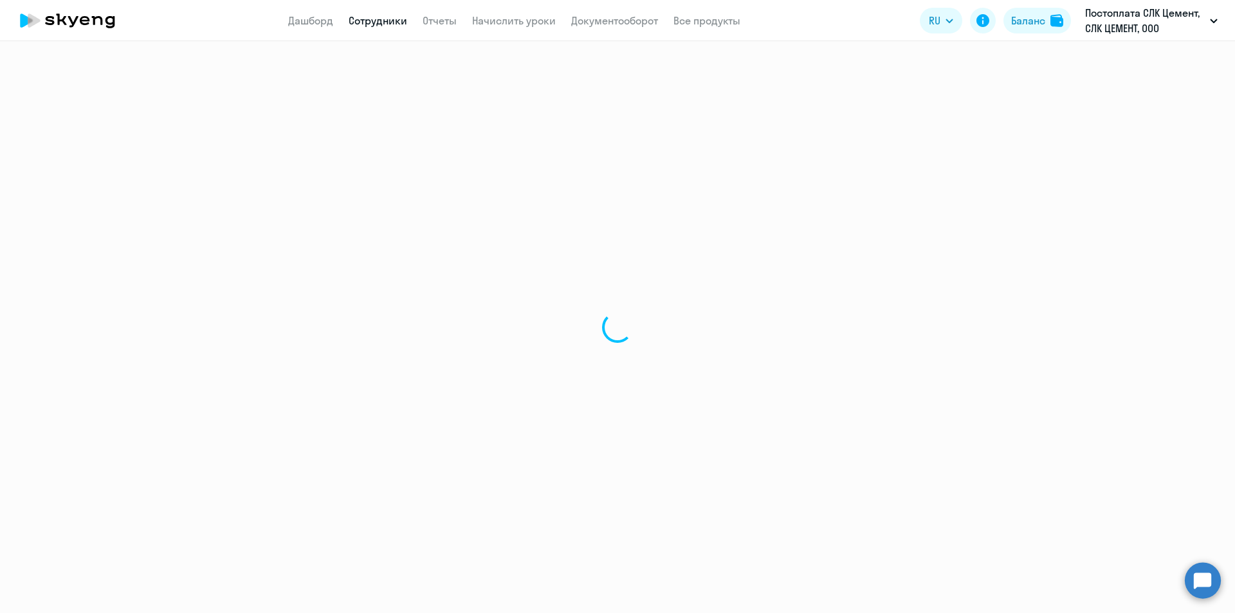
select select "30"
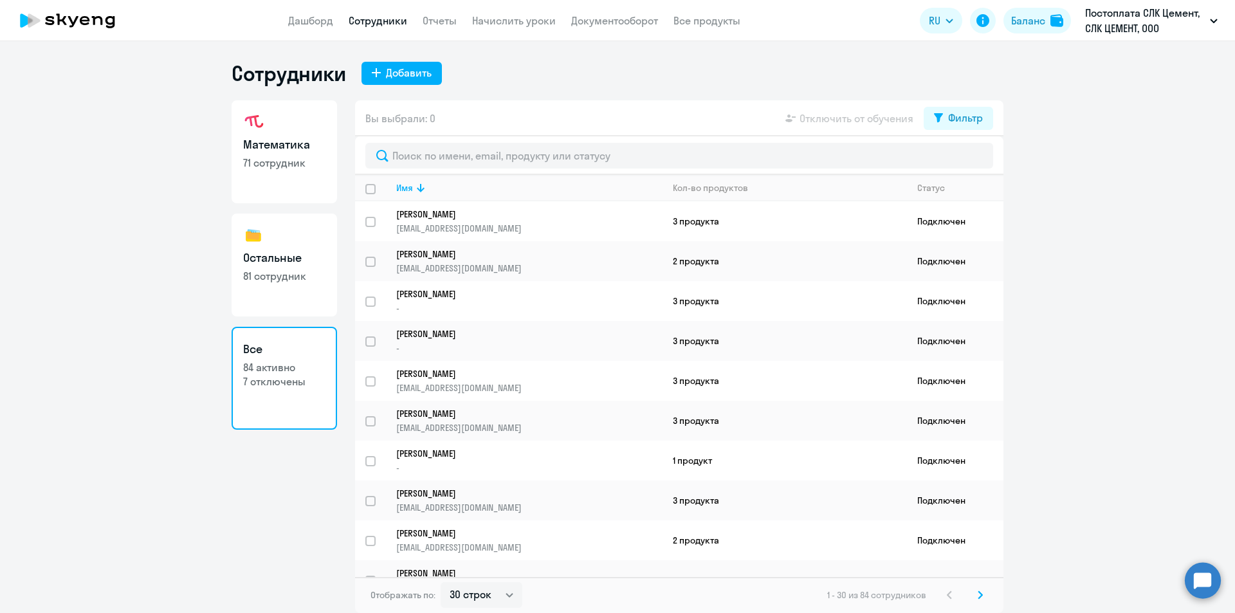
click at [284, 284] on link "Остальные 81 сотрудник" at bounding box center [285, 265] width 106 height 103
select select "30"
